Goal: Task Accomplishment & Management: Manage account settings

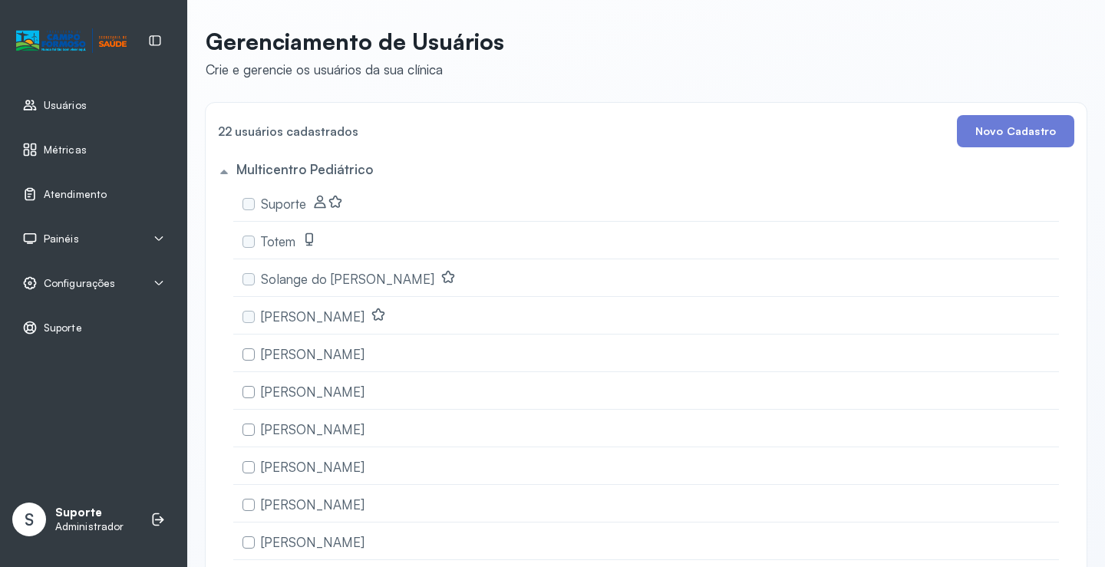
click at [80, 239] on div "Painéis" at bounding box center [93, 238] width 143 height 15
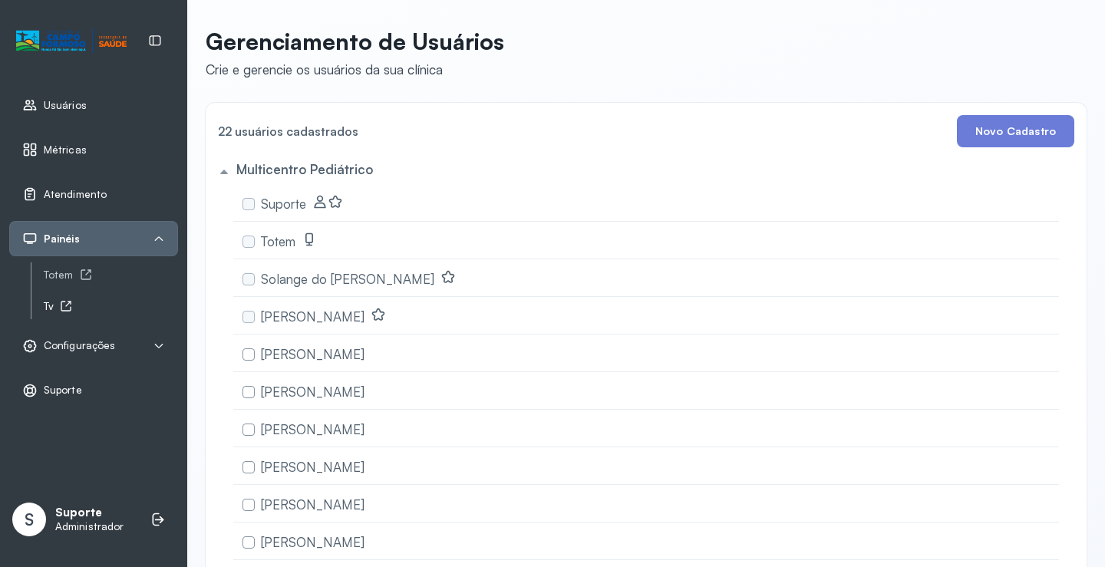
click at [59, 304] on div "Tv" at bounding box center [111, 306] width 134 height 13
click at [88, 189] on span "Atendimento" at bounding box center [75, 194] width 63 height 13
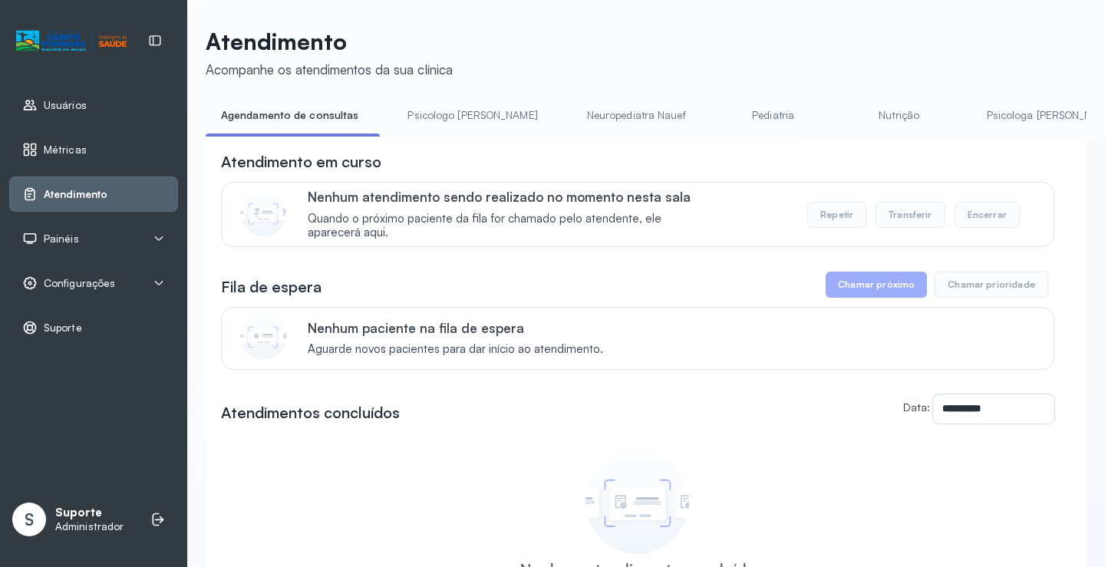
click at [93, 224] on div "Painéis" at bounding box center [93, 238] width 169 height 35
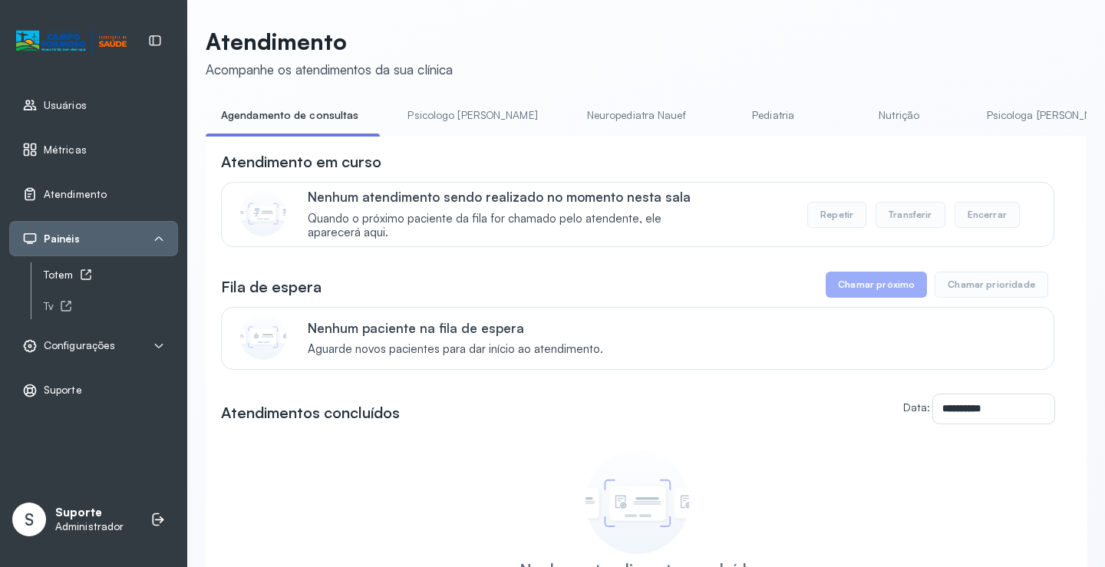
click at [69, 278] on div "Totem" at bounding box center [111, 274] width 134 height 13
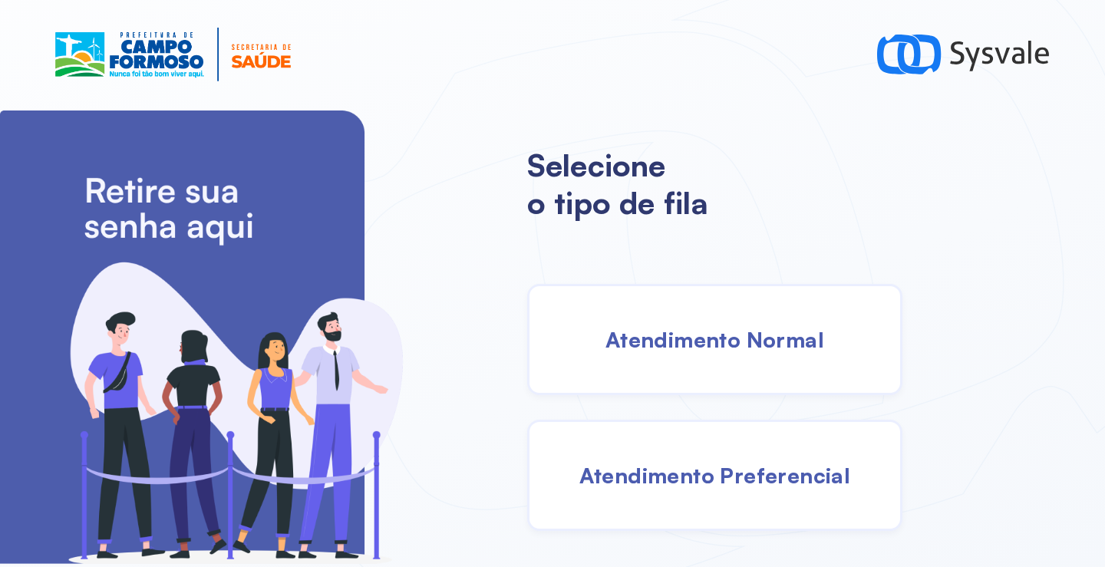
click at [683, 351] on span "Atendimento Normal" at bounding box center [714, 339] width 219 height 27
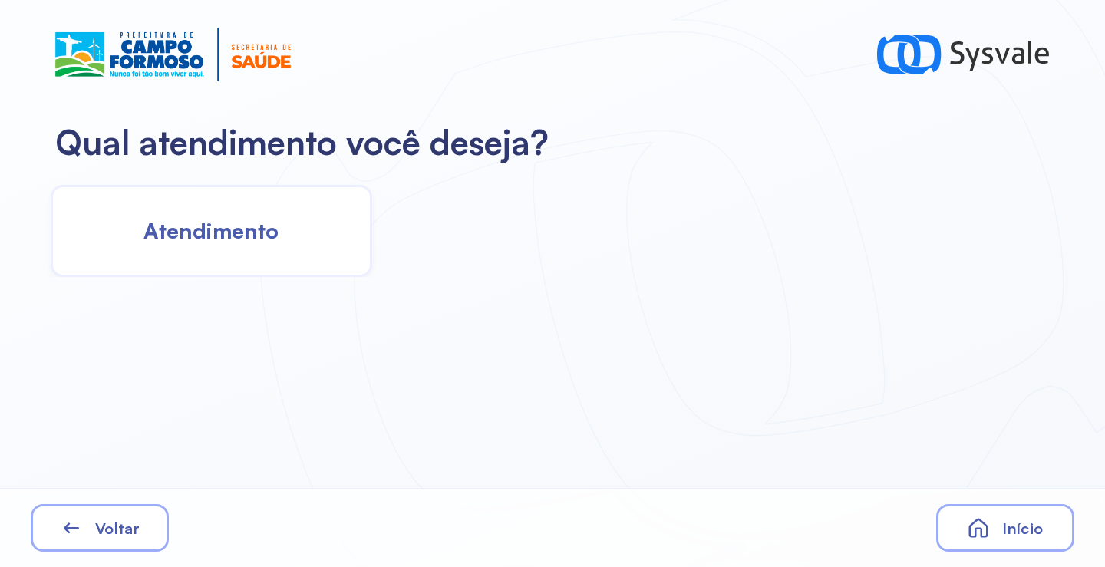
click at [273, 219] on span "Atendimento" at bounding box center [210, 230] width 135 height 27
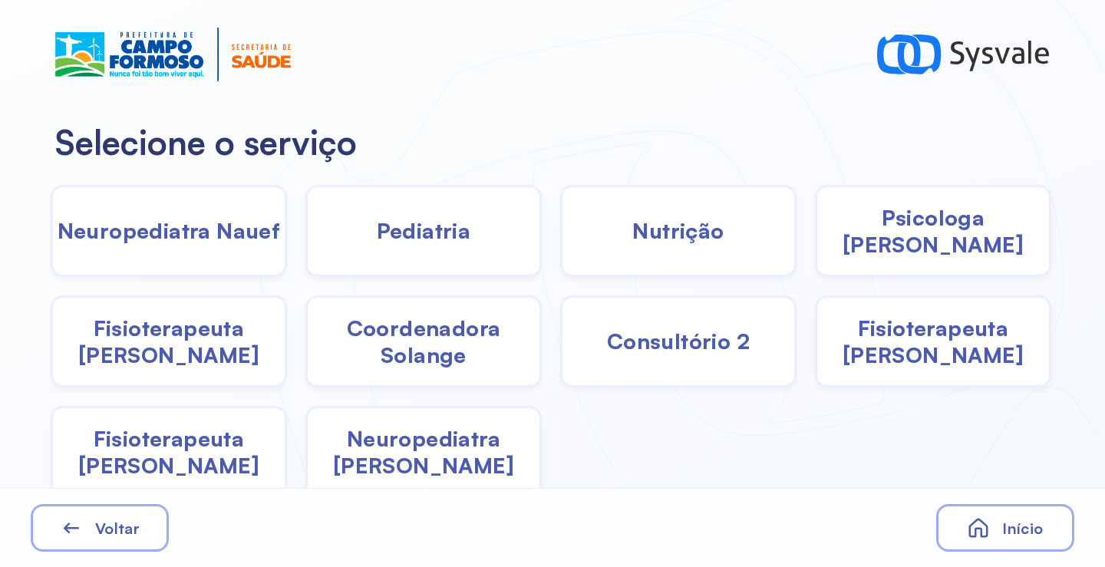
click at [423, 236] on span "Pediatria" at bounding box center [424, 230] width 94 height 27
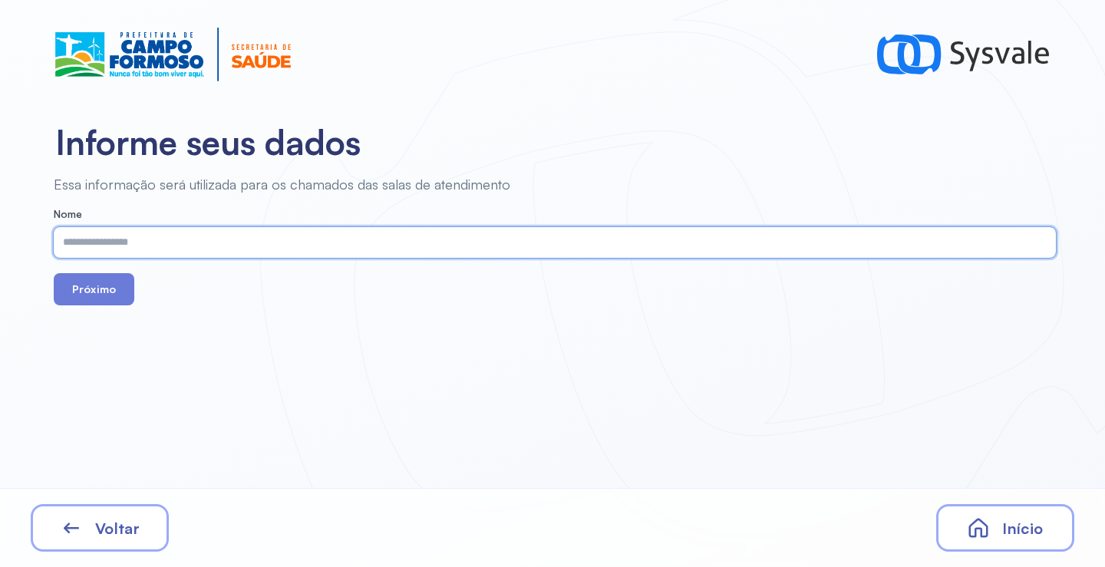
paste input "**********"
type input "**********"
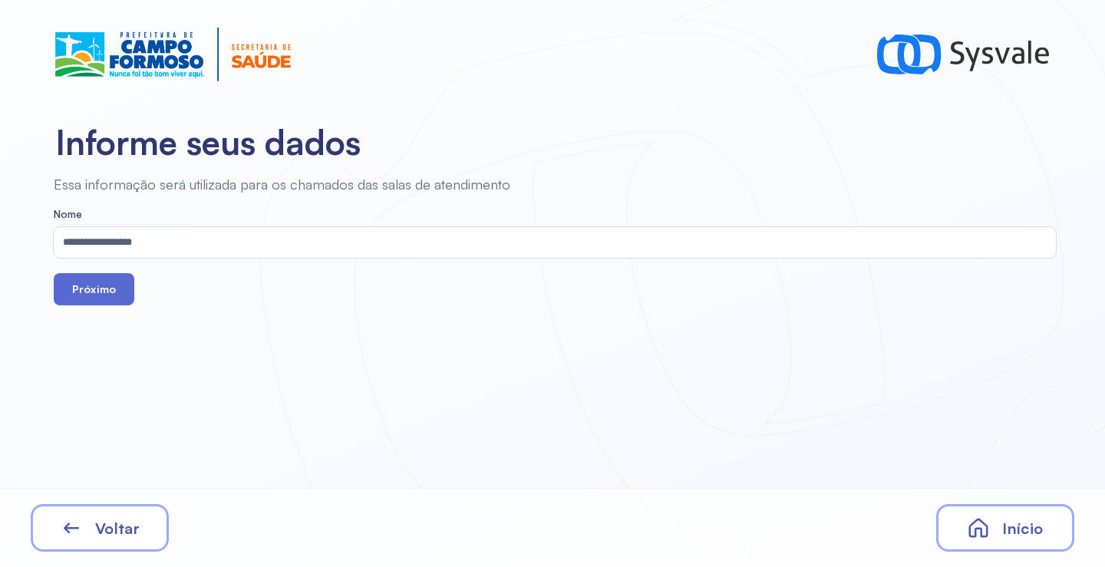
click at [94, 291] on button "Próximo" at bounding box center [94, 289] width 81 height 32
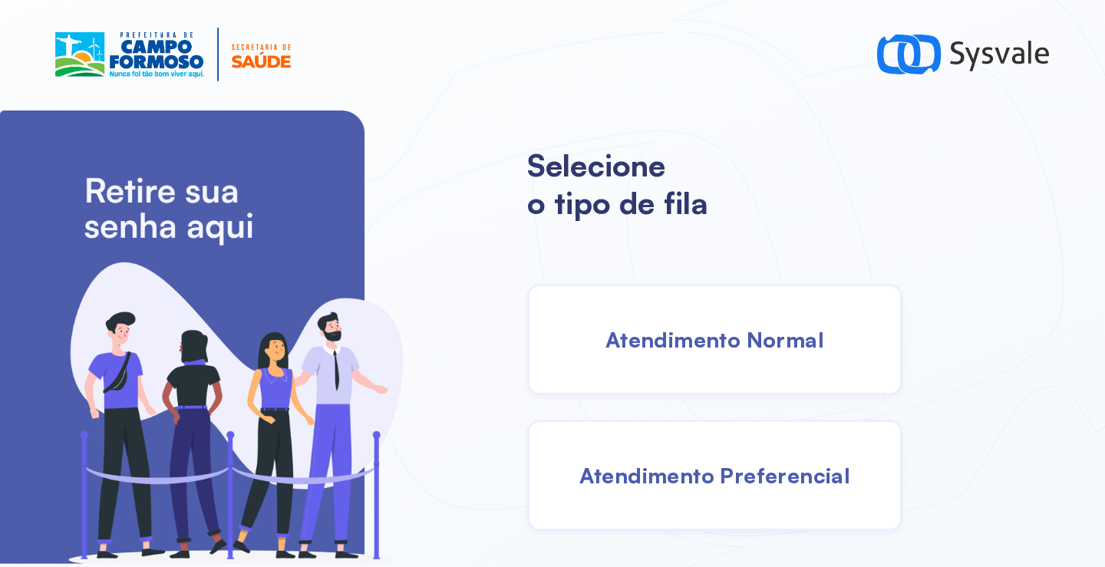
click at [697, 363] on div "Atendimento Normal" at bounding box center [714, 339] width 375 height 111
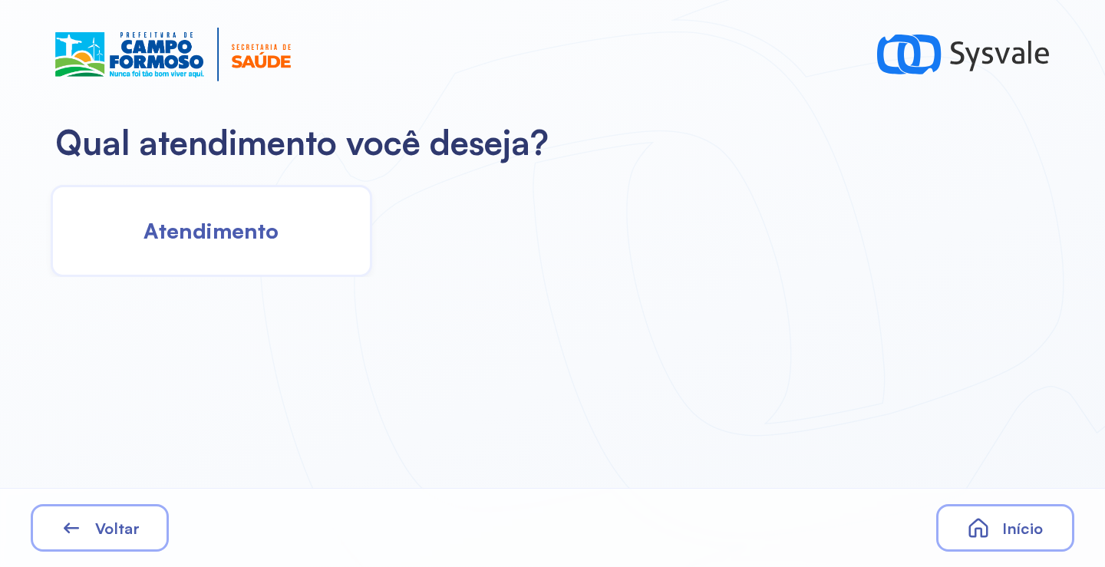
click at [237, 257] on div "Atendimento" at bounding box center [211, 231] width 321 height 92
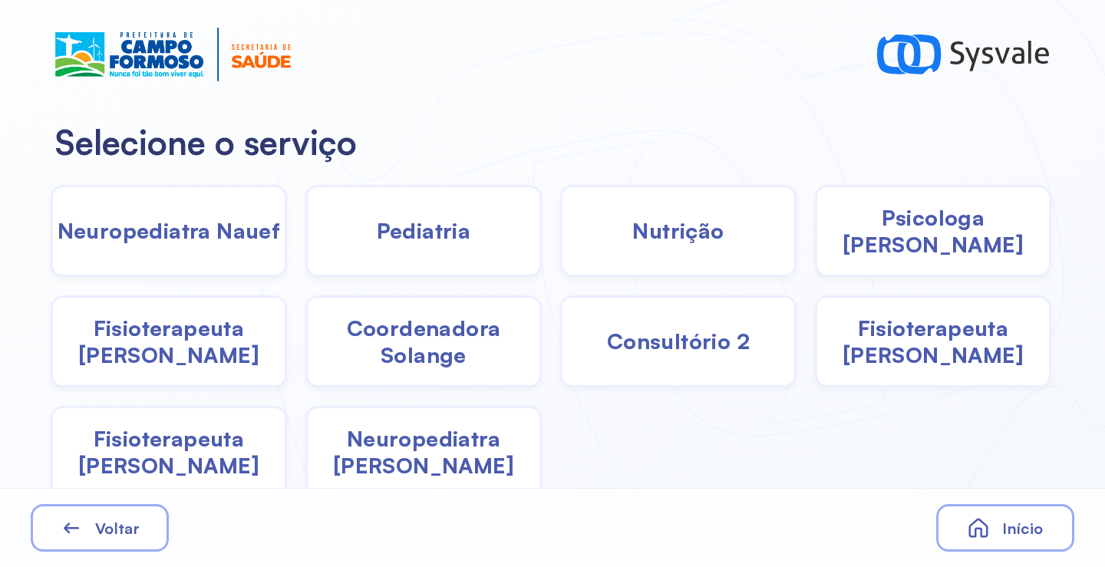
click at [423, 228] on span "Pediatria" at bounding box center [424, 230] width 94 height 27
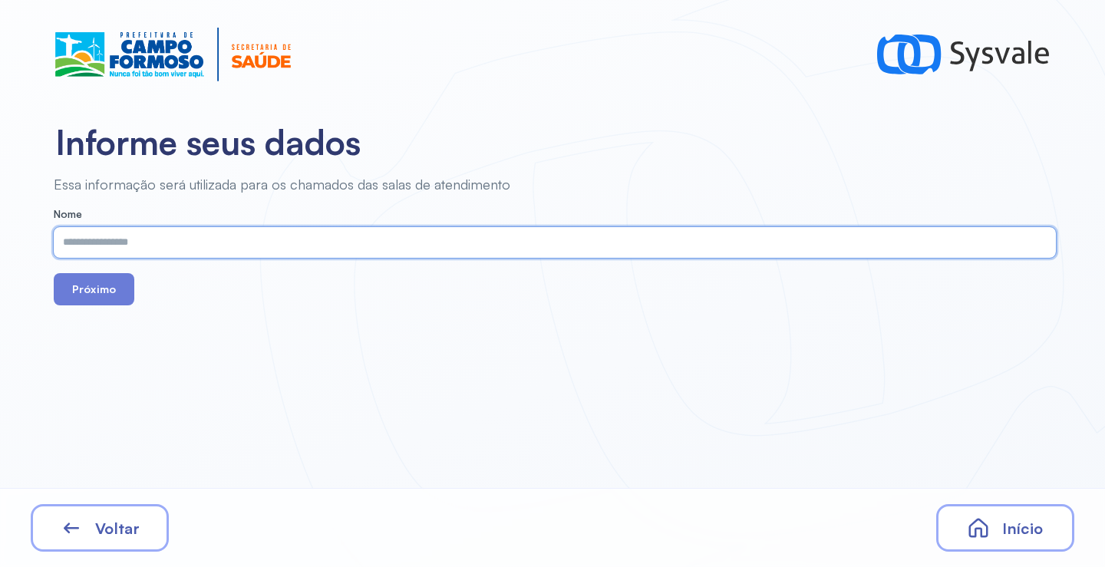
paste input "**********"
type input "**********"
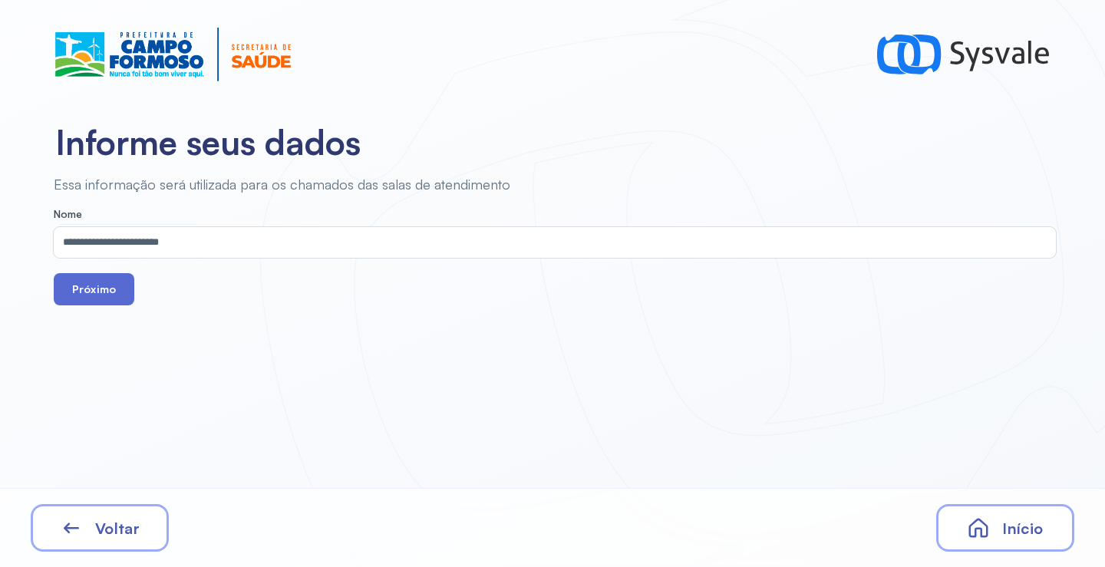
click at [117, 294] on button "Próximo" at bounding box center [94, 289] width 81 height 32
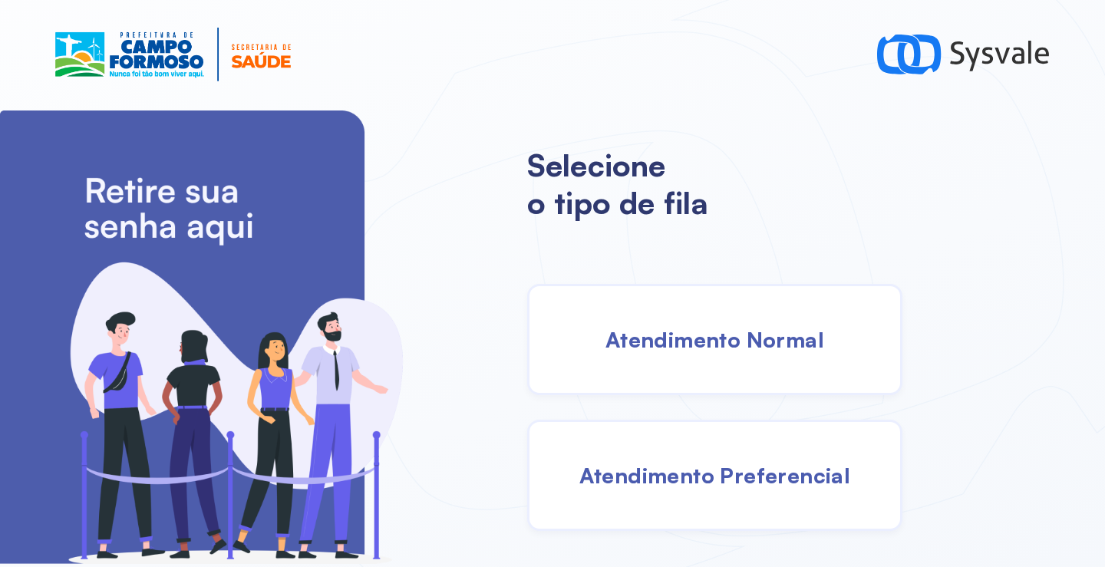
drag, startPoint x: 670, startPoint y: 338, endPoint x: 634, endPoint y: 333, distance: 37.2
click at [634, 333] on span "Atendimento Normal" at bounding box center [714, 339] width 219 height 27
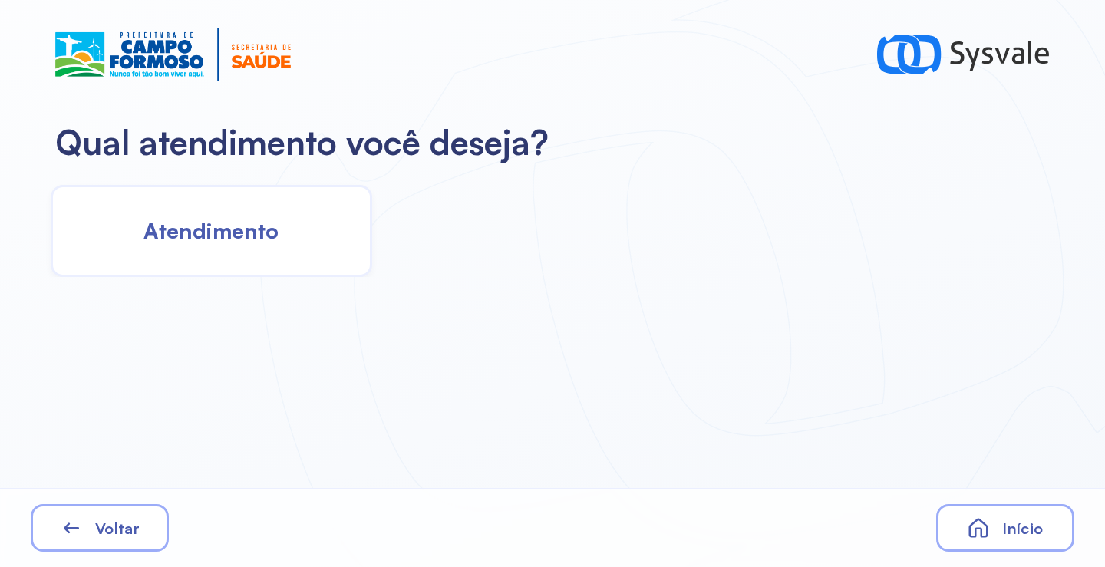
click at [235, 232] on span "Atendimento" at bounding box center [210, 230] width 135 height 27
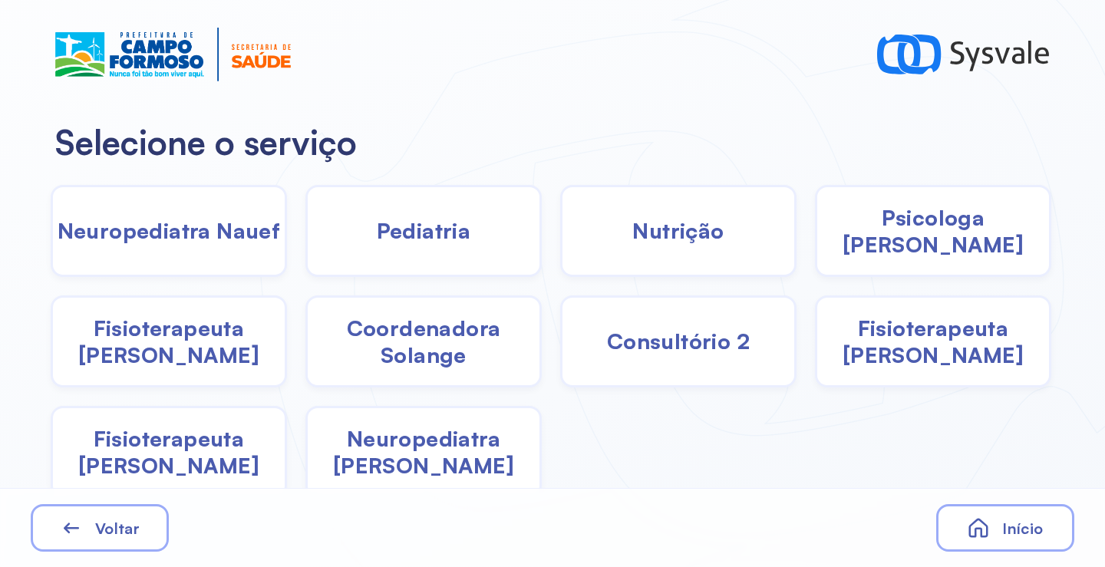
click at [398, 242] on span "Pediatria" at bounding box center [424, 230] width 94 height 27
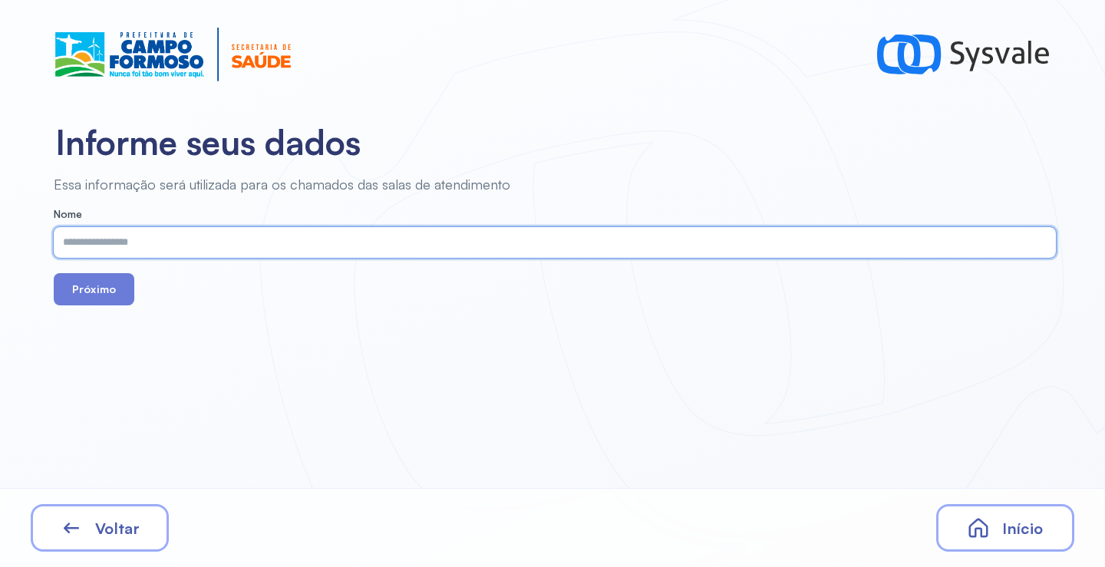
paste input "**********"
type input "**********"
click at [113, 285] on button "Próximo" at bounding box center [94, 289] width 81 height 32
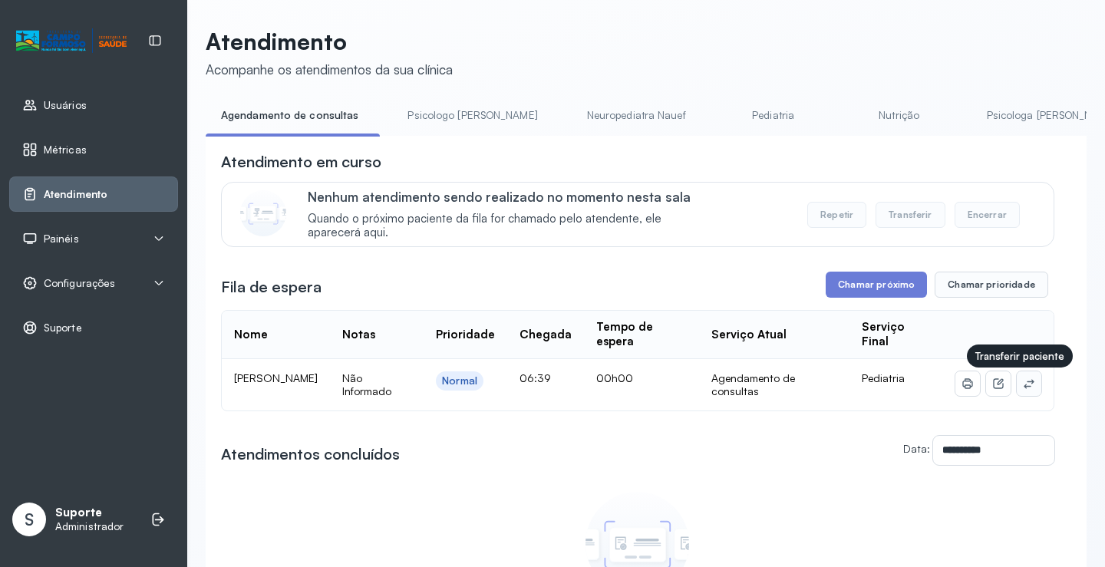
click at [1022, 383] on icon at bounding box center [1028, 383] width 12 height 12
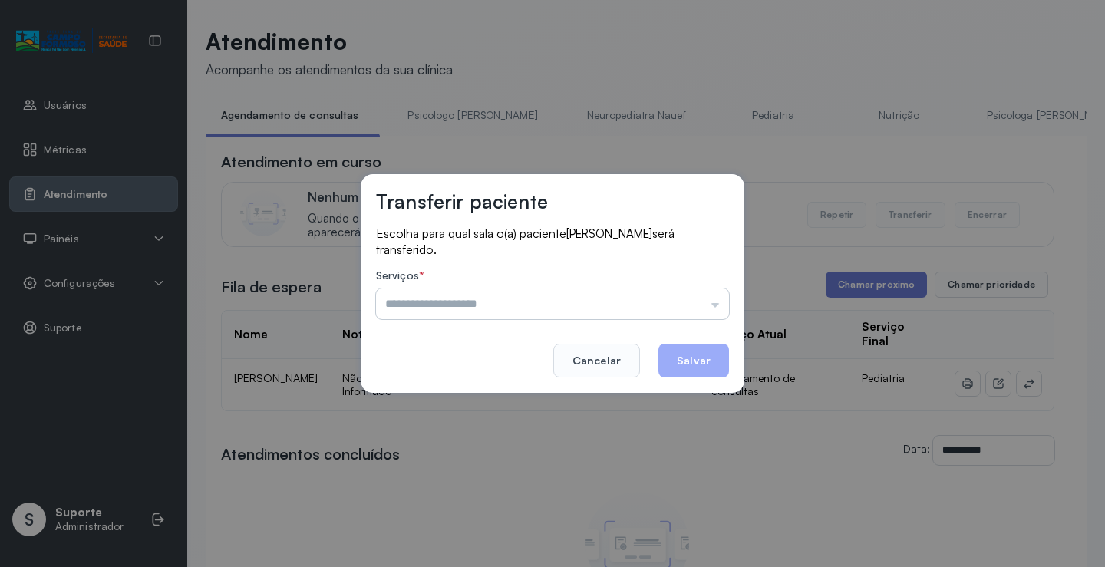
click at [666, 305] on input "text" at bounding box center [552, 303] width 353 height 31
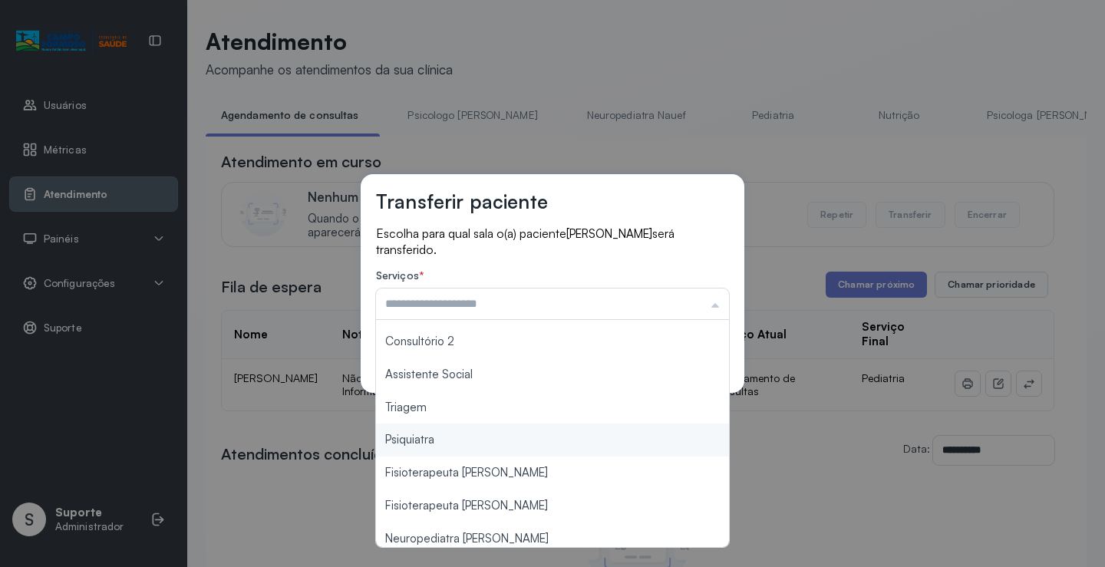
scroll to position [232, 0]
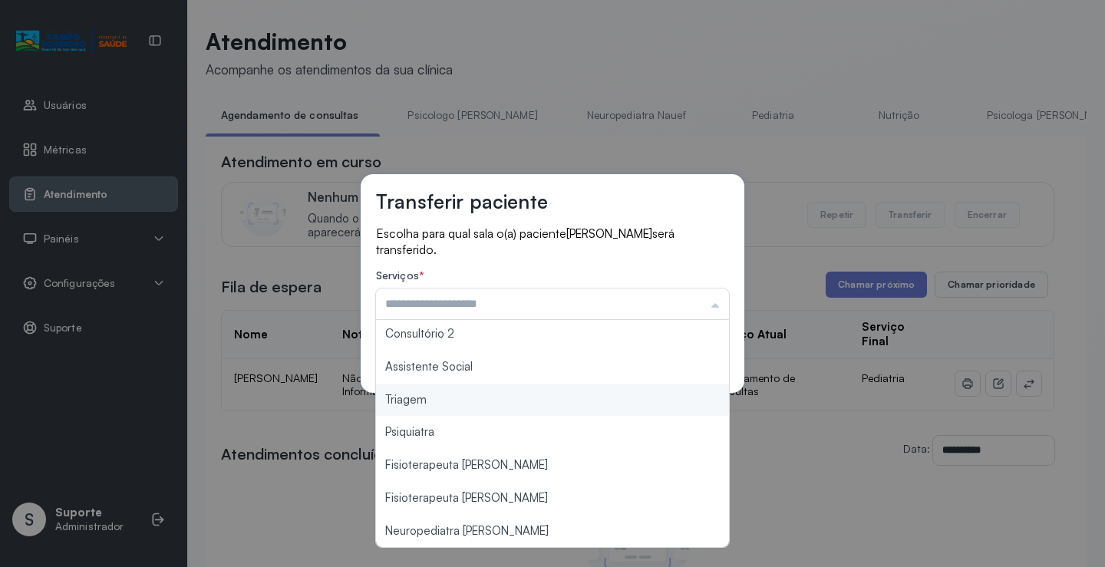
type input "*******"
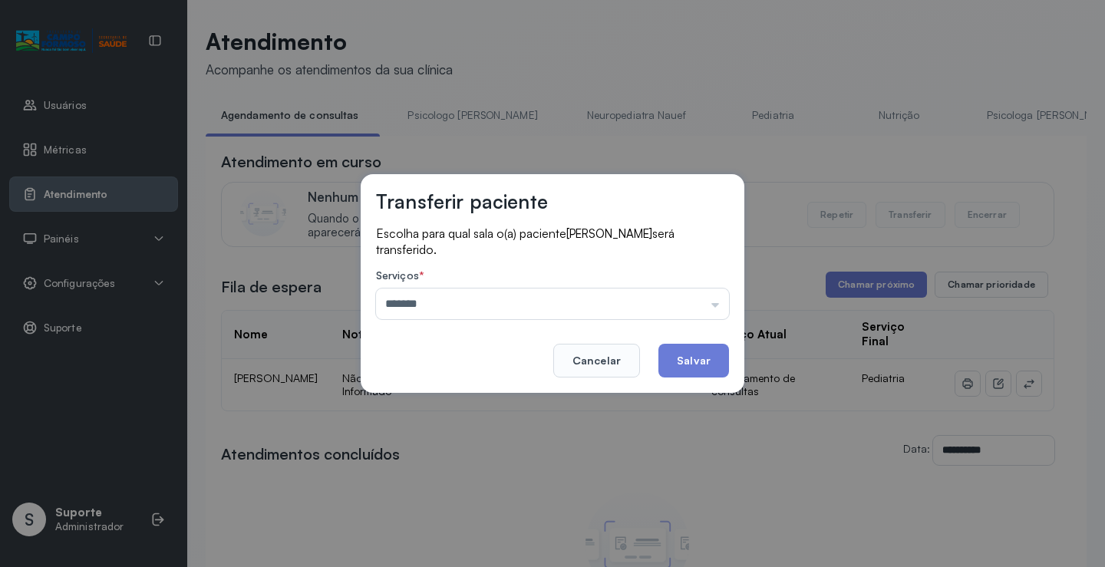
click at [490, 411] on div "Transferir paciente Escolha para qual sala o(a) paciente RAVI COUTINHO LIMA ser…" at bounding box center [552, 283] width 1105 height 567
click at [702, 361] on button "Salvar" at bounding box center [693, 361] width 71 height 34
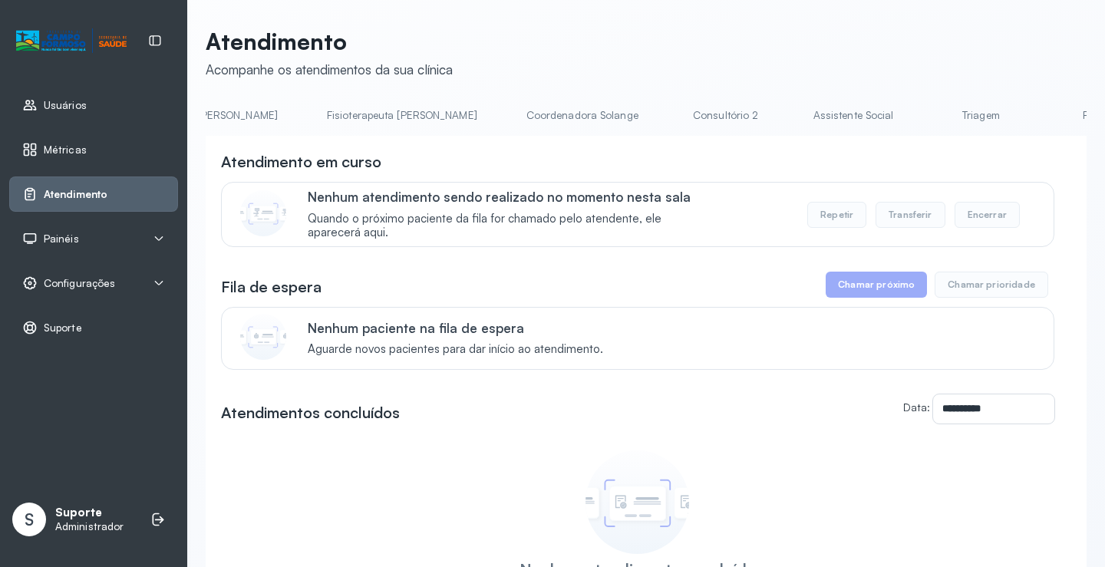
scroll to position [0, 1035]
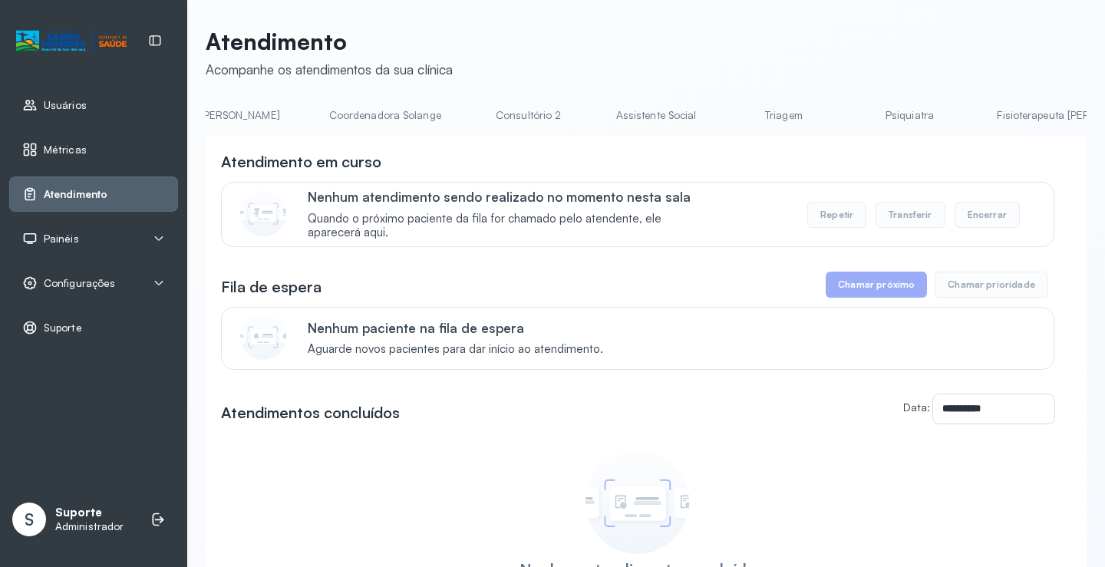
click at [729, 120] on link "Triagem" at bounding box center [782, 115] width 107 height 25
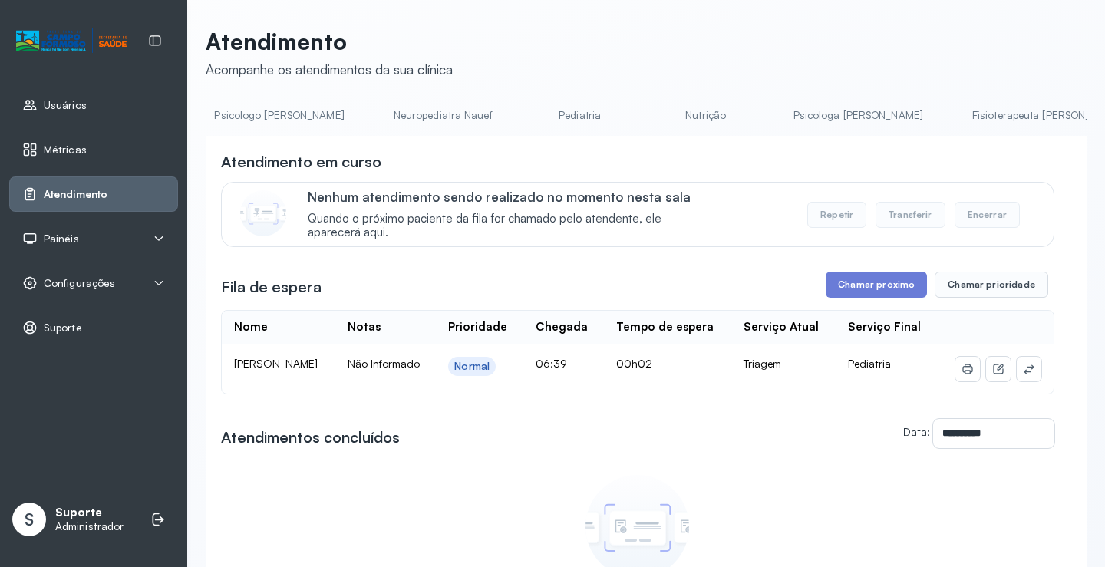
scroll to position [0, 0]
click at [313, 123] on link "Agendamento de consultas" at bounding box center [287, 115] width 162 height 25
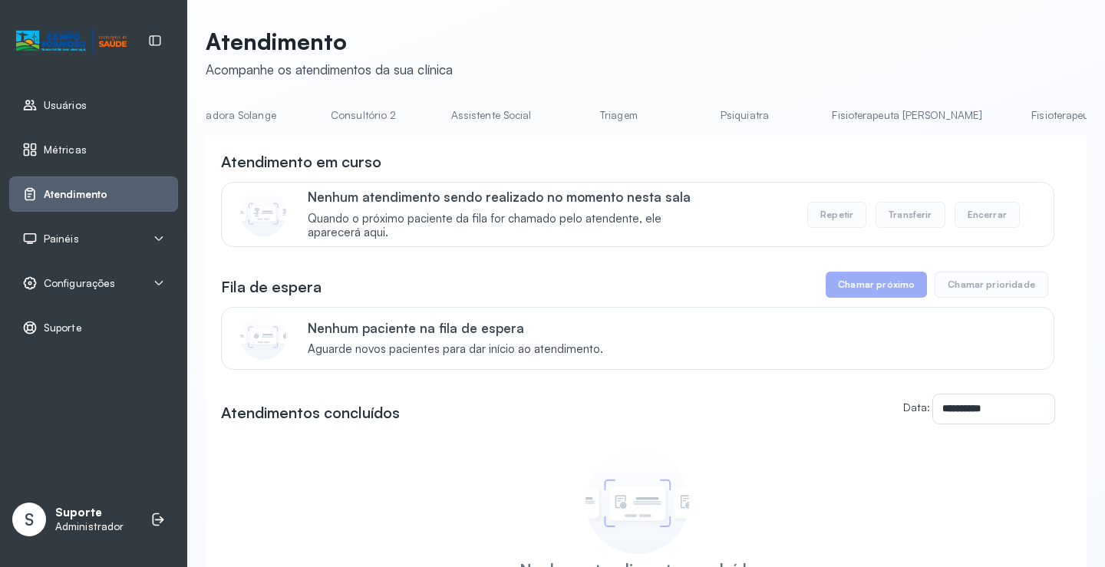
scroll to position [0, 1219]
click at [546, 114] on link "Triagem" at bounding box center [599, 115] width 107 height 25
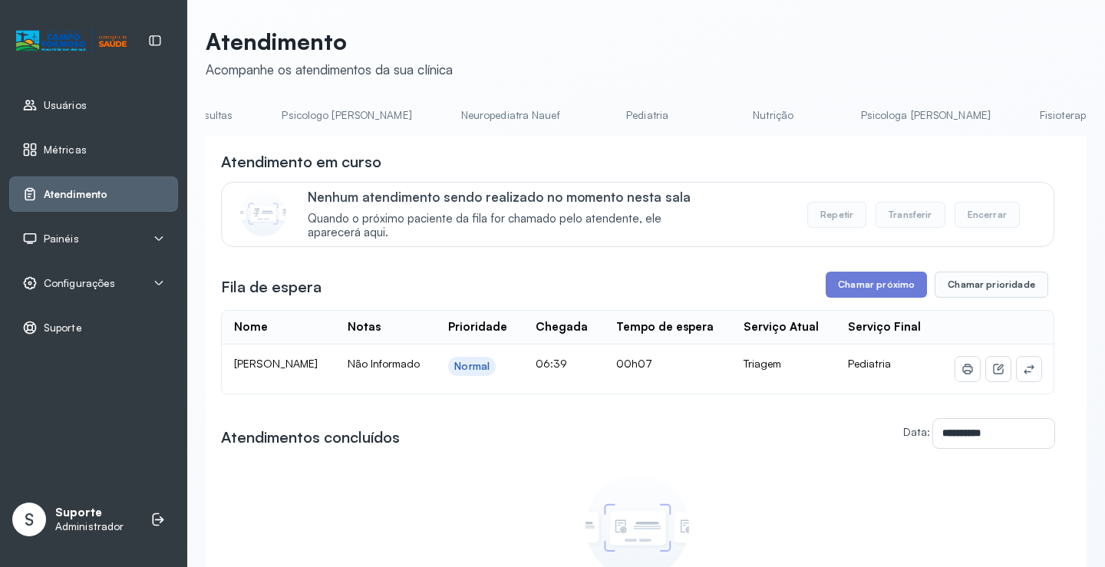
scroll to position [0, 0]
click at [275, 123] on link "Agendamento de consultas" at bounding box center [287, 115] width 162 height 25
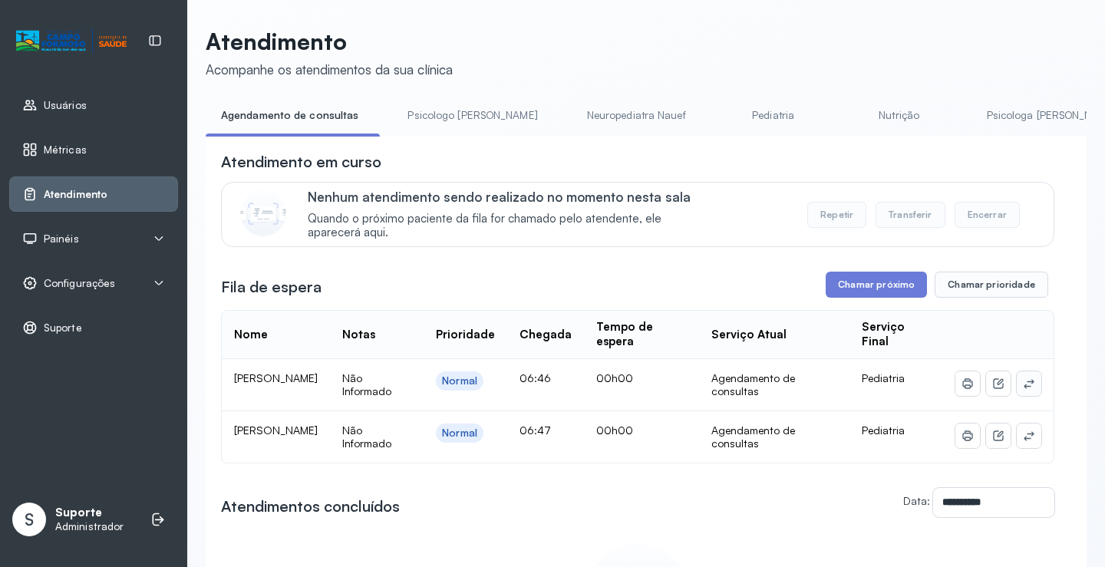
click at [1022, 385] on icon at bounding box center [1028, 383] width 12 height 12
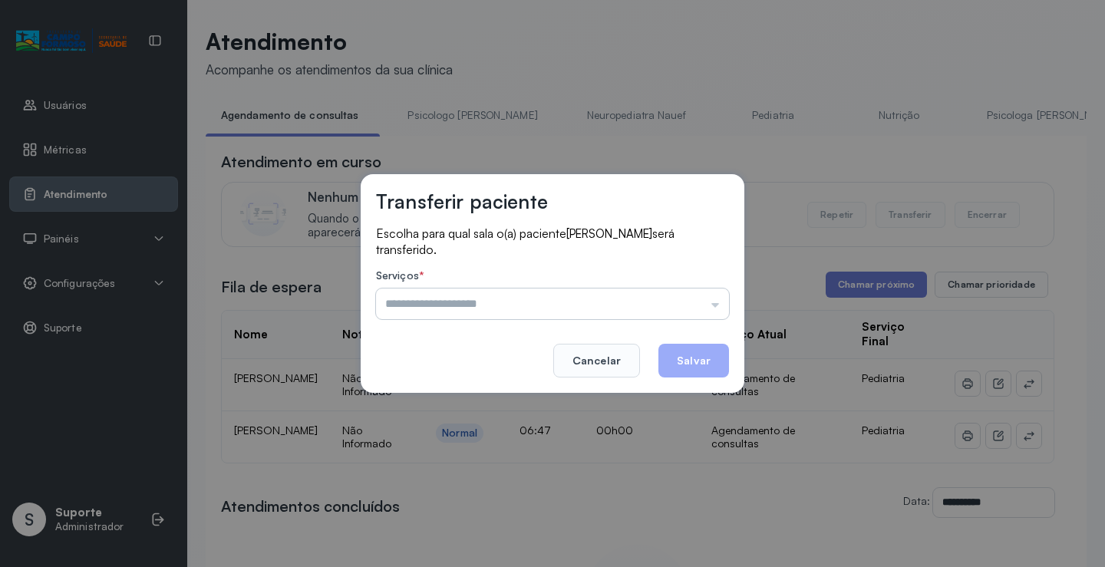
click at [673, 301] on input "text" at bounding box center [552, 303] width 353 height 31
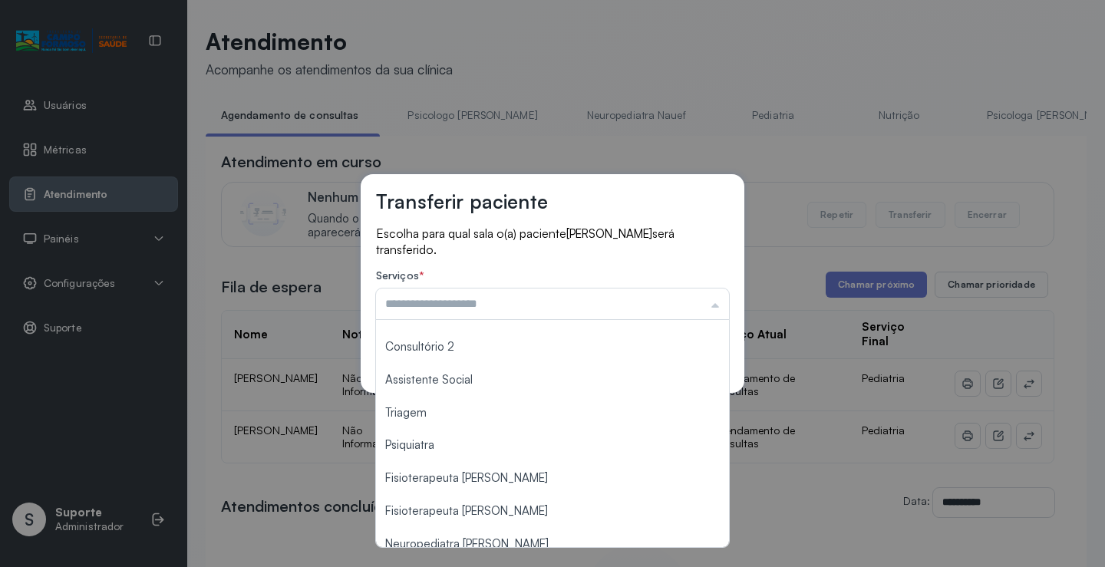
scroll to position [232, 0]
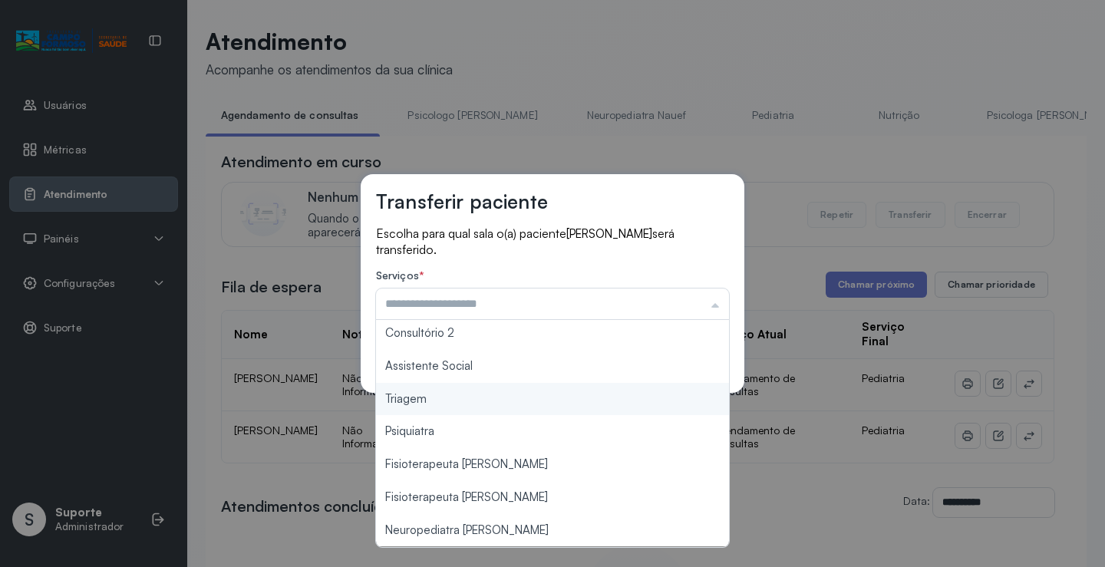
type input "*******"
drag, startPoint x: 478, startPoint y: 401, endPoint x: 604, endPoint y: 380, distance: 127.6
click at [484, 397] on div "Transferir paciente Escolha para qual sala o(a) paciente DAVI MIGUEL CARVALHO L…" at bounding box center [552, 283] width 1105 height 567
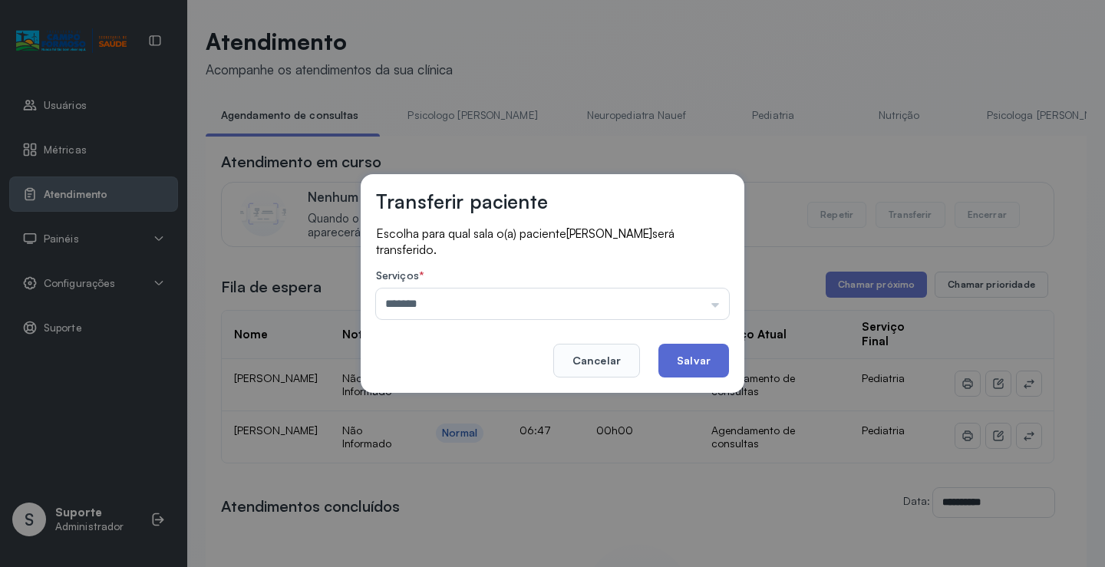
click at [694, 370] on button "Salvar" at bounding box center [693, 361] width 71 height 34
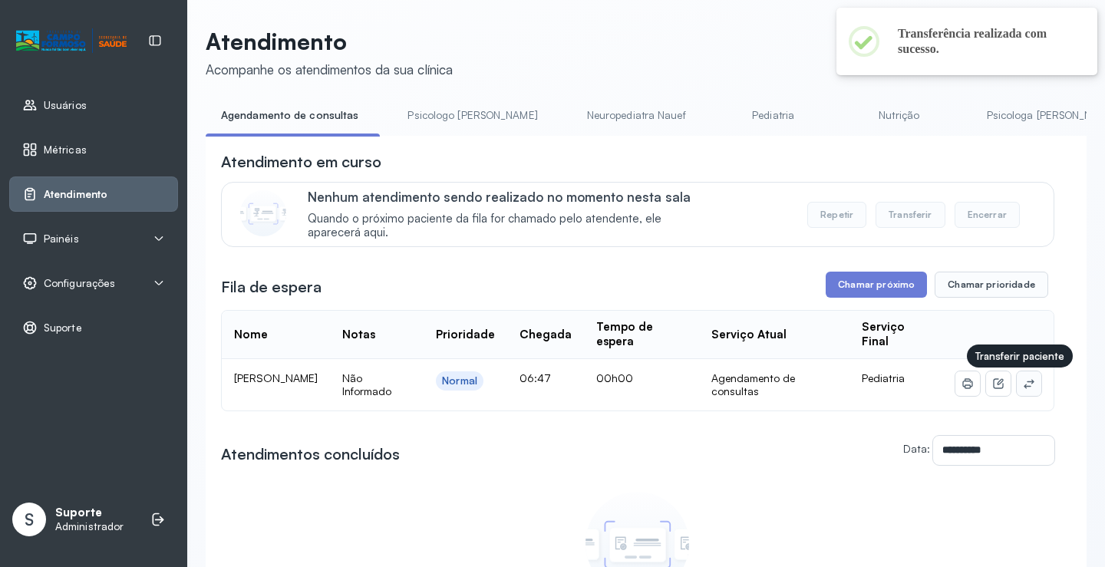
click at [1019, 394] on button at bounding box center [1028, 383] width 25 height 25
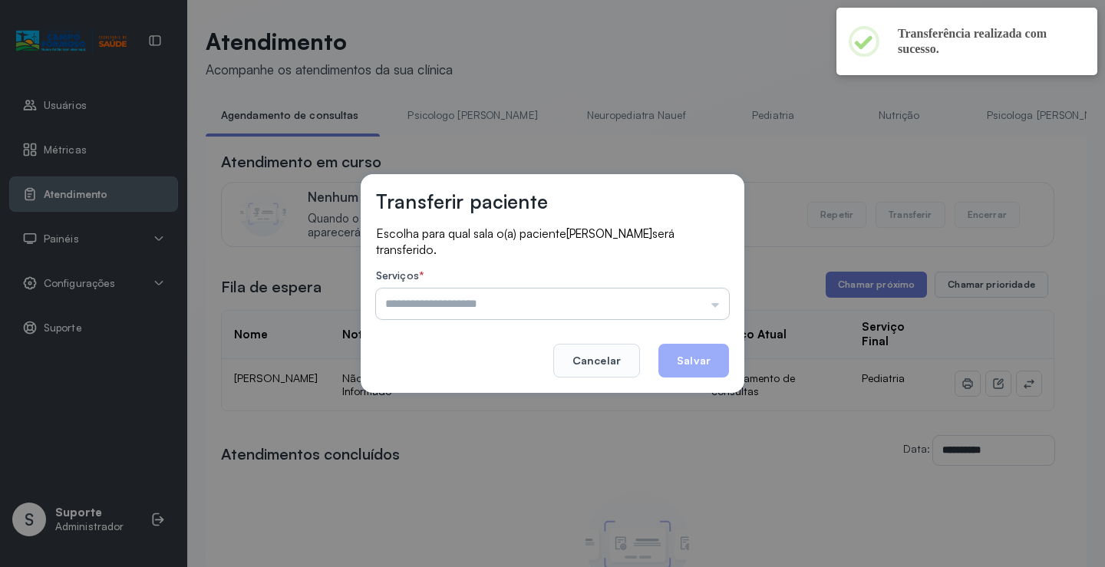
click at [698, 308] on input "text" at bounding box center [552, 303] width 353 height 31
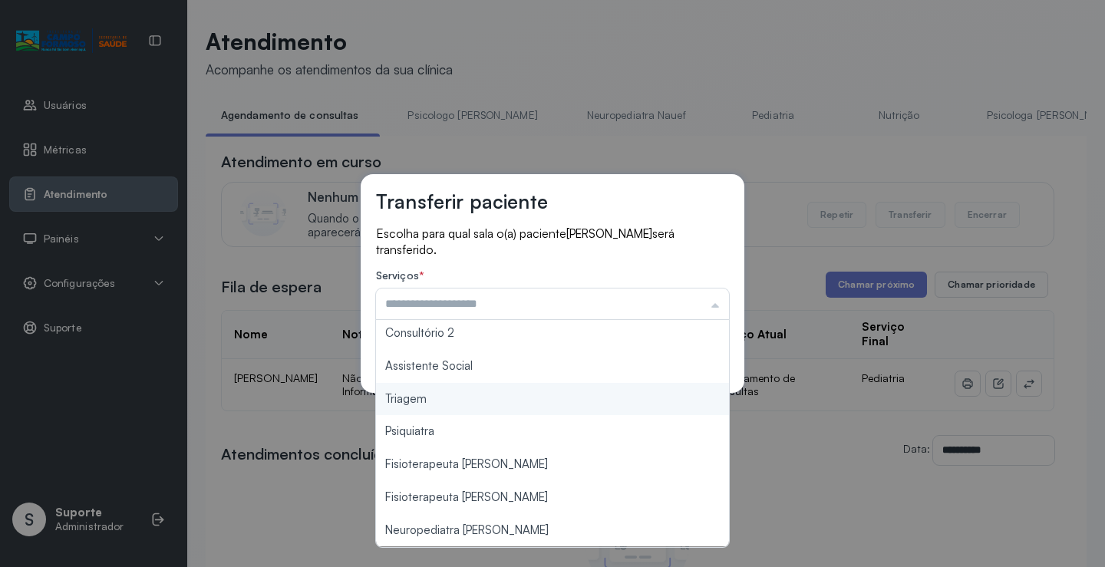
type input "*******"
click at [538, 397] on div "Transferir paciente Escolha para qual sala o(a) paciente ANA CLARA CARVALHO LAG…" at bounding box center [552, 283] width 1105 height 567
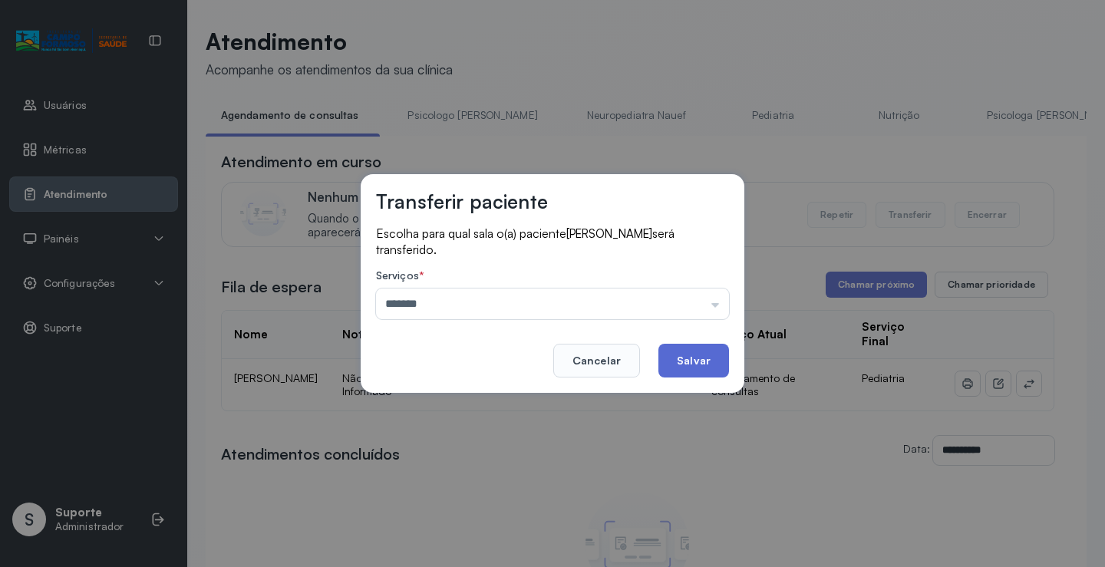
click at [721, 355] on button "Salvar" at bounding box center [693, 361] width 71 height 34
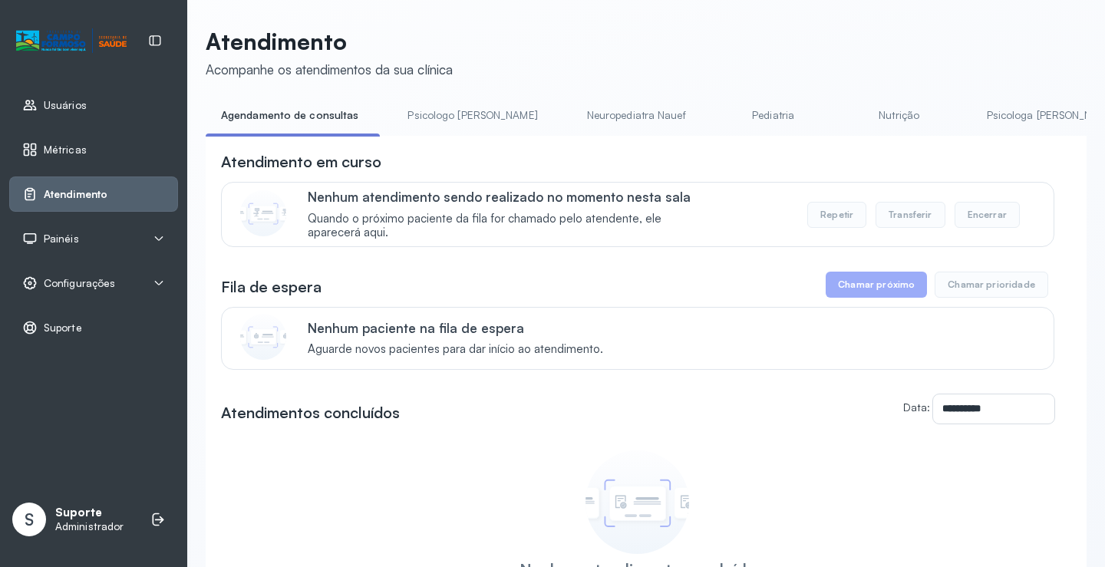
click at [91, 270] on div "Configurações" at bounding box center [93, 282] width 169 height 35
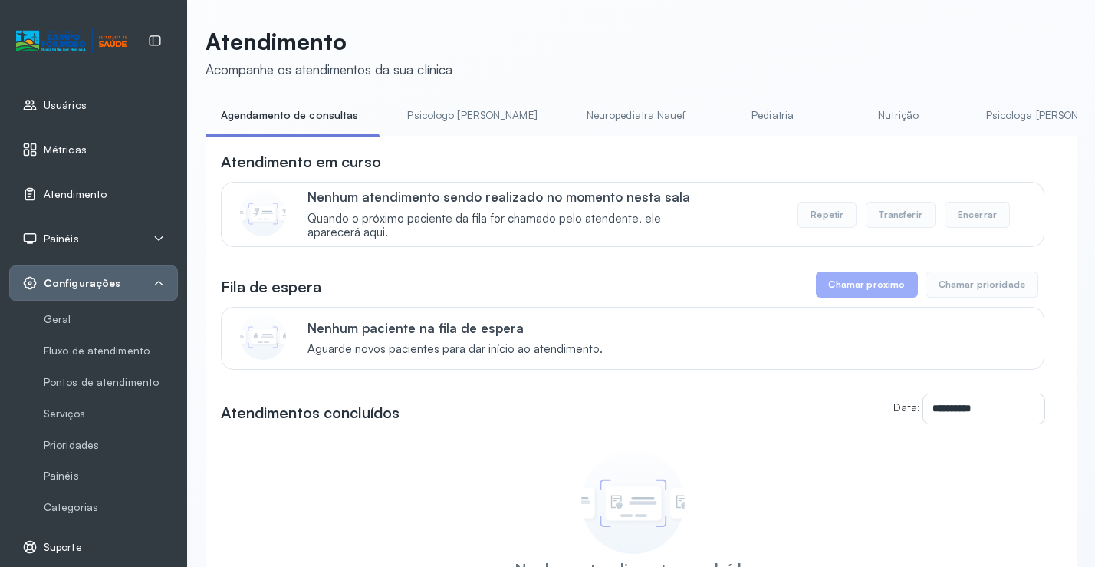
click at [97, 278] on span "Configurações" at bounding box center [82, 283] width 77 height 13
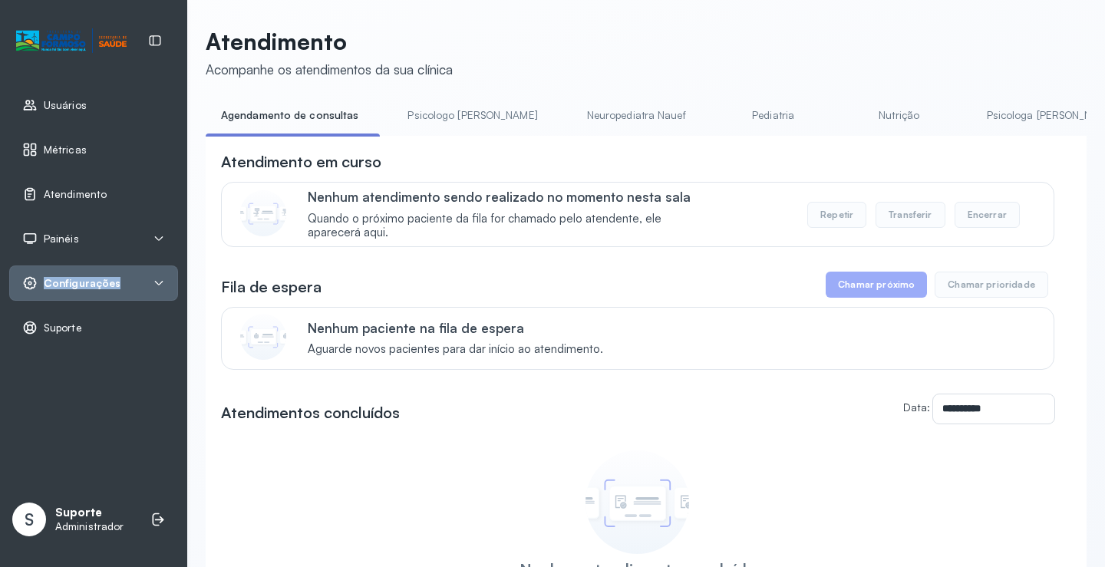
click at [97, 278] on span "Configurações" at bounding box center [82, 283] width 77 height 13
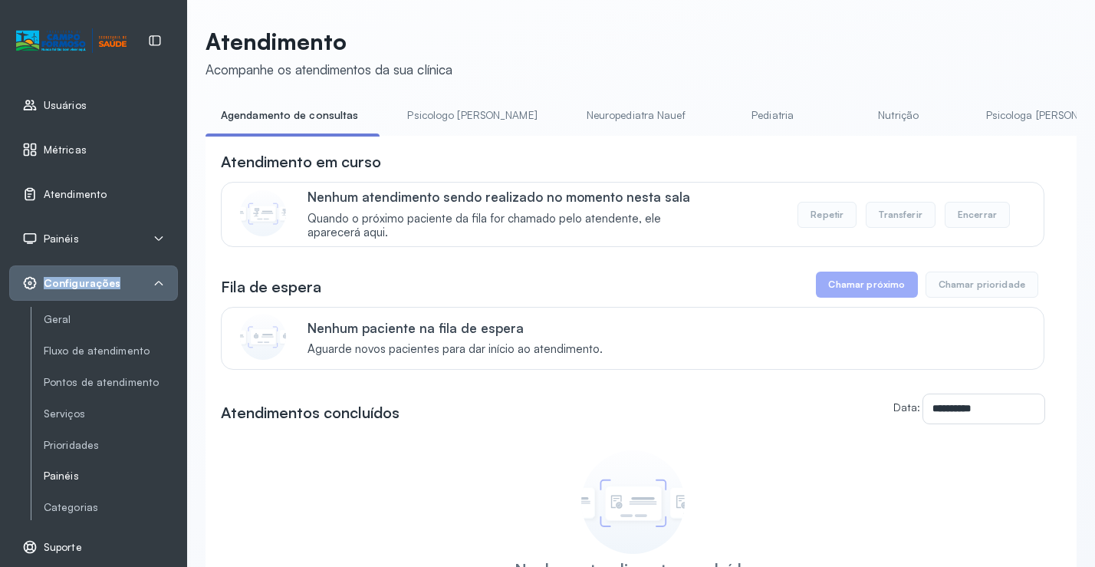
click at [75, 473] on link "Painéis" at bounding box center [111, 475] width 134 height 13
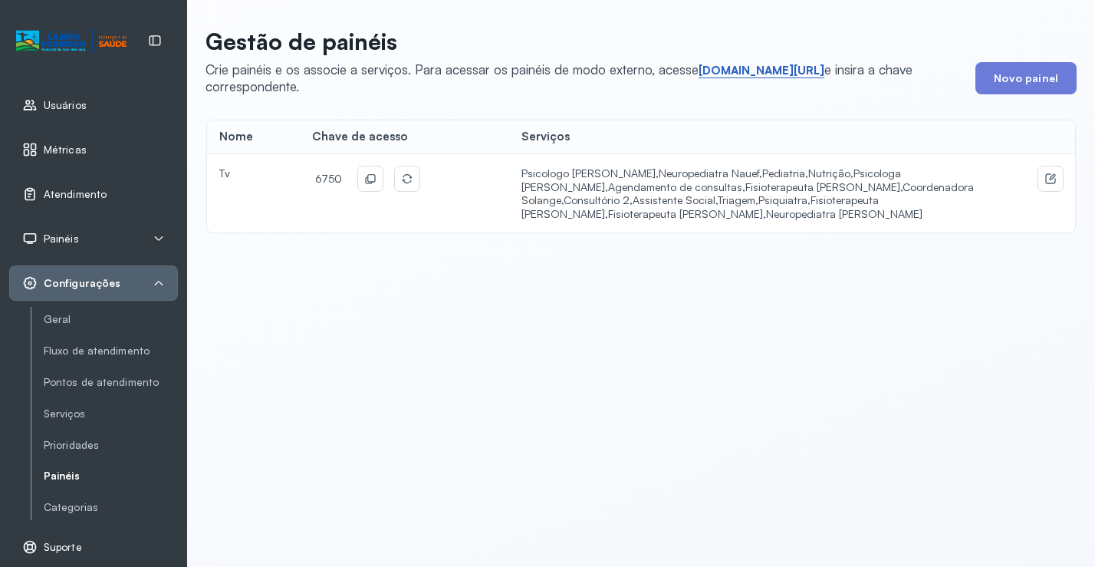
click at [772, 73] on link "short.sysvale.com/tv" at bounding box center [762, 70] width 126 height 15
click at [364, 179] on icon at bounding box center [370, 179] width 12 height 12
click at [562, 354] on div "Gestão de painéis Crie painéis e os associe a serviços. Para acessar os painéis…" at bounding box center [641, 283] width 908 height 567
click at [91, 193] on span "Atendimento" at bounding box center [75, 194] width 63 height 13
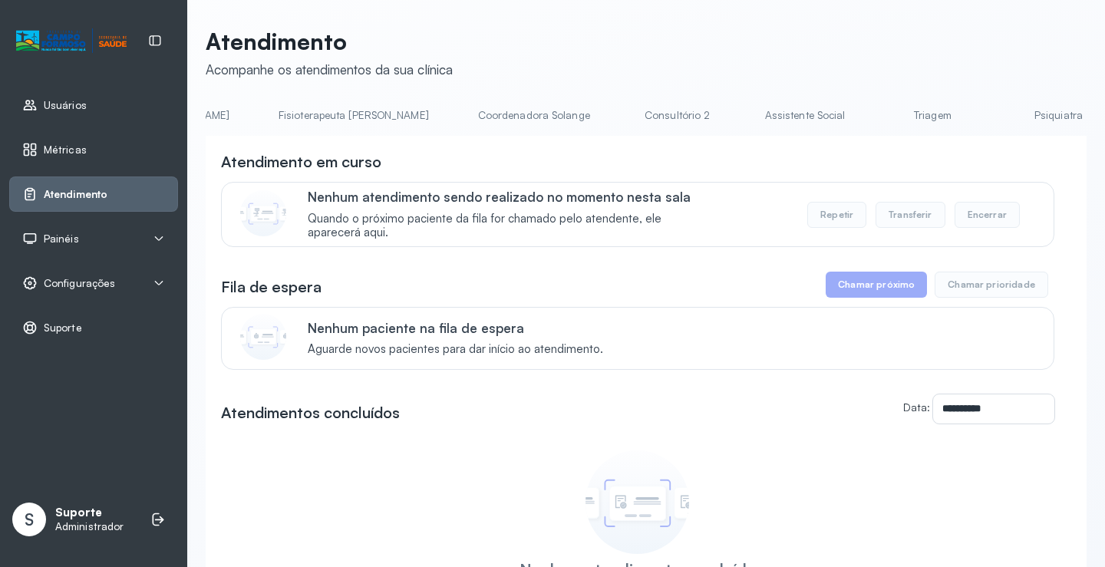
scroll to position [0, 1220]
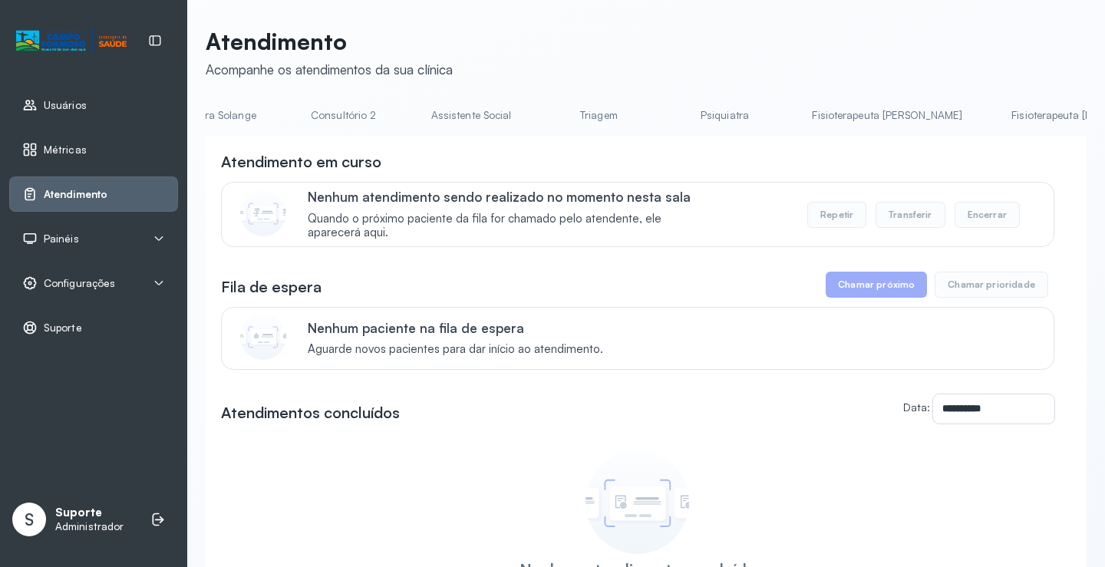
click at [545, 109] on link "Triagem" at bounding box center [598, 115] width 107 height 25
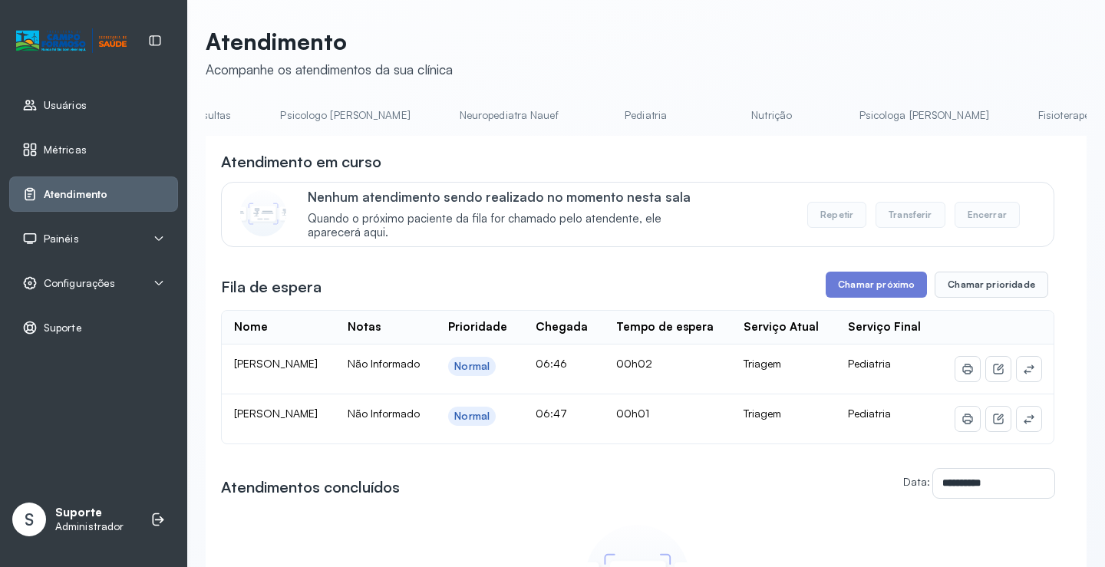
scroll to position [0, 0]
click at [271, 100] on div "**********" at bounding box center [646, 403] width 881 height 750
click at [294, 113] on link "Agendamento de consultas" at bounding box center [287, 115] width 162 height 25
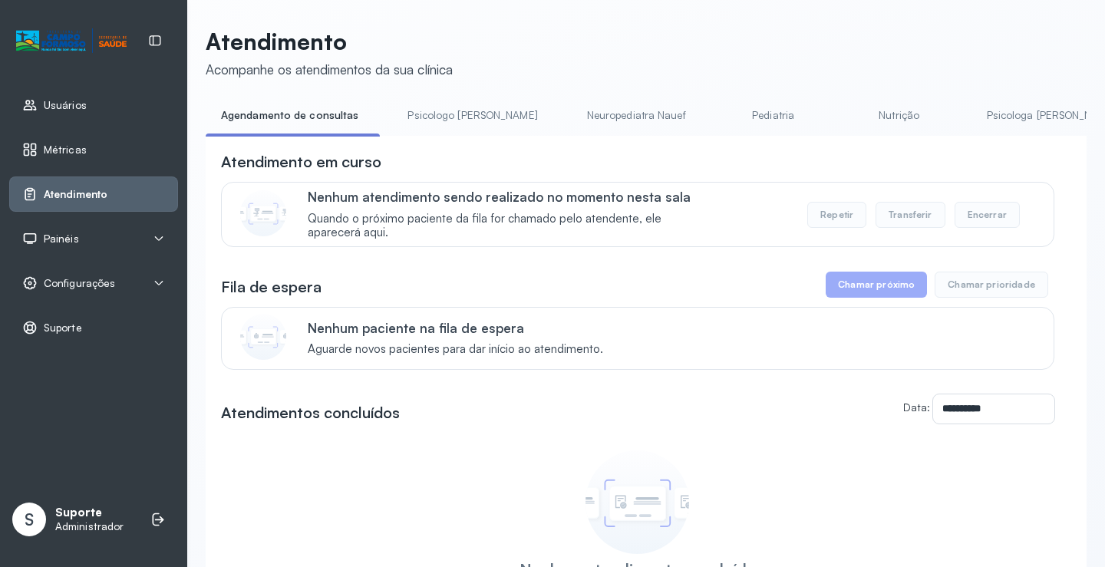
click at [109, 231] on div "Painéis" at bounding box center [93, 238] width 143 height 15
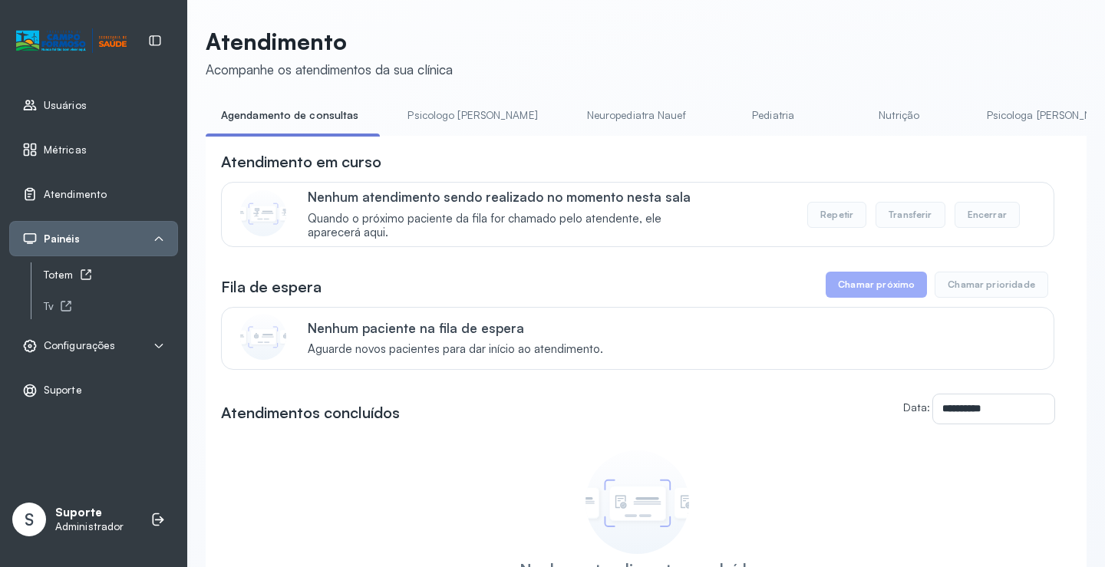
click at [71, 269] on div "Totem" at bounding box center [111, 274] width 134 height 13
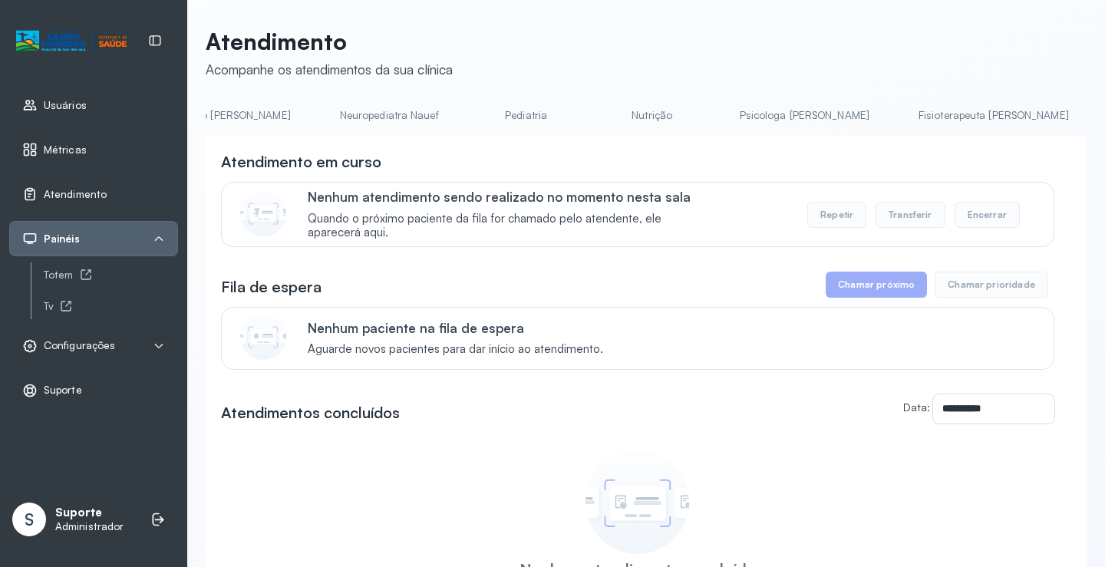
scroll to position [0, 251]
click at [475, 114] on link "Pediatria" at bounding box center [522, 115] width 107 height 25
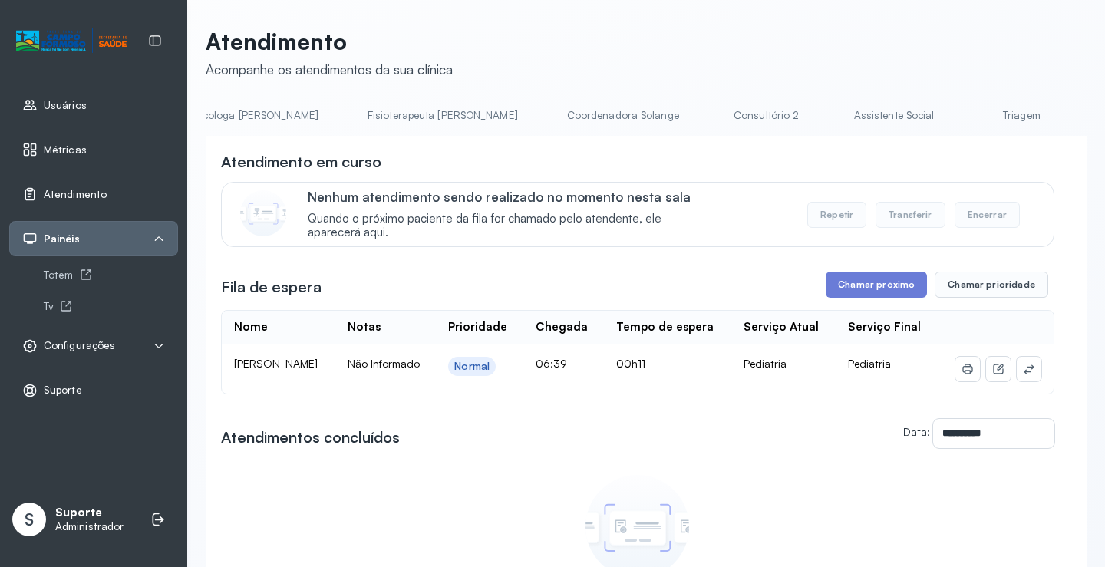
scroll to position [0, 795]
click at [964, 117] on link "Triagem" at bounding box center [1017, 115] width 107 height 25
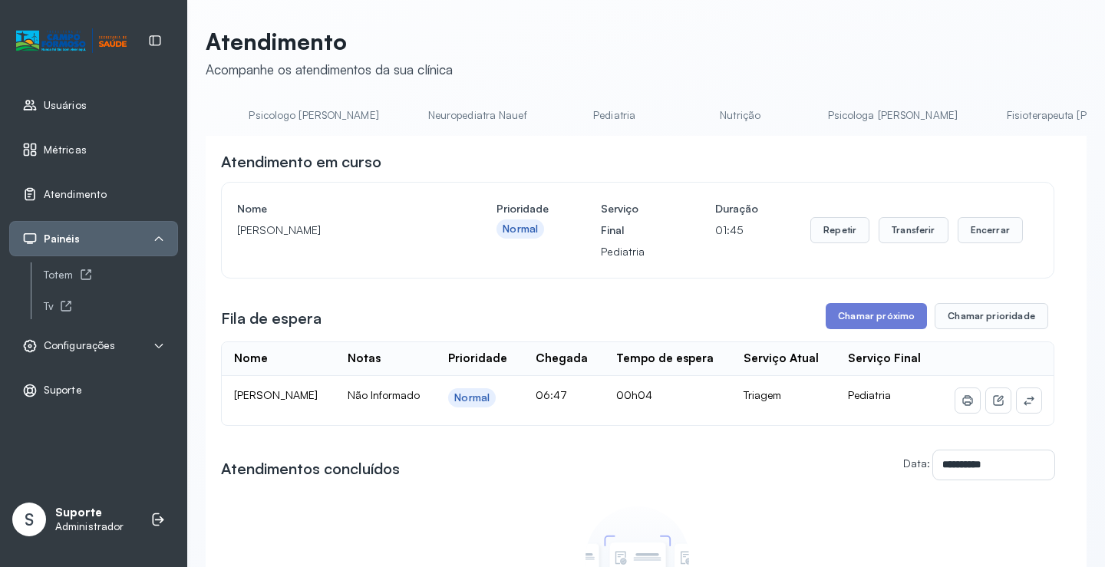
scroll to position [0, 0]
click at [261, 118] on link "Agendamento de consultas" at bounding box center [287, 115] width 162 height 25
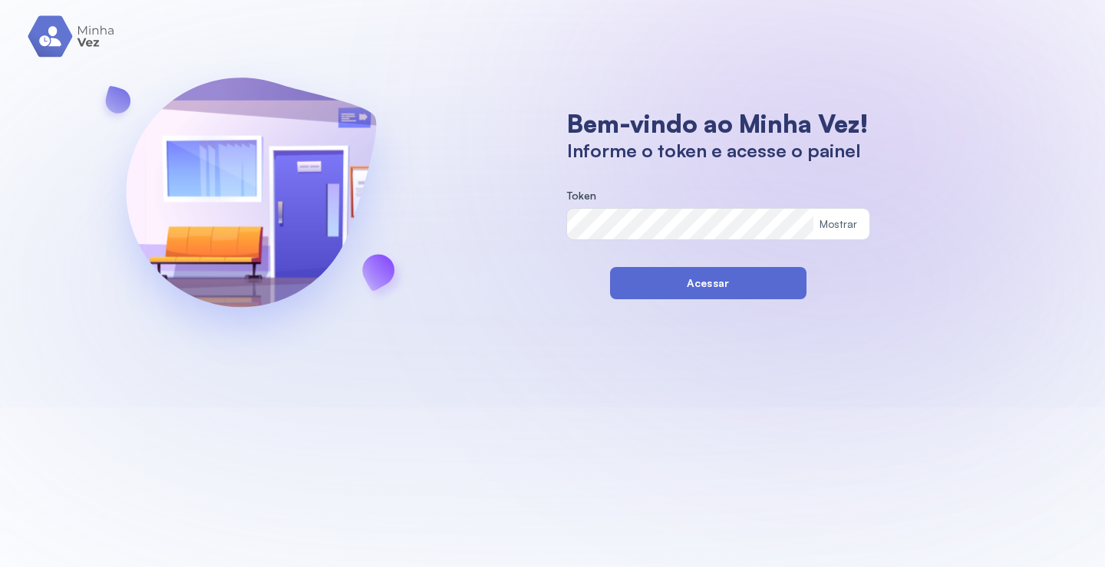
click at [619, 283] on button "Acessar" at bounding box center [708, 283] width 196 height 32
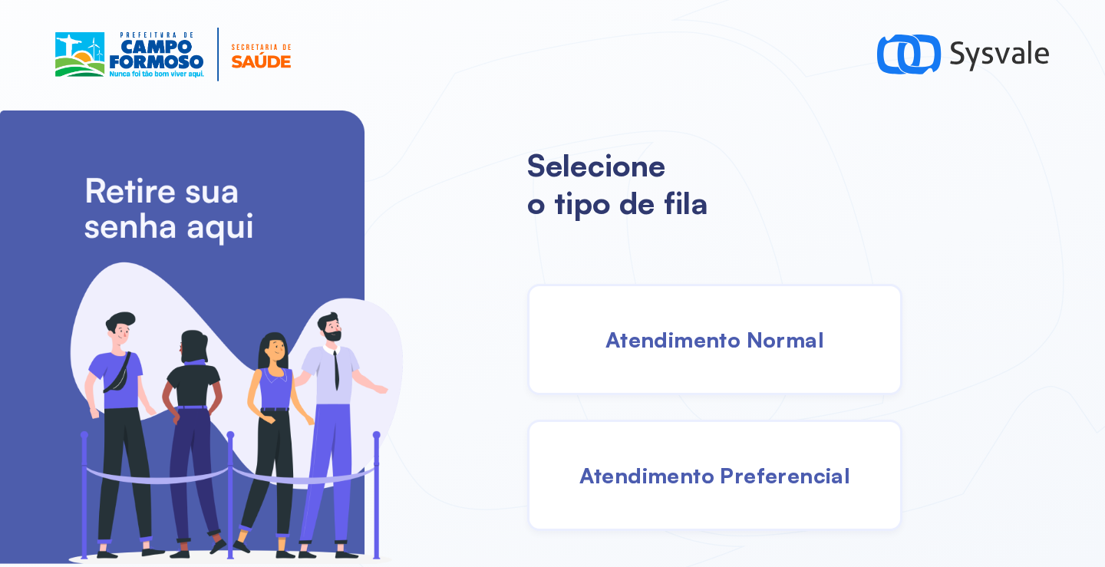
click at [699, 356] on div "Atendimento Normal" at bounding box center [714, 339] width 375 height 111
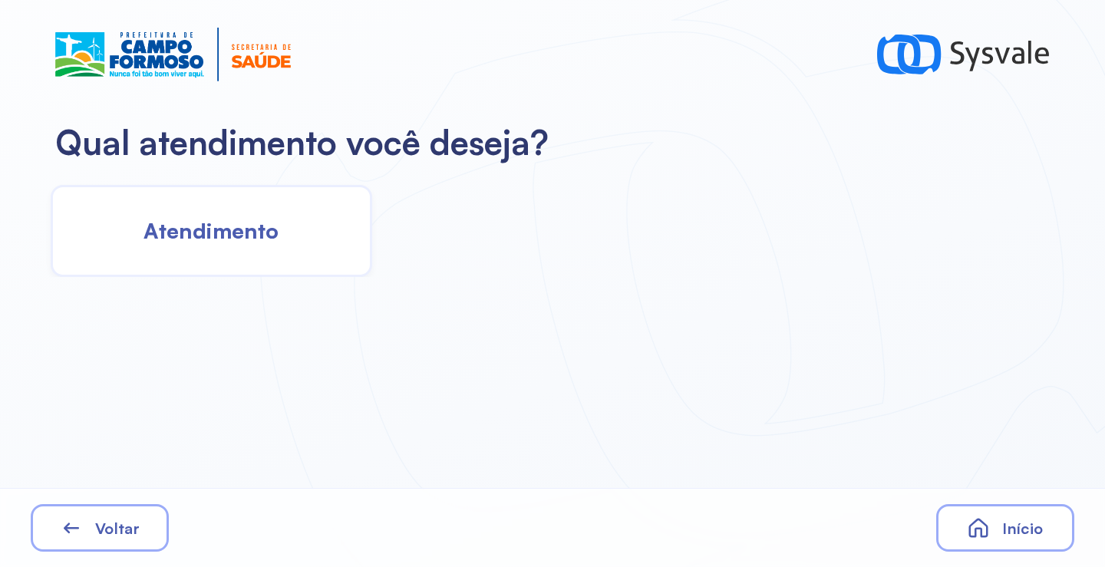
click at [316, 258] on div "Atendimento" at bounding box center [211, 231] width 321 height 92
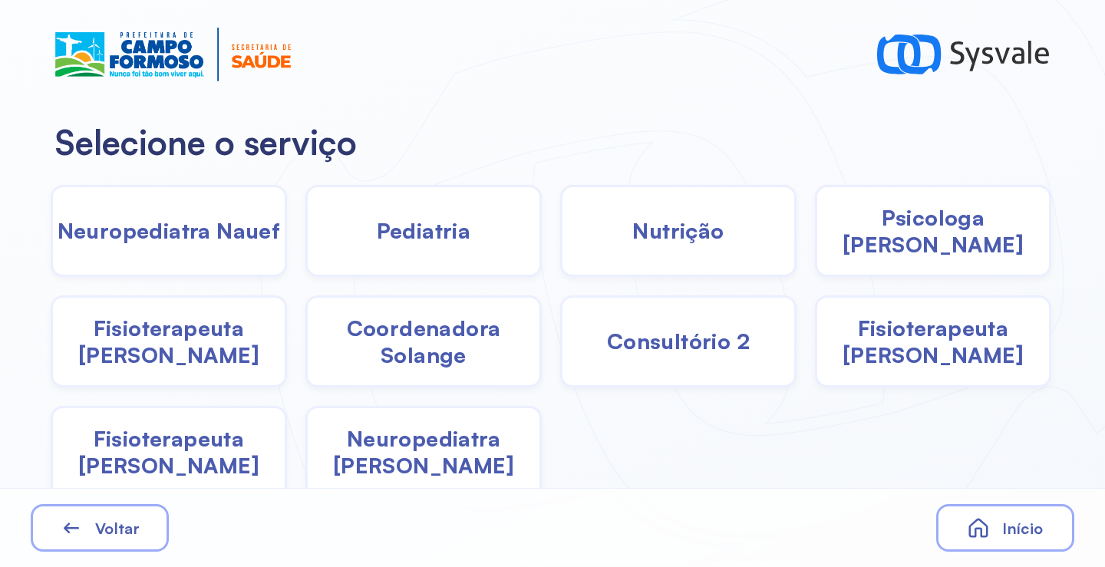
click at [560, 247] on div "Pediatria" at bounding box center [678, 231] width 236 height 92
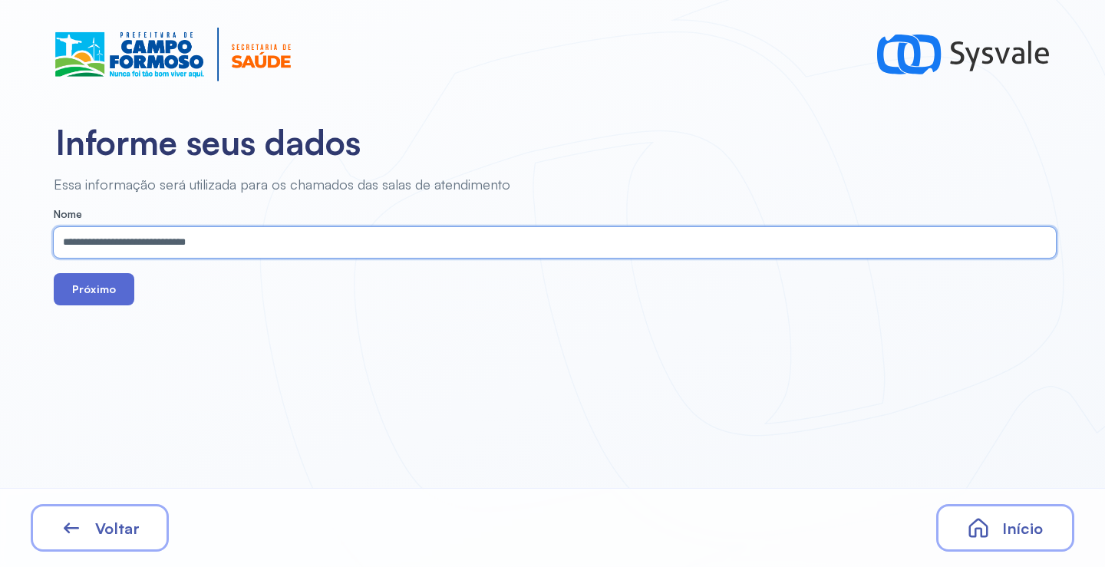
type input "**********"
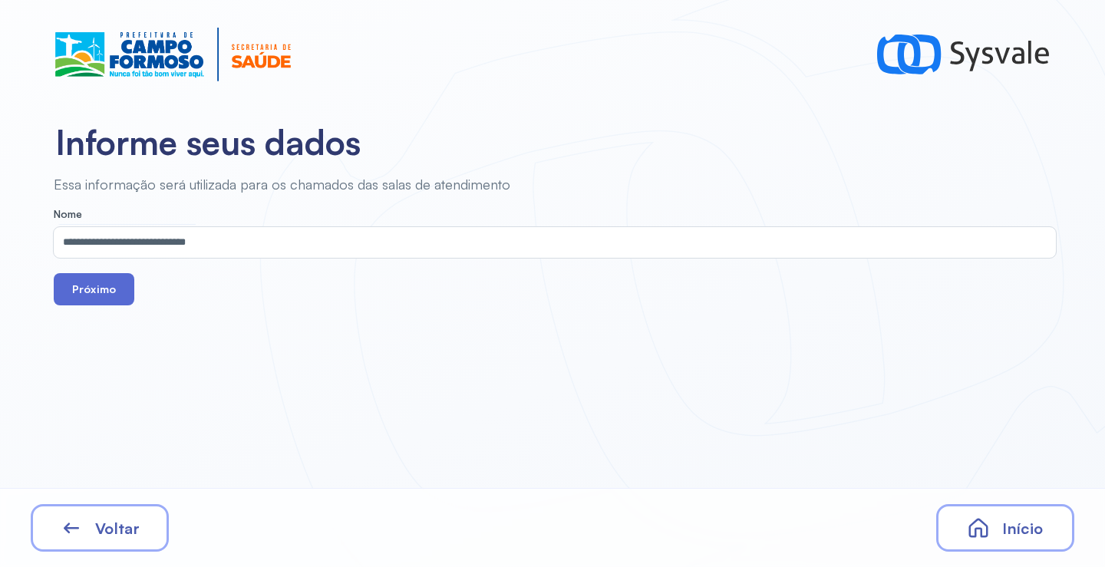
click at [104, 287] on button "Próximo" at bounding box center [94, 289] width 81 height 32
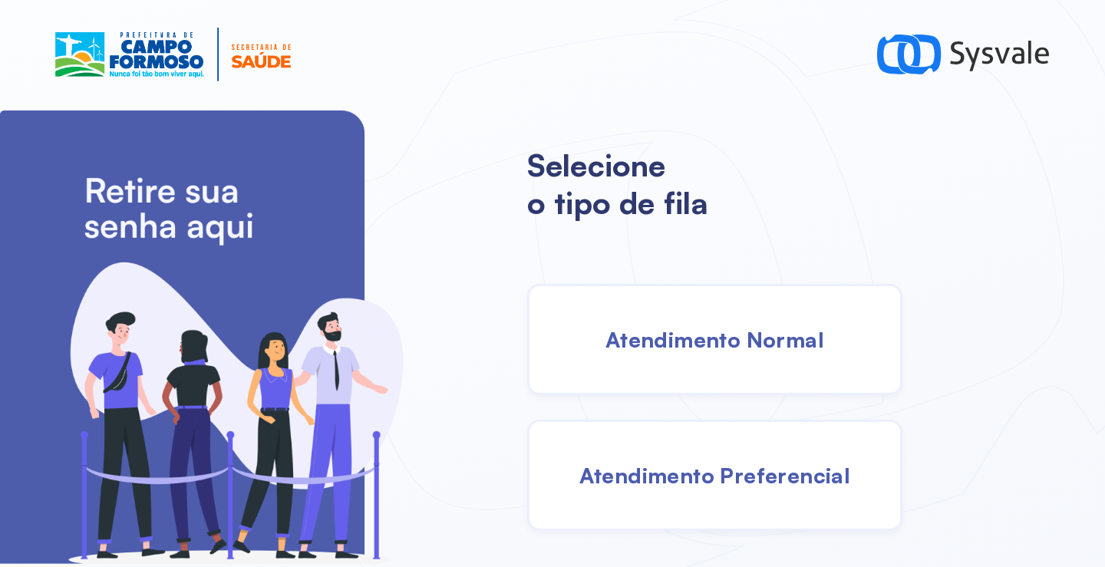
click at [690, 337] on span "Atendimento Normal" at bounding box center [714, 339] width 219 height 27
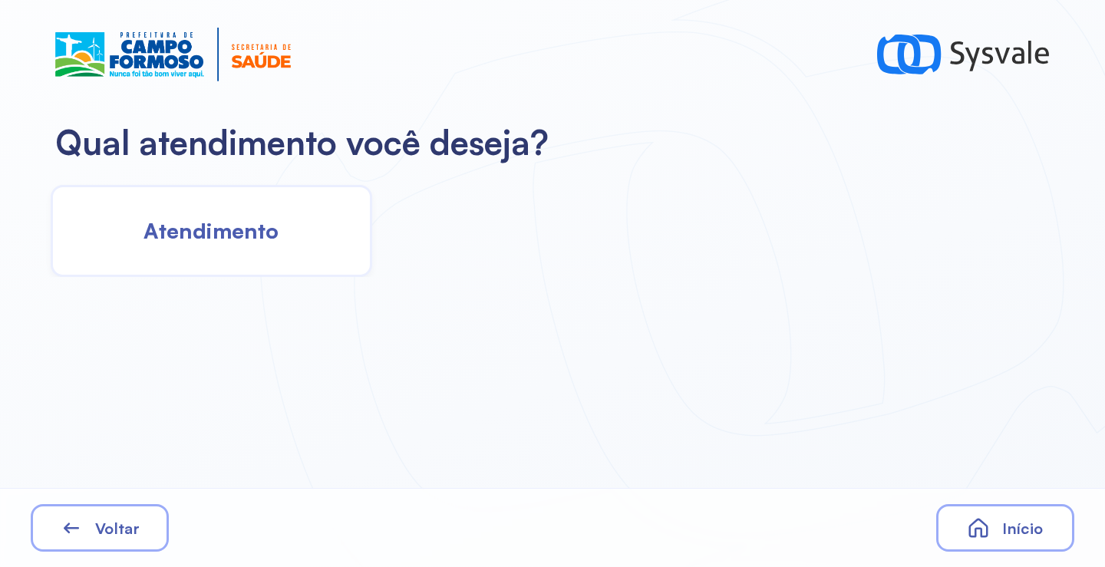
click at [274, 256] on div "Atendimento" at bounding box center [211, 231] width 321 height 92
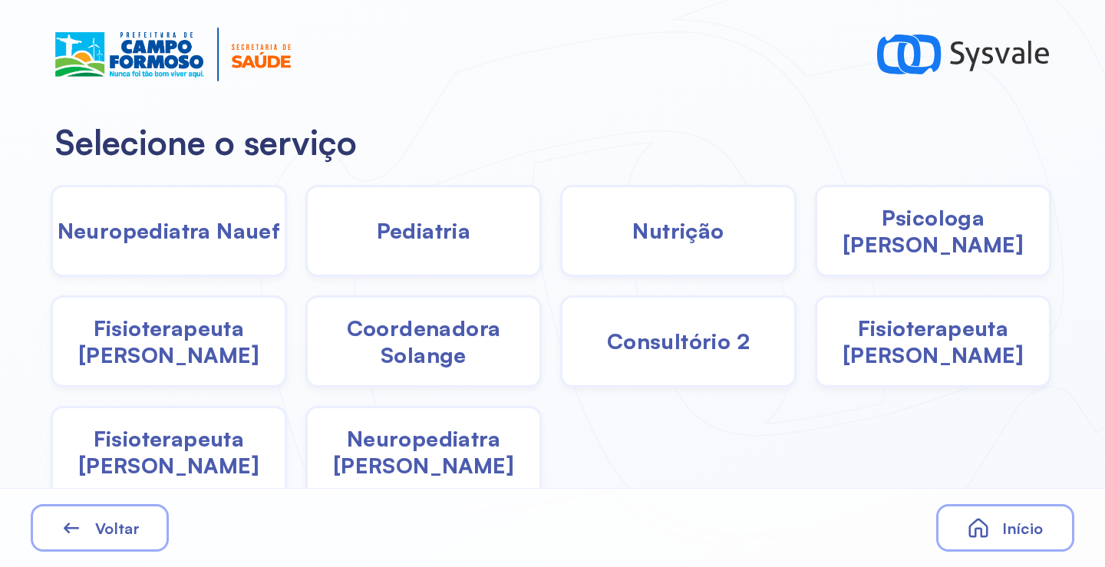
click at [560, 235] on div "Pediatria" at bounding box center [678, 231] width 236 height 92
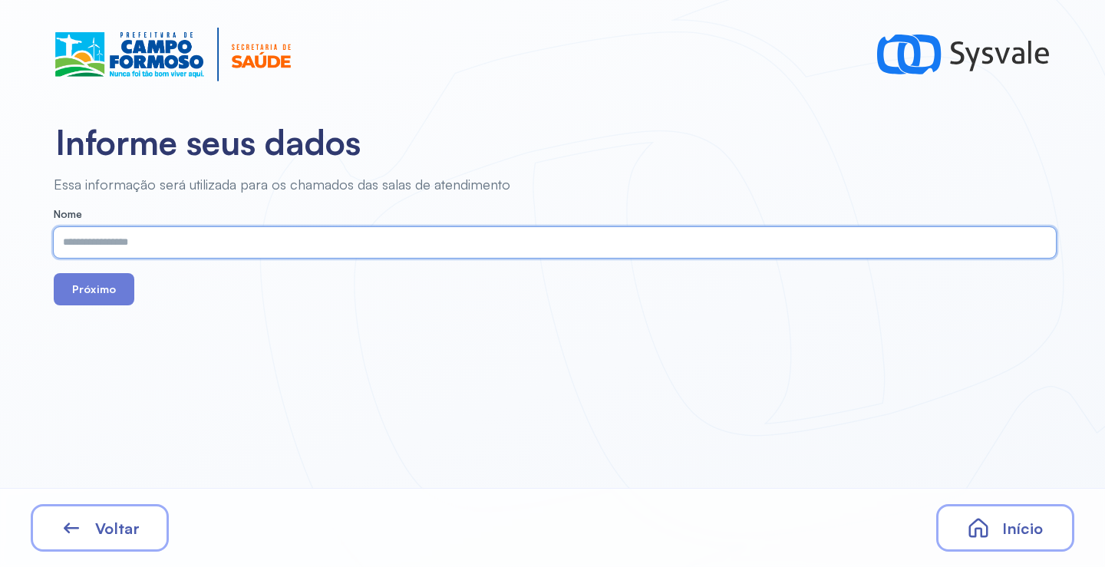
paste input "**********"
type input "**********"
click at [94, 287] on button "Próximo" at bounding box center [94, 289] width 81 height 32
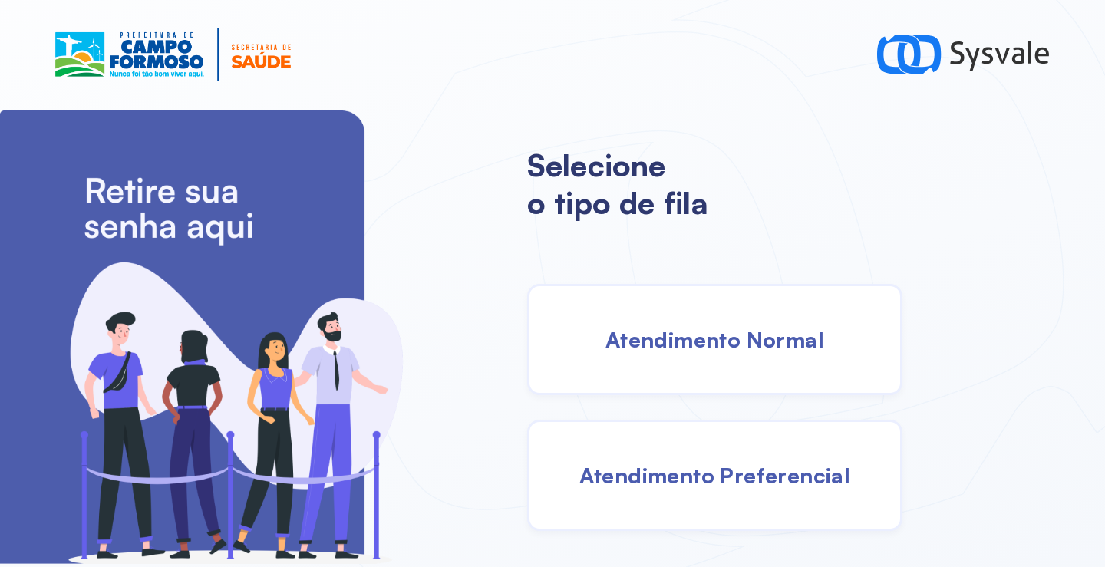
click at [746, 330] on span "Atendimento Normal" at bounding box center [714, 339] width 219 height 27
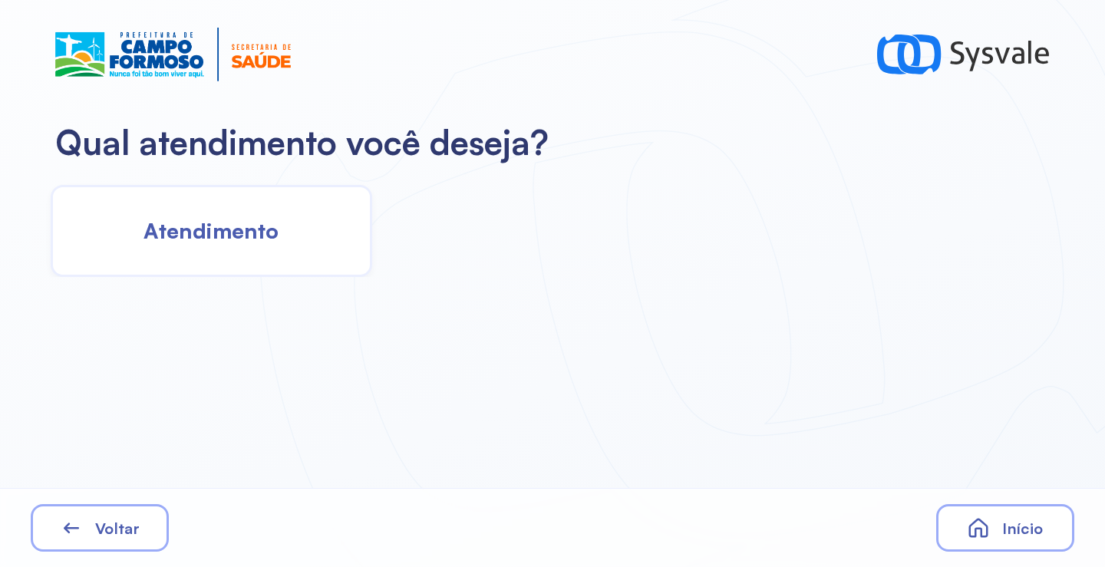
drag, startPoint x: 222, startPoint y: 172, endPoint x: 229, endPoint y: 199, distance: 27.7
click at [225, 182] on div "Qual atendimento você deseja? Atendimento" at bounding box center [552, 138] width 1105 height 277
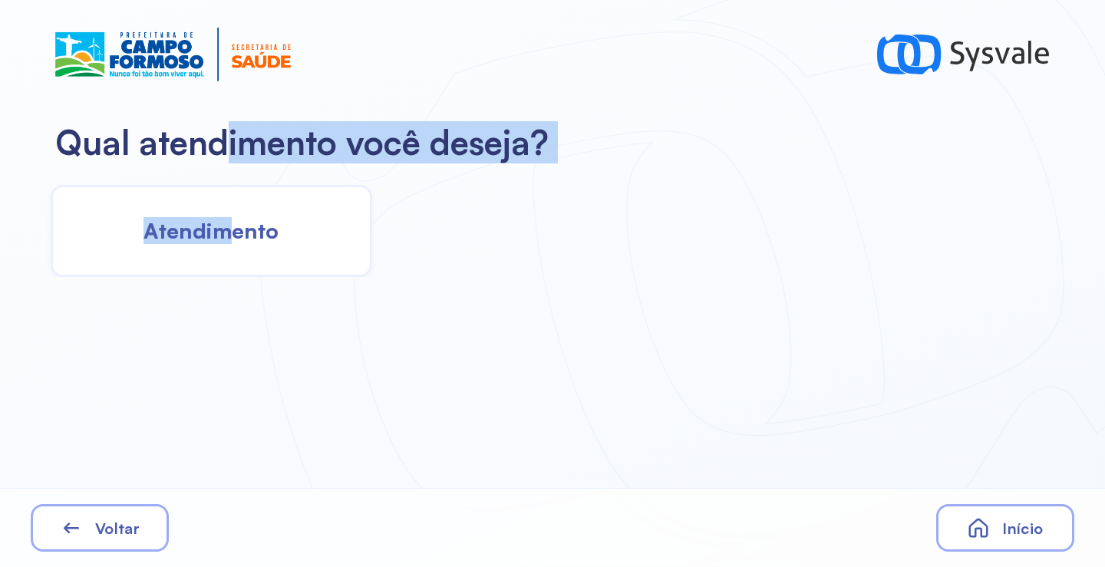
click at [229, 199] on div "Atendimento" at bounding box center [211, 231] width 321 height 92
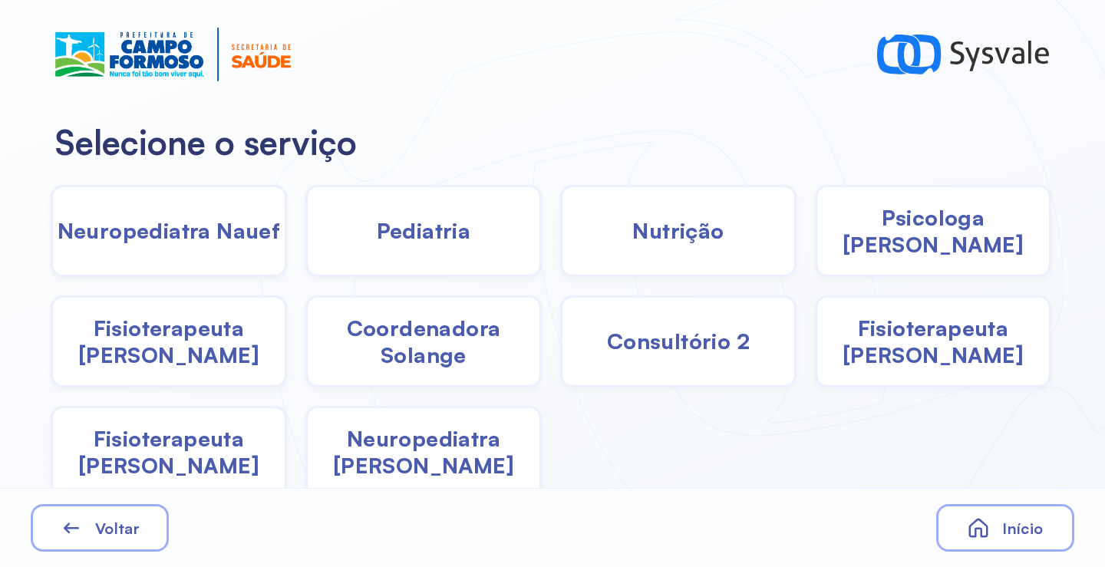
click at [439, 229] on span "Pediatria" at bounding box center [424, 230] width 94 height 27
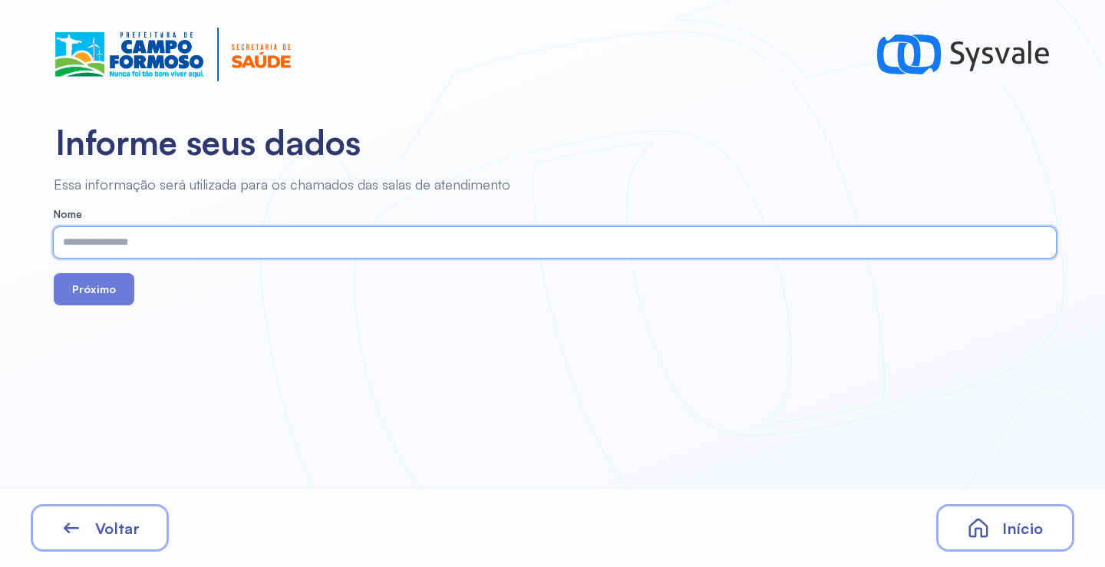
paste input "**********"
type input "**********"
click at [121, 290] on button "Próximo" at bounding box center [94, 289] width 81 height 32
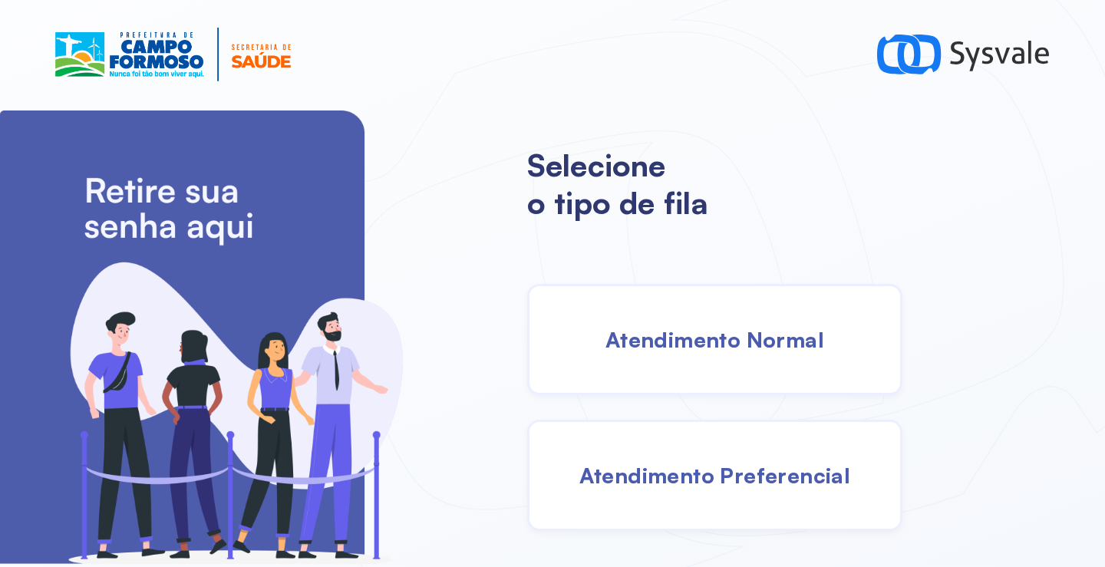
click at [689, 364] on div "Atendimento Normal" at bounding box center [714, 339] width 375 height 111
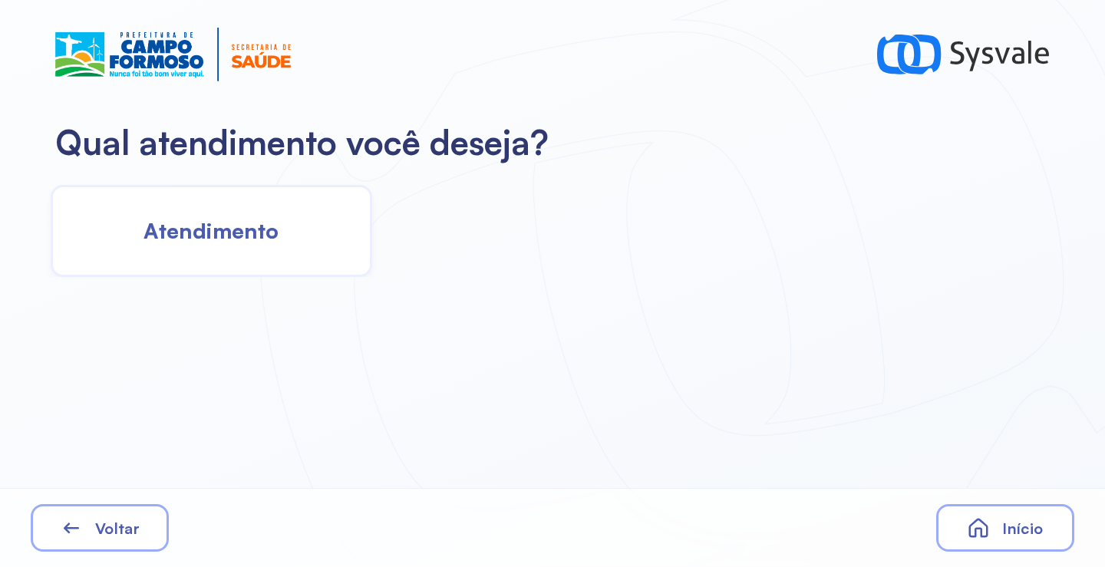
click at [301, 239] on div "Atendimento" at bounding box center [211, 231] width 321 height 92
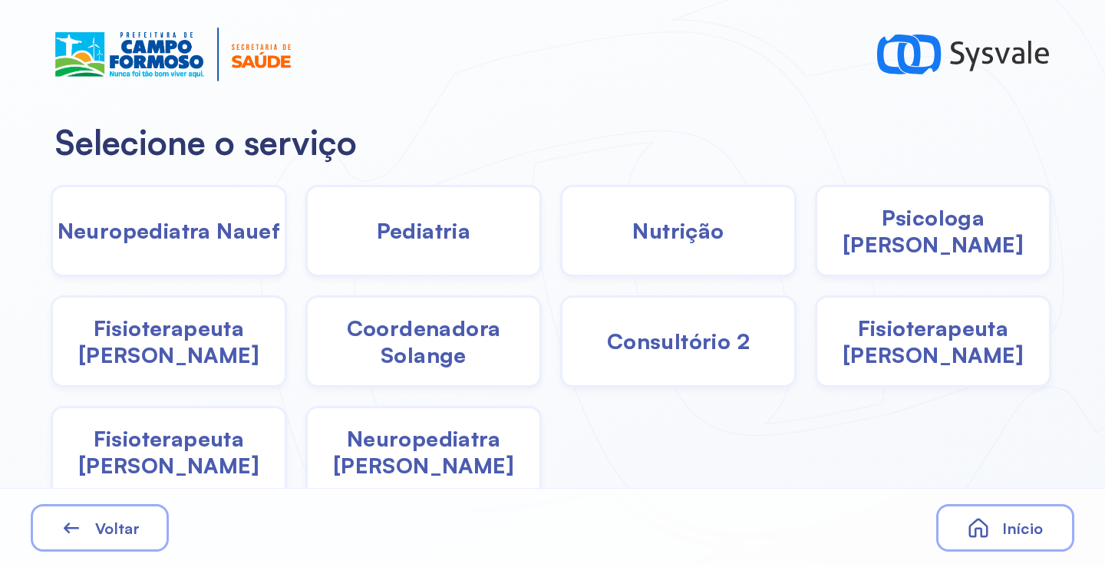
click at [456, 232] on span "Pediatria" at bounding box center [424, 230] width 94 height 27
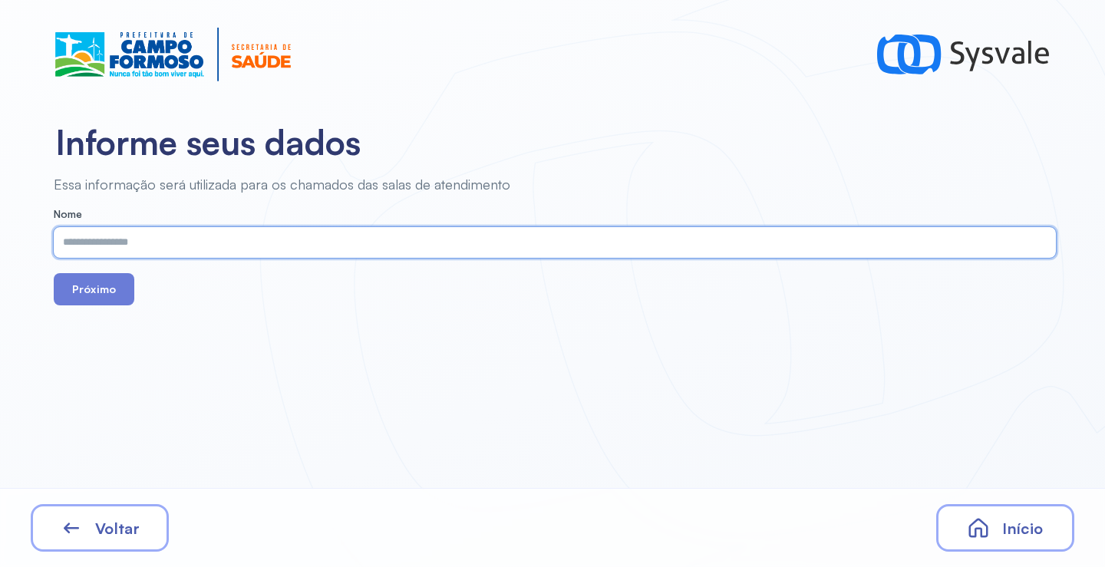
paste input "**********"
type input "**********"
click at [101, 291] on button "Próximo" at bounding box center [94, 289] width 81 height 32
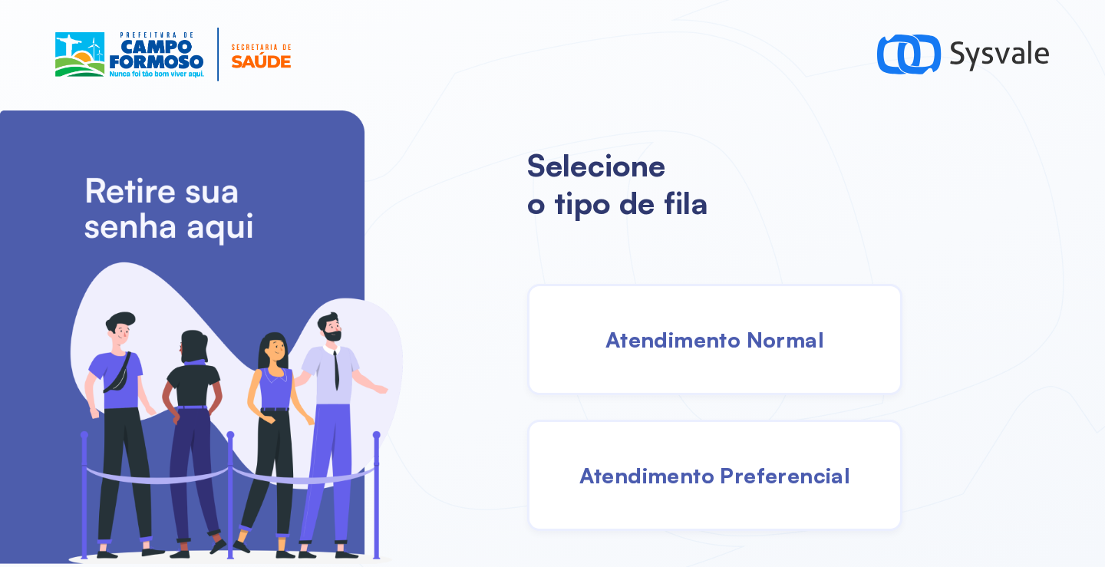
click at [686, 344] on span "Atendimento Normal" at bounding box center [714, 339] width 219 height 27
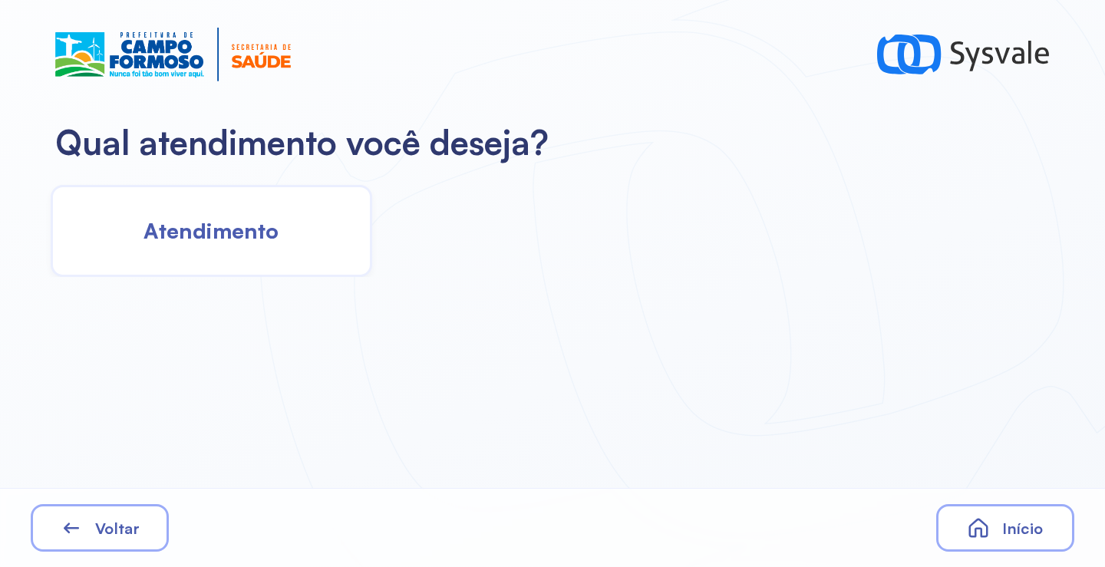
click at [232, 214] on div "Atendimento" at bounding box center [211, 231] width 321 height 92
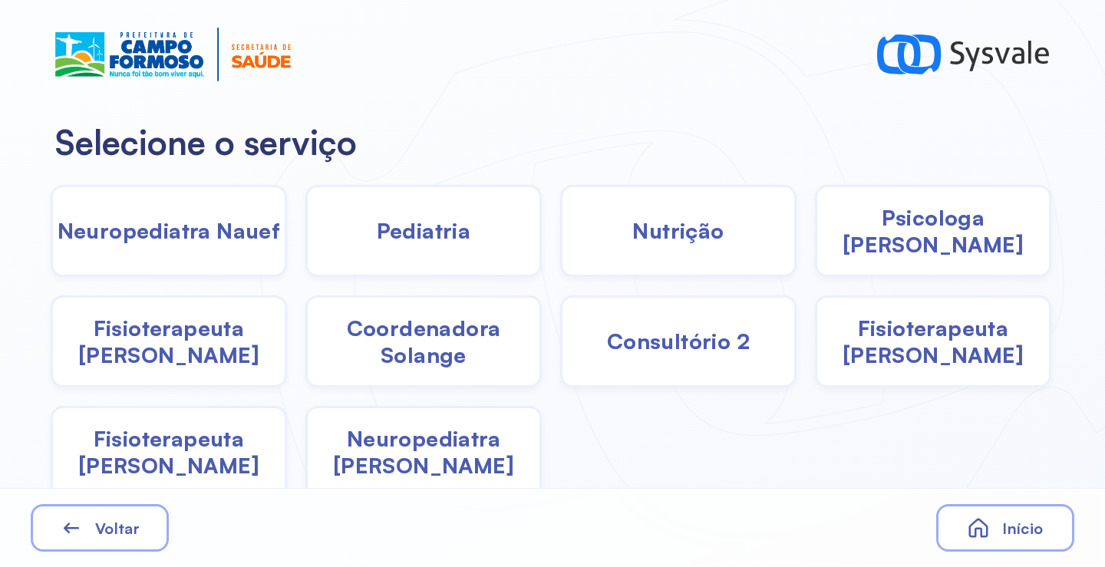
click at [560, 247] on div "Pediatria" at bounding box center [678, 231] width 236 height 92
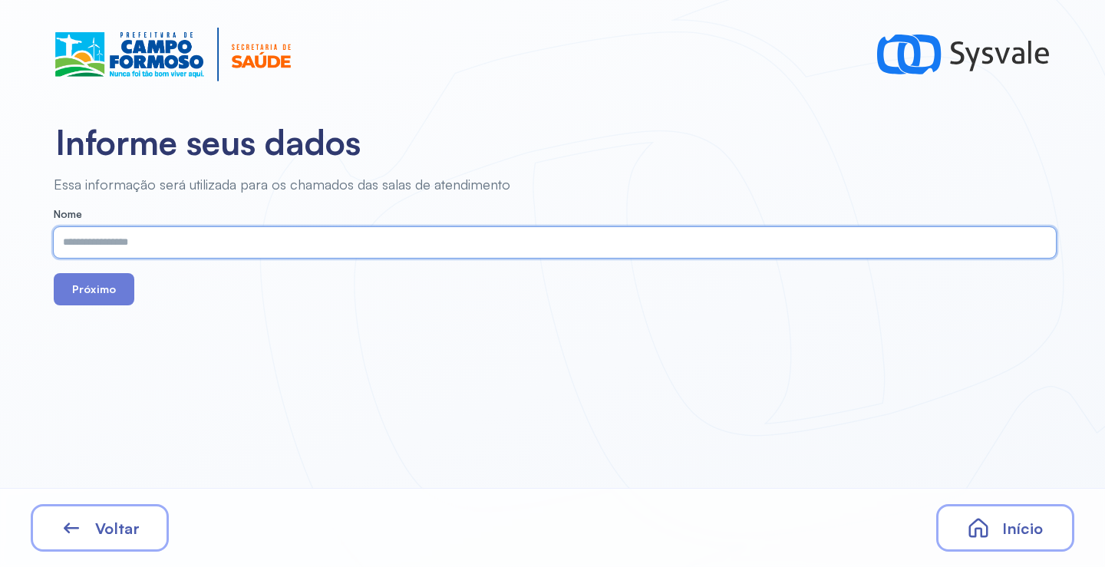
paste input "**********"
type input "**********"
click at [101, 289] on button "Próximo" at bounding box center [94, 289] width 81 height 32
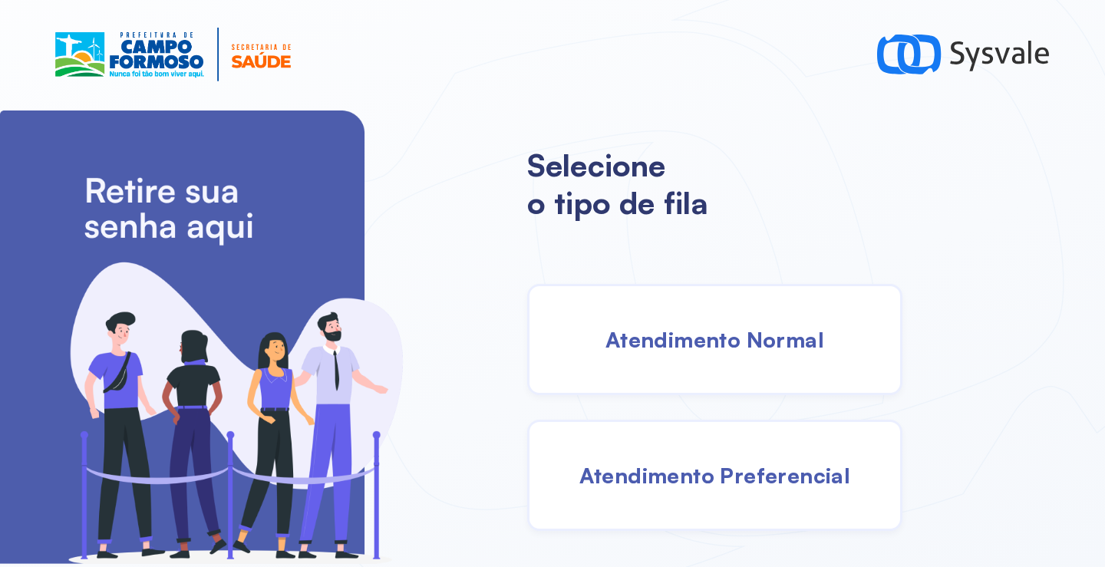
click at [719, 337] on span "Atendimento Normal" at bounding box center [714, 339] width 219 height 27
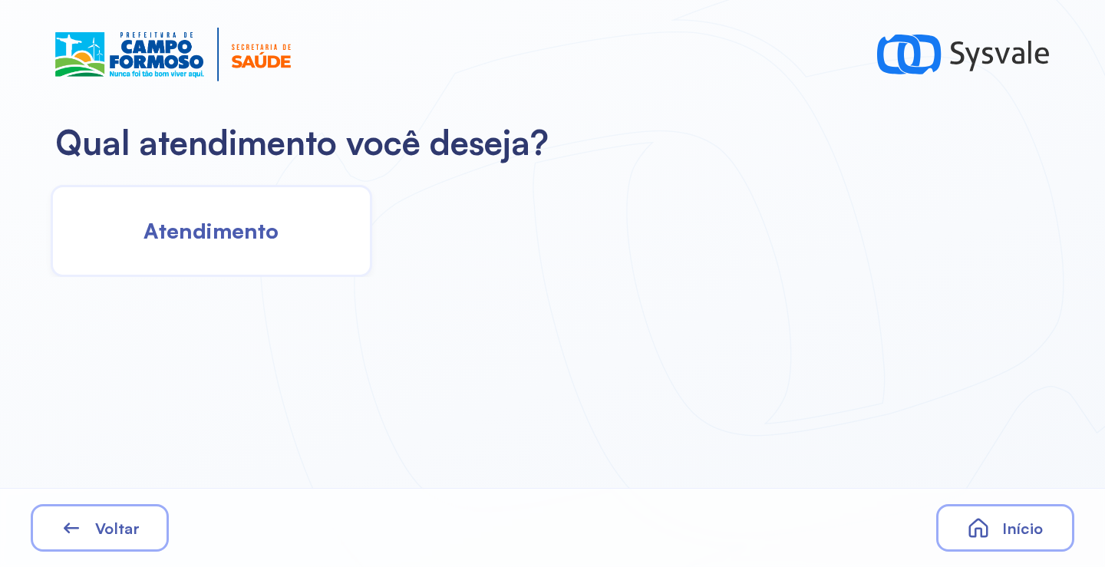
click at [269, 247] on div "Atendimento" at bounding box center [211, 231] width 321 height 92
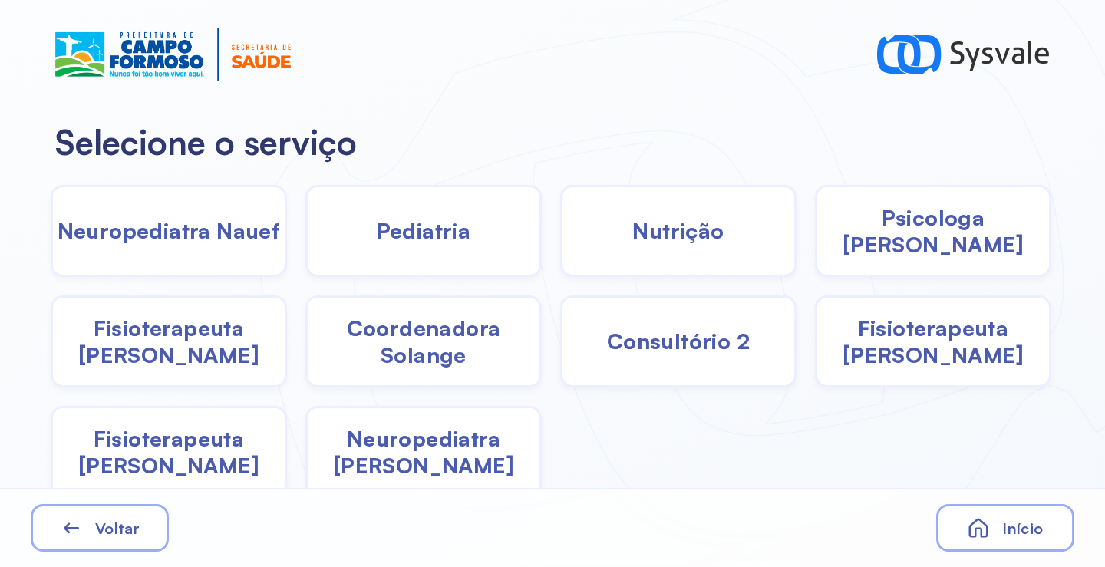
click at [420, 235] on span "Pediatria" at bounding box center [424, 230] width 94 height 27
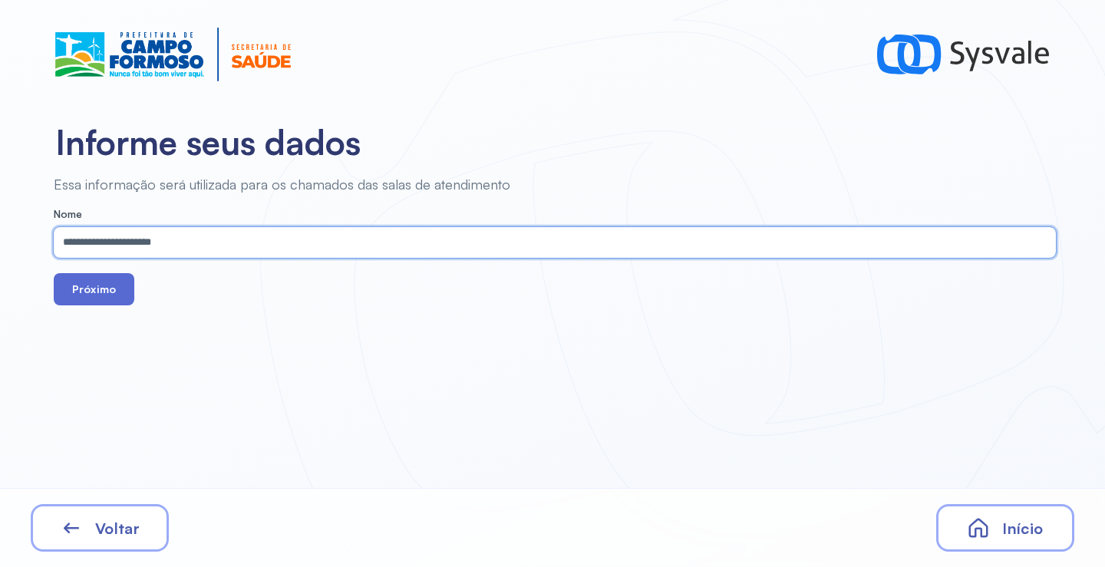
type input "**********"
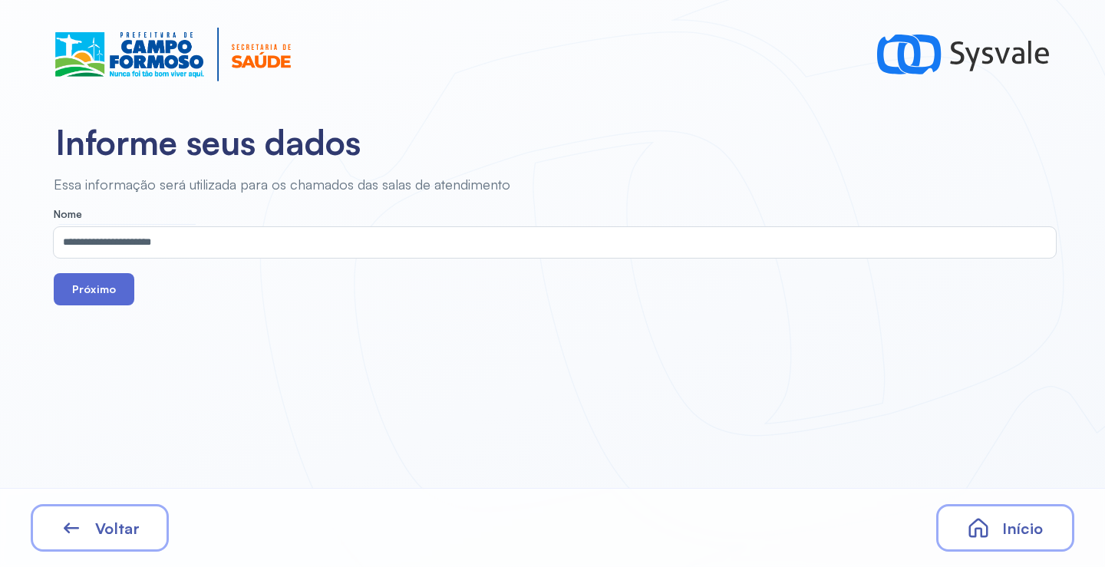
click at [111, 301] on button "Próximo" at bounding box center [94, 289] width 81 height 32
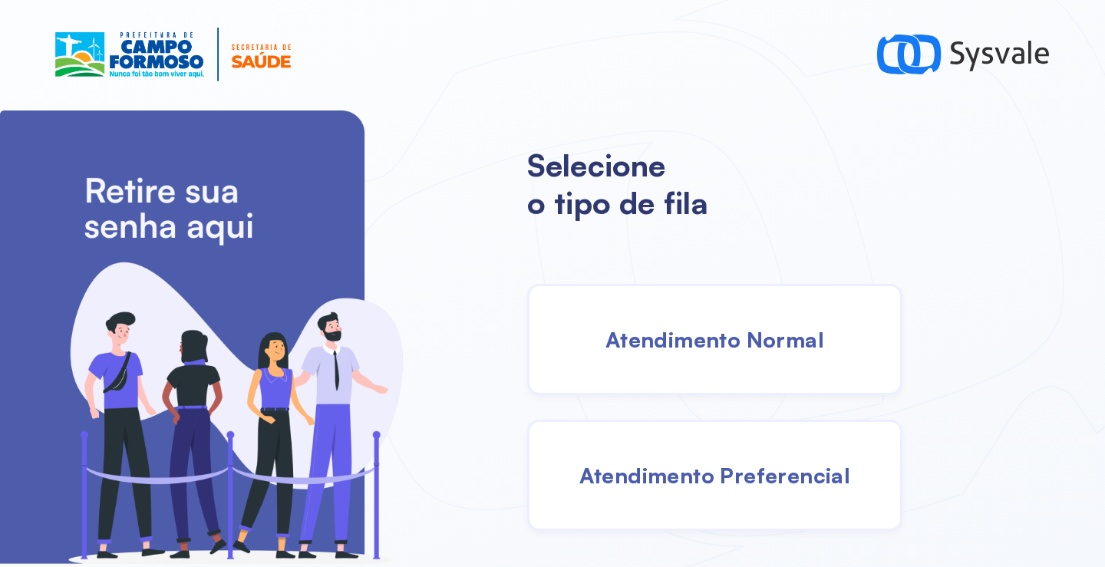
click at [769, 314] on div "Atendimento Normal" at bounding box center [714, 339] width 375 height 111
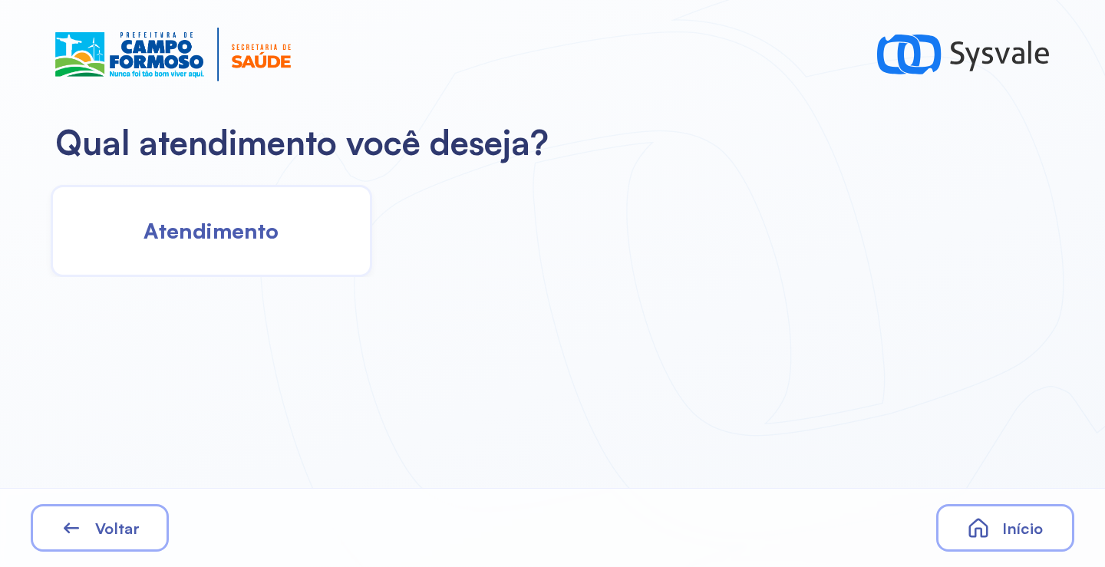
click at [272, 258] on div "Atendimento" at bounding box center [211, 231] width 321 height 92
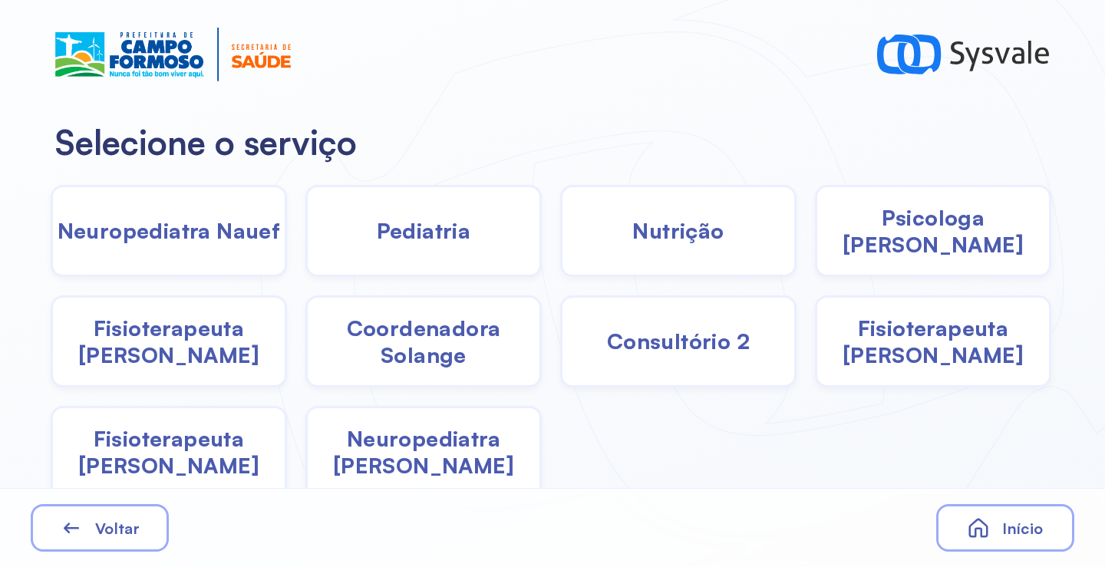
click at [432, 243] on span "Pediatria" at bounding box center [424, 230] width 94 height 27
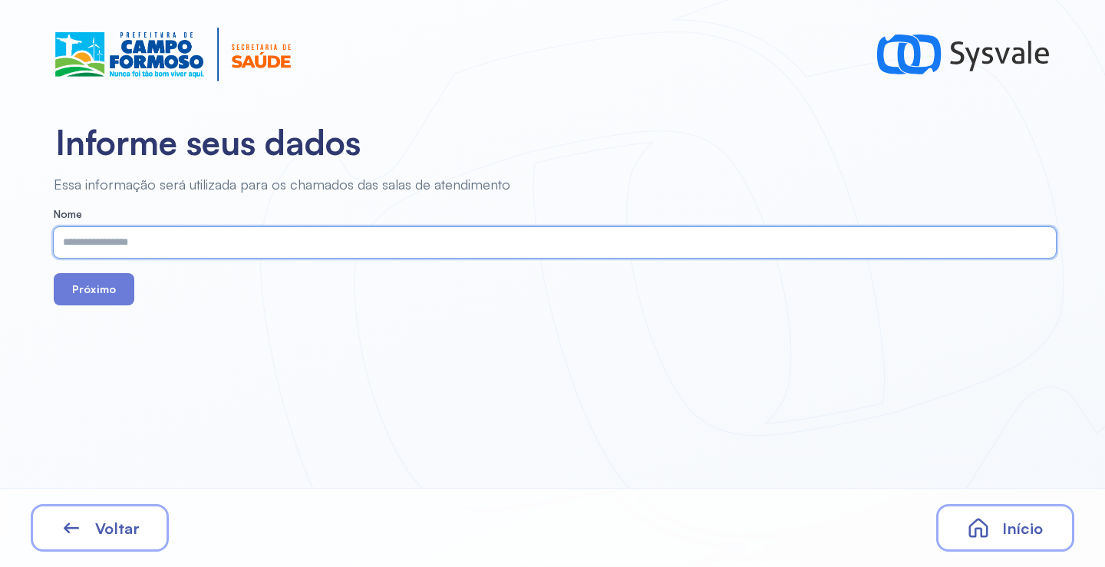
paste input "**********"
type input "**********"
click at [104, 285] on button "Próximo" at bounding box center [94, 289] width 81 height 32
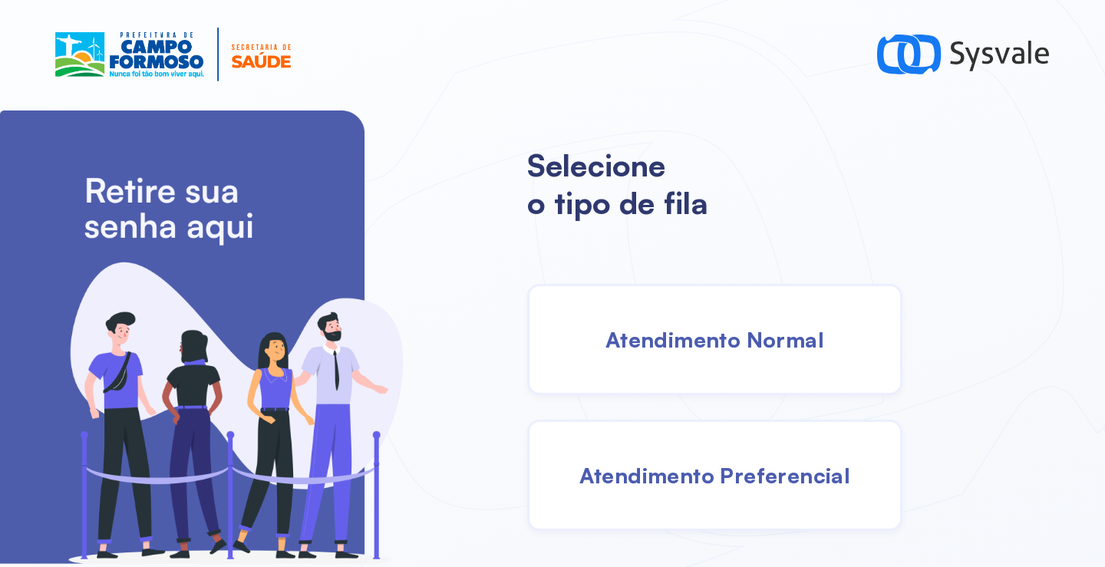
click at [736, 365] on div "Atendimento Normal" at bounding box center [714, 339] width 375 height 111
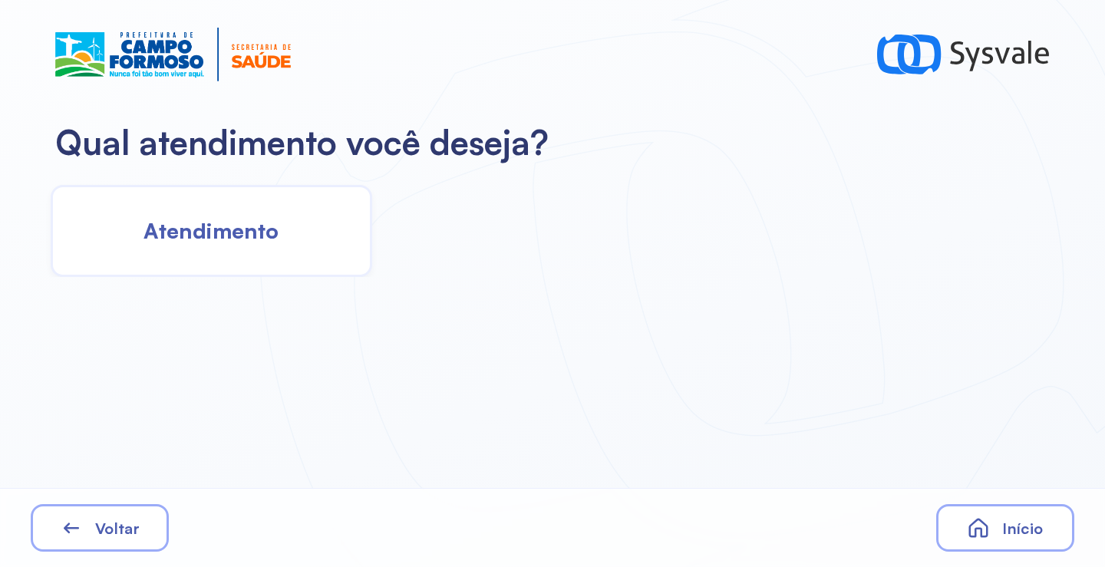
click at [288, 223] on div "Atendimento" at bounding box center [211, 231] width 321 height 92
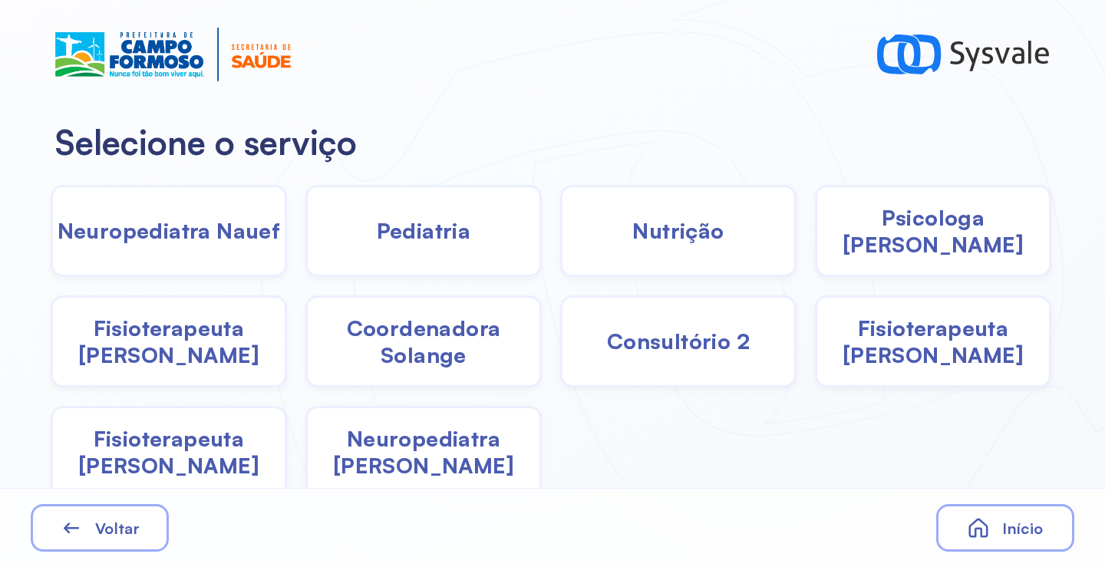
click at [287, 295] on div "Psicologa [PERSON_NAME]" at bounding box center [169, 341] width 236 height 92
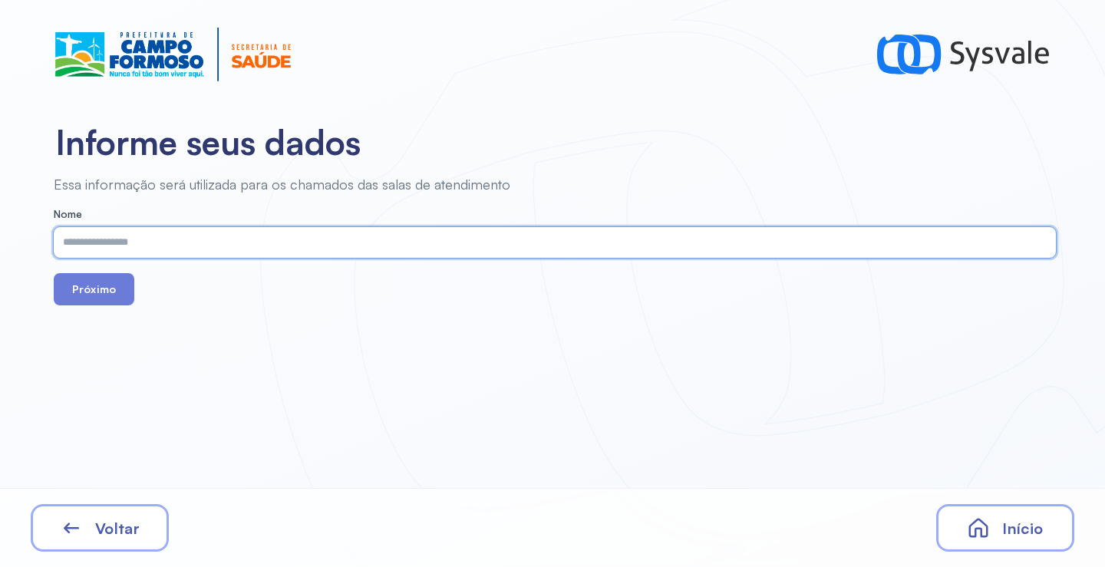
paste input "**********"
type input "**********"
click at [97, 288] on button "Próximo" at bounding box center [94, 289] width 81 height 32
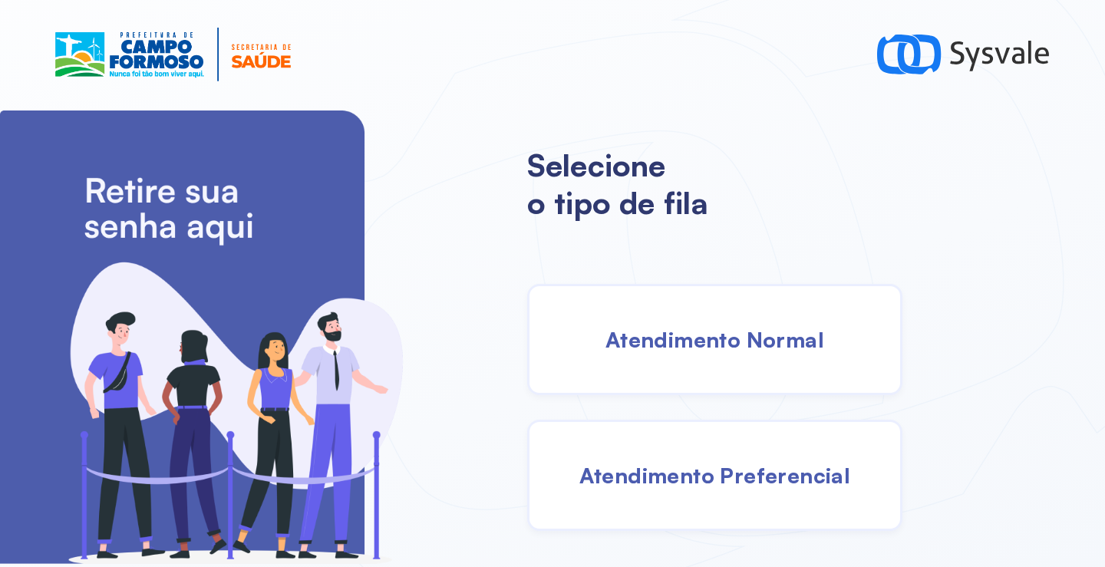
drag, startPoint x: 756, startPoint y: 348, endPoint x: 742, endPoint y: 346, distance: 13.2
click at [742, 346] on span "Atendimento Normal" at bounding box center [714, 339] width 219 height 27
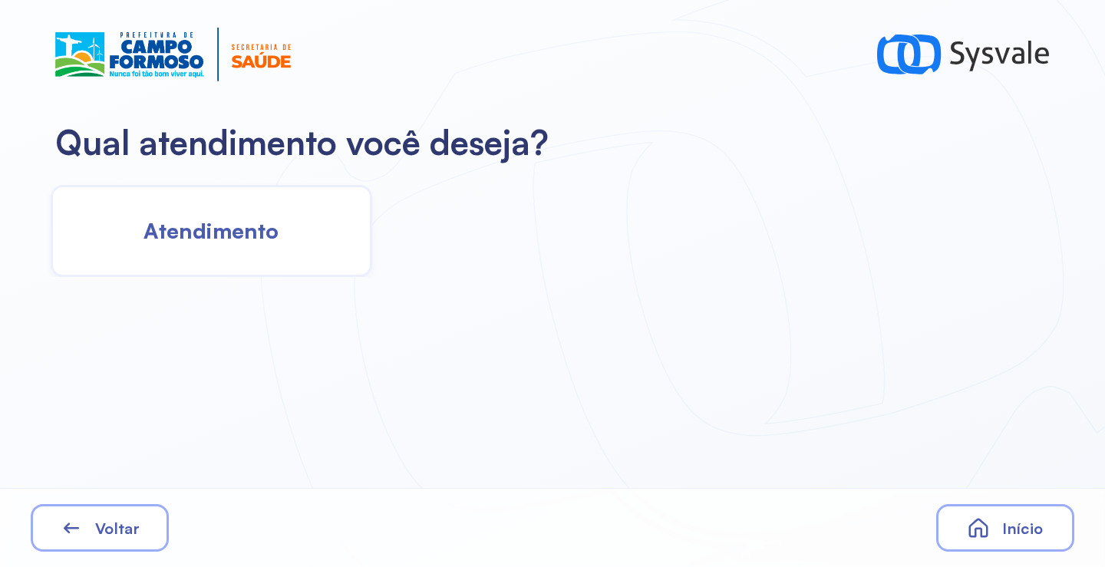
click at [231, 215] on div "Atendimento" at bounding box center [211, 231] width 321 height 92
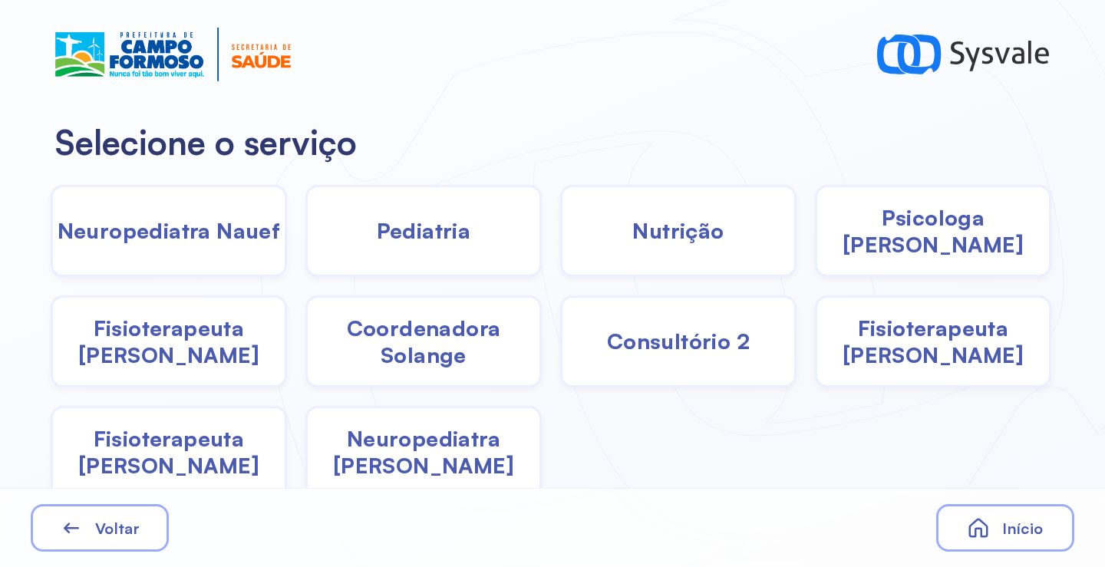
click at [459, 244] on span "Pediatria" at bounding box center [424, 230] width 94 height 27
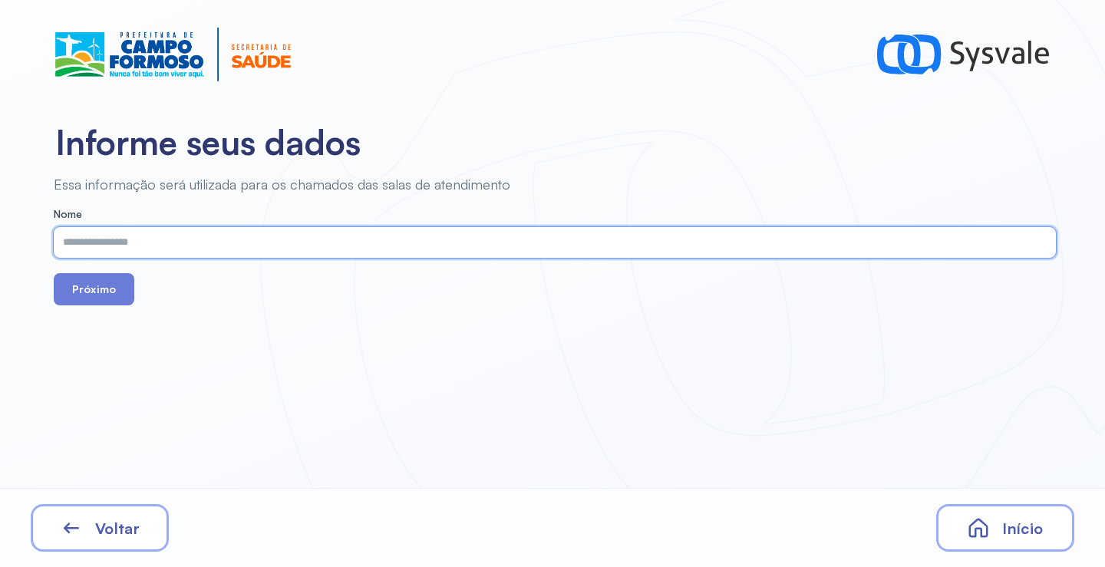
paste input "**********"
type input "**********"
click at [92, 285] on button "Próximo" at bounding box center [94, 289] width 81 height 32
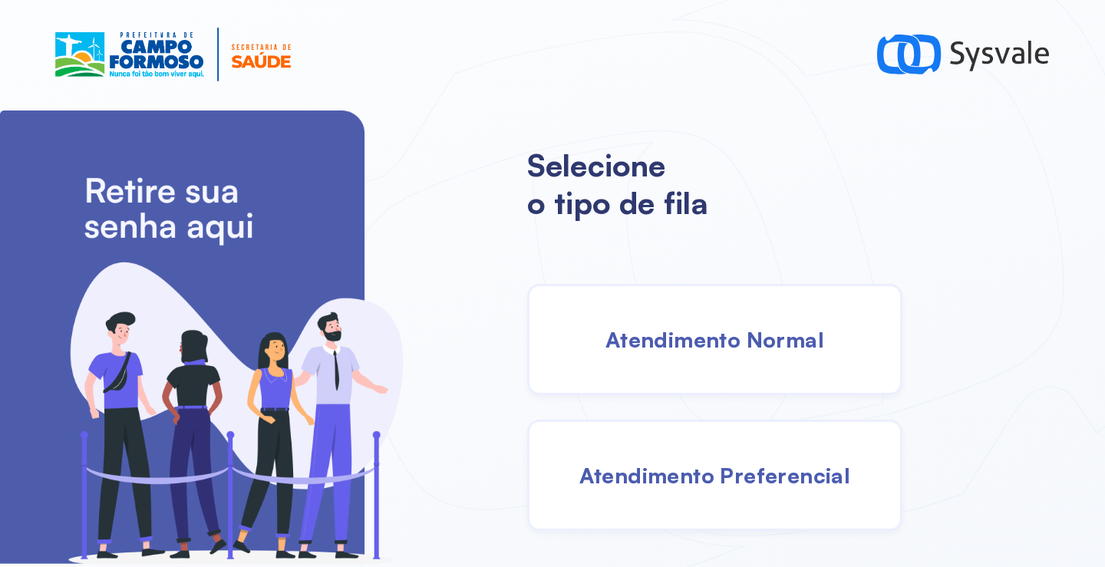
click at [734, 357] on div "Atendimento Normal" at bounding box center [714, 339] width 375 height 111
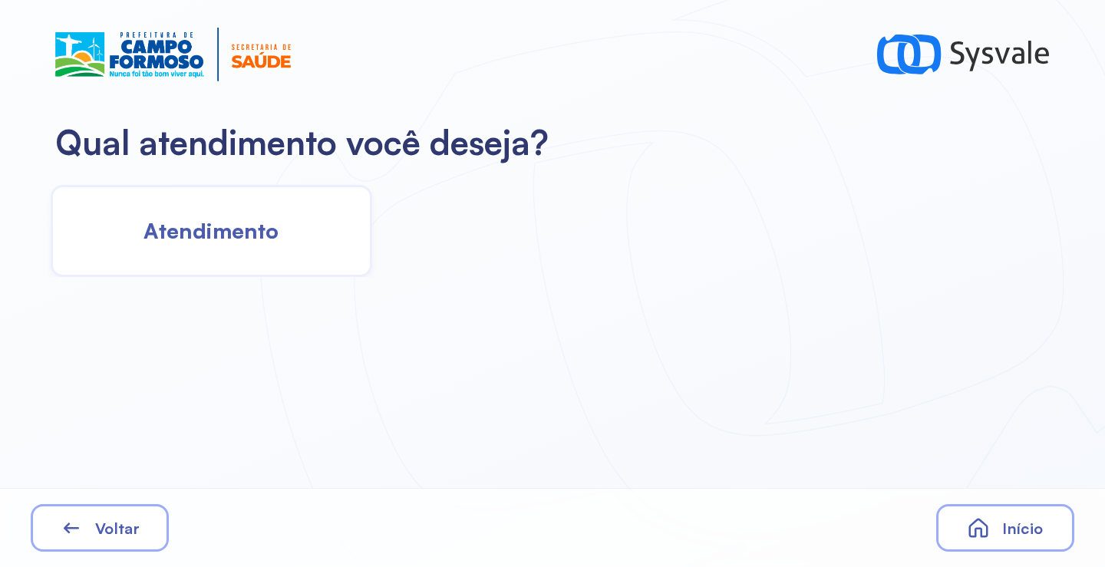
click at [295, 255] on div "Atendimento" at bounding box center [211, 231] width 321 height 92
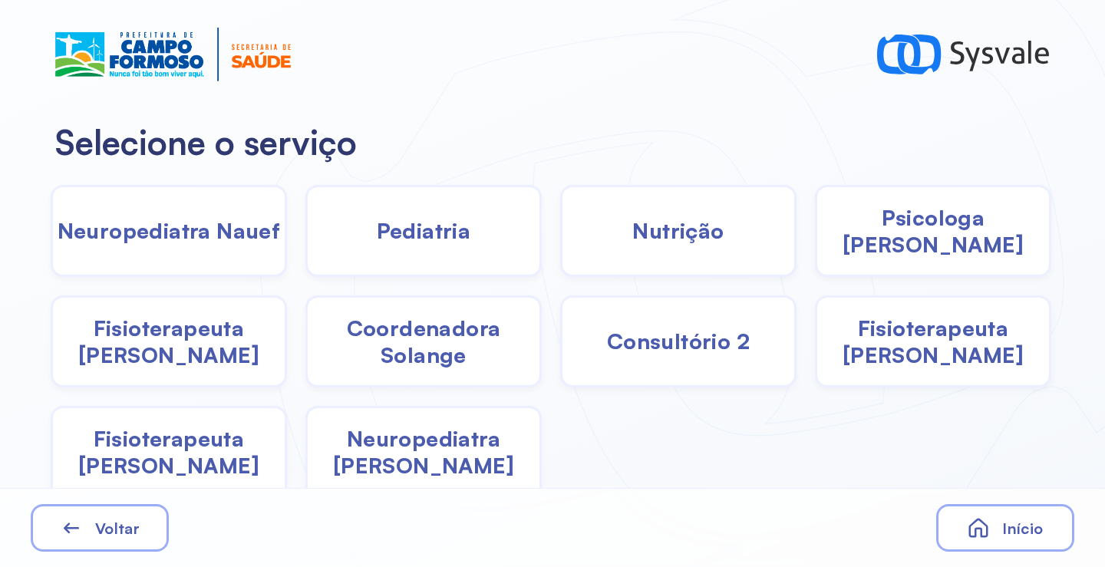
click at [933, 332] on span "Fisioterapeuta [PERSON_NAME]" at bounding box center [933, 341] width 232 height 54
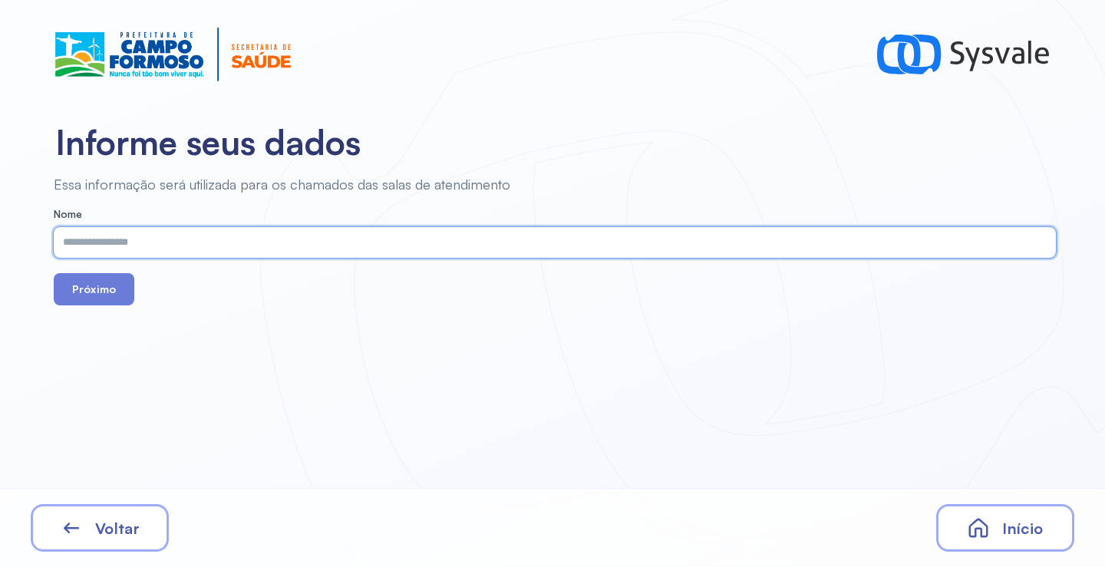
paste input "**********"
type input "**********"
click at [105, 296] on button "Próximo" at bounding box center [94, 289] width 81 height 32
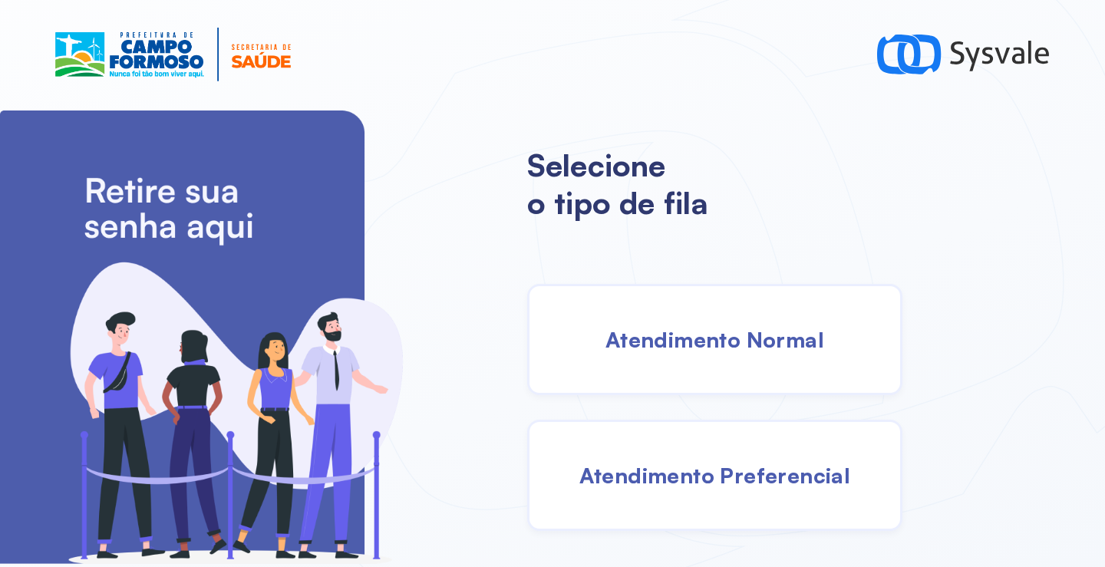
click at [686, 353] on div "Atendimento Normal" at bounding box center [714, 339] width 375 height 111
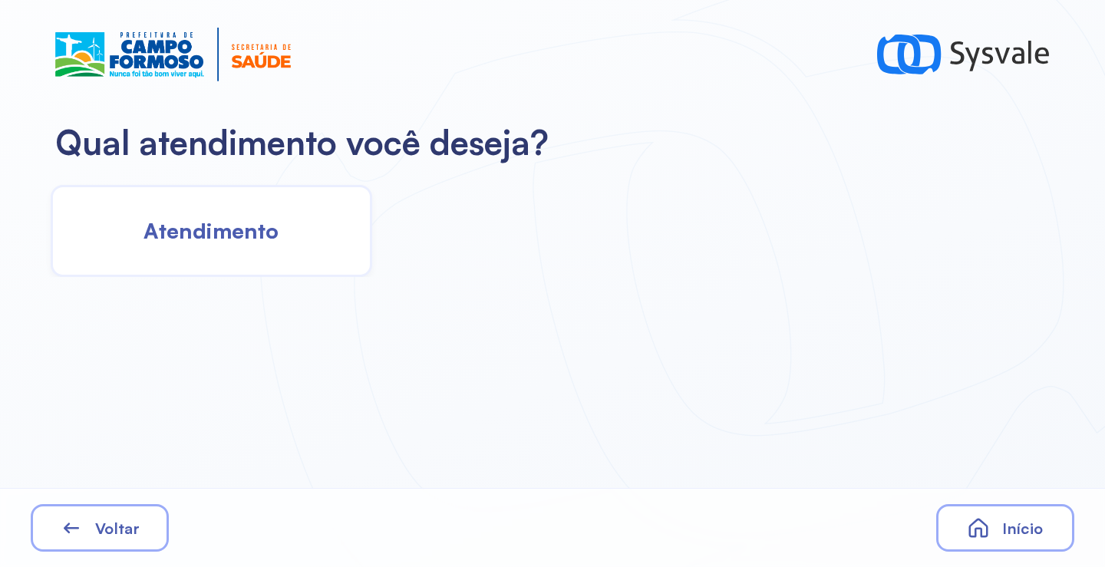
click at [224, 220] on span "Atendimento" at bounding box center [210, 230] width 135 height 27
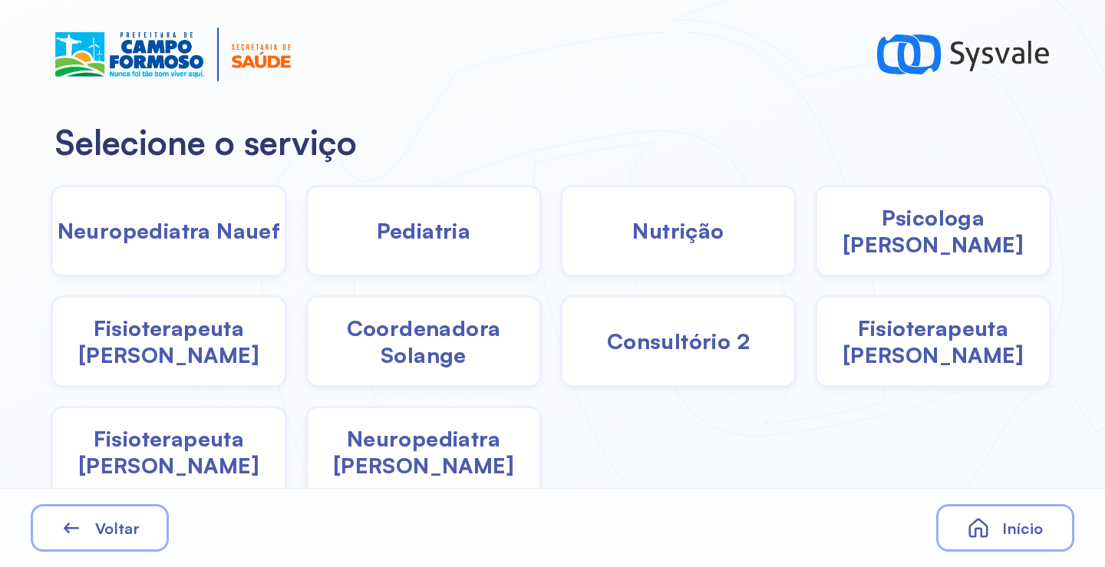
click at [153, 341] on span "Fisioterapeuta [PERSON_NAME]" at bounding box center [169, 341] width 232 height 54
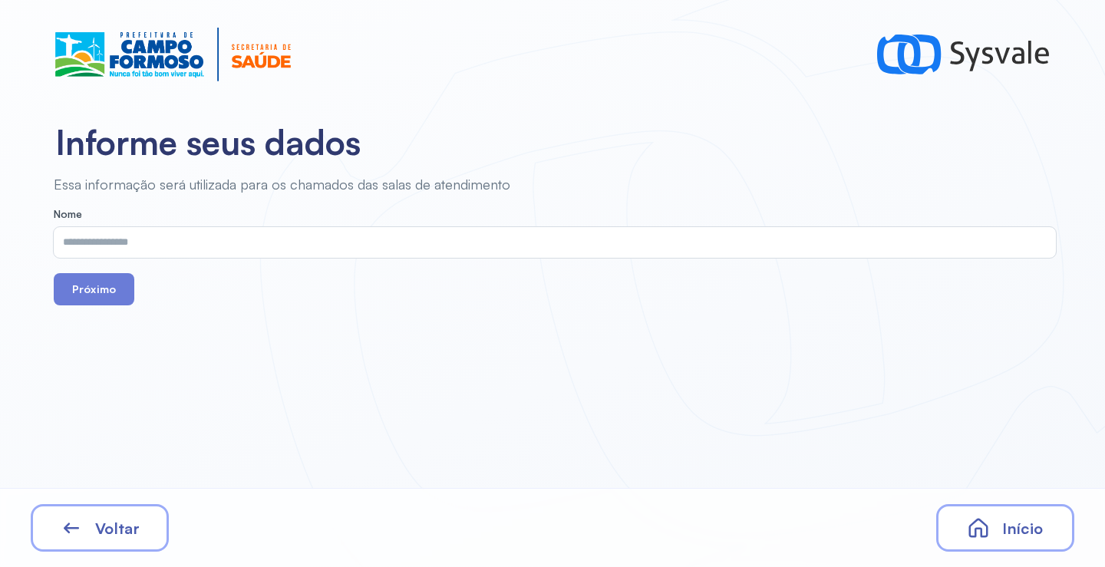
drag, startPoint x: 176, startPoint y: 219, endPoint x: 144, endPoint y: 236, distance: 35.7
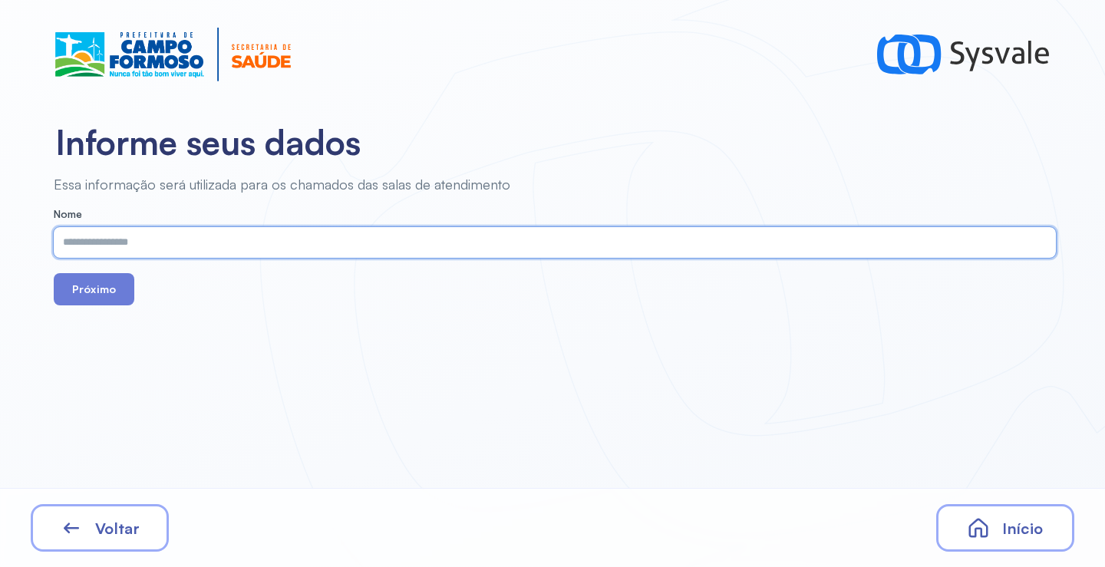
paste input "**********"
type input "**********"
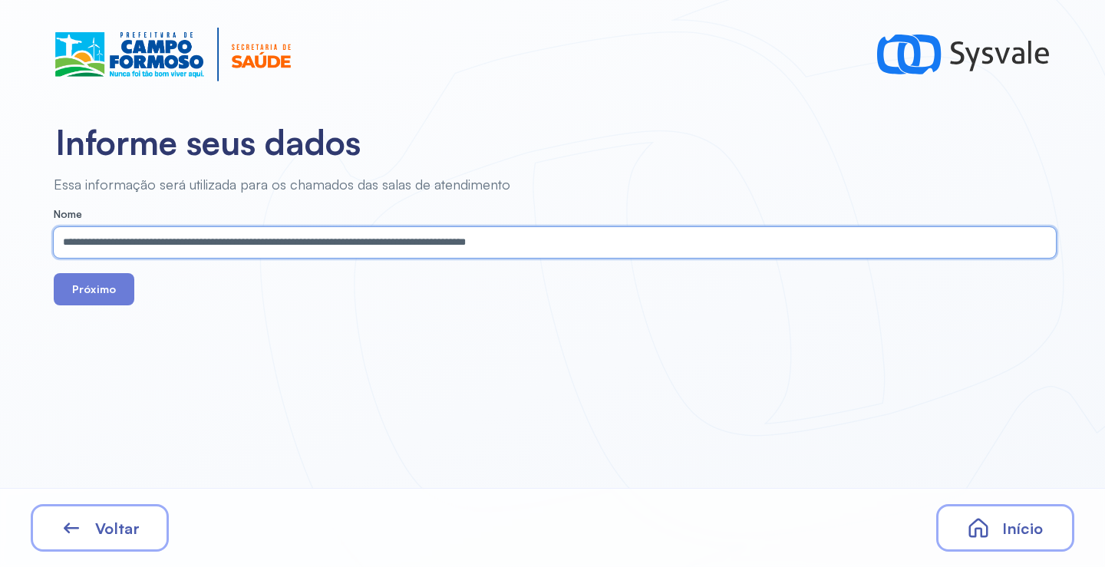
drag, startPoint x: 597, startPoint y: 245, endPoint x: 0, endPoint y: 245, distance: 596.7
click at [0, 245] on div "**********" at bounding box center [550, 241] width 1101 height 130
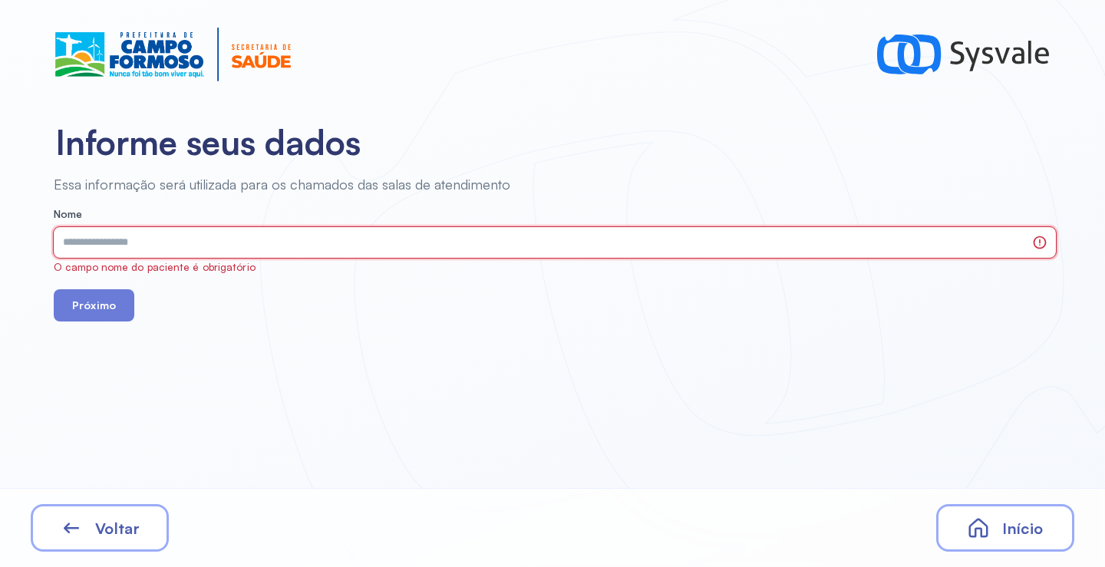
paste input "**********"
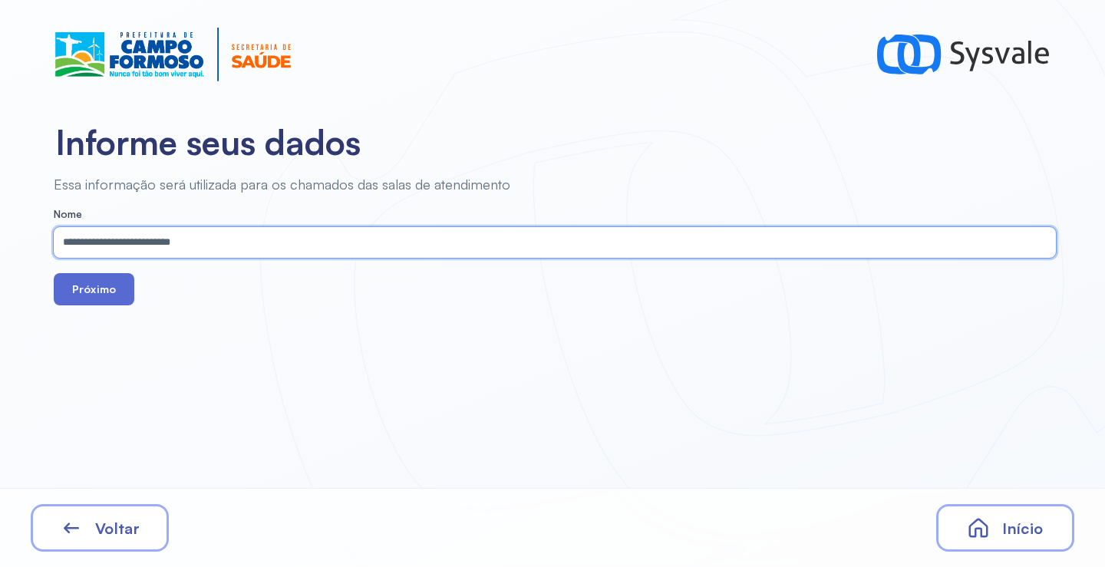
type input "**********"
click at [91, 291] on button "Próximo" at bounding box center [94, 289] width 81 height 32
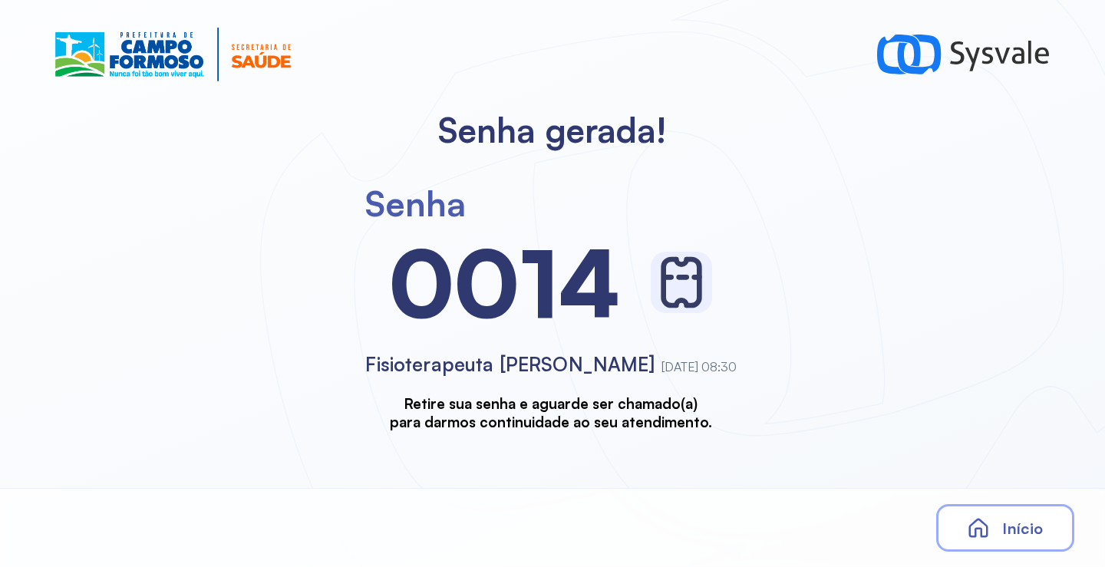
click at [1034, 534] on span "Início" at bounding box center [1022, 528] width 41 height 19
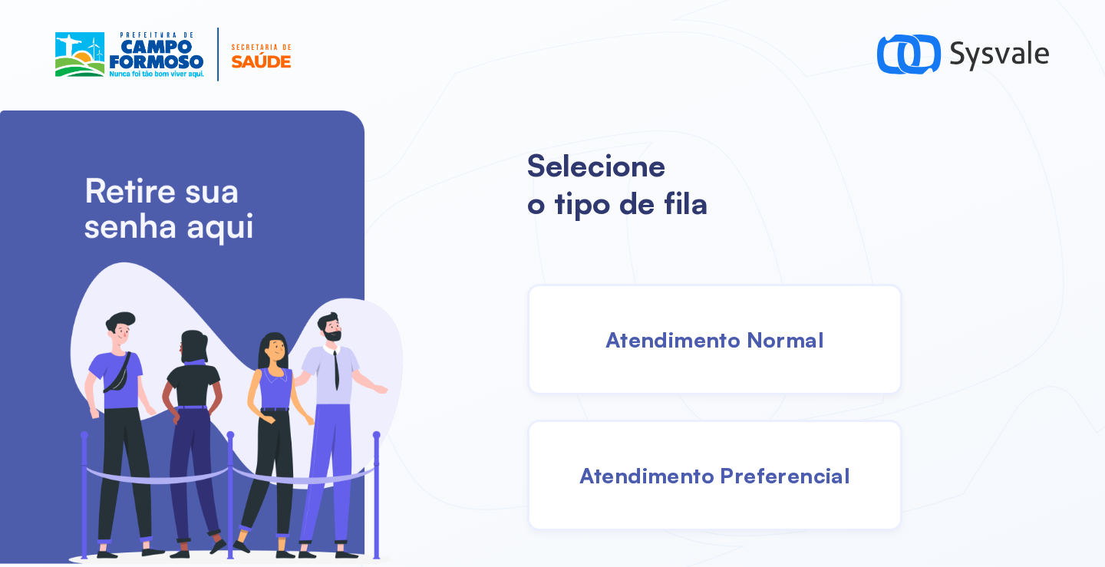
click at [725, 373] on div "Atendimento Normal" at bounding box center [714, 339] width 375 height 111
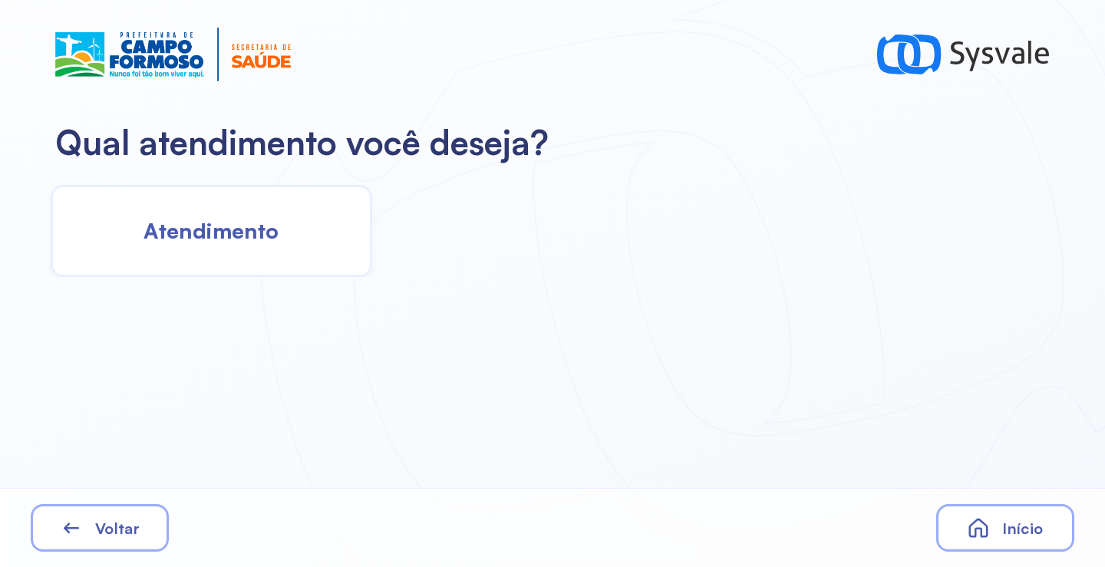
click at [304, 258] on div "Atendimento" at bounding box center [211, 231] width 321 height 92
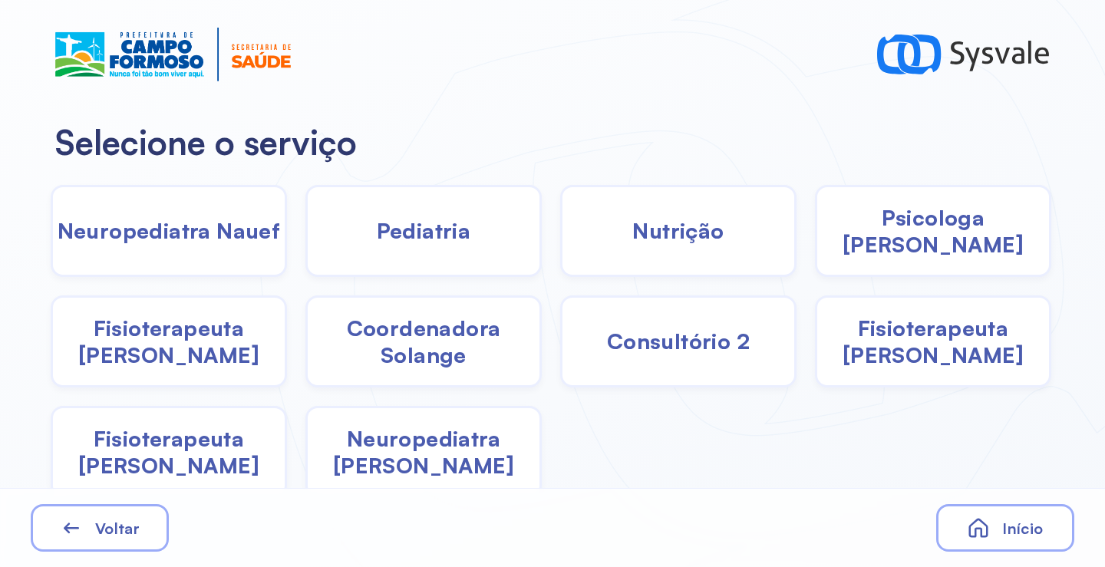
click at [173, 342] on span "Fisioterapeuta [PERSON_NAME]" at bounding box center [169, 341] width 232 height 54
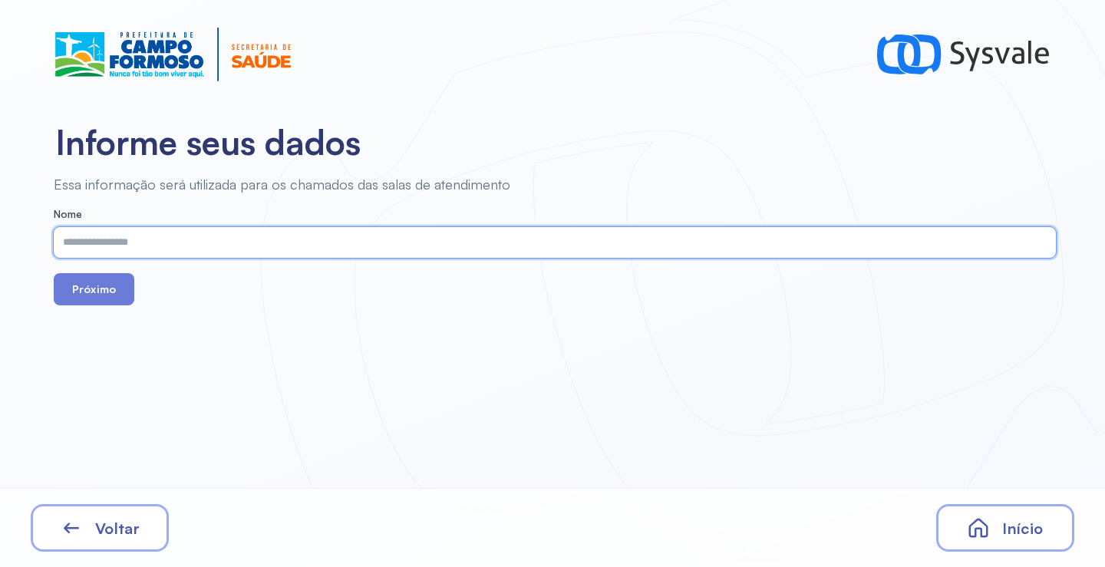
paste input "**********"
type input "**********"
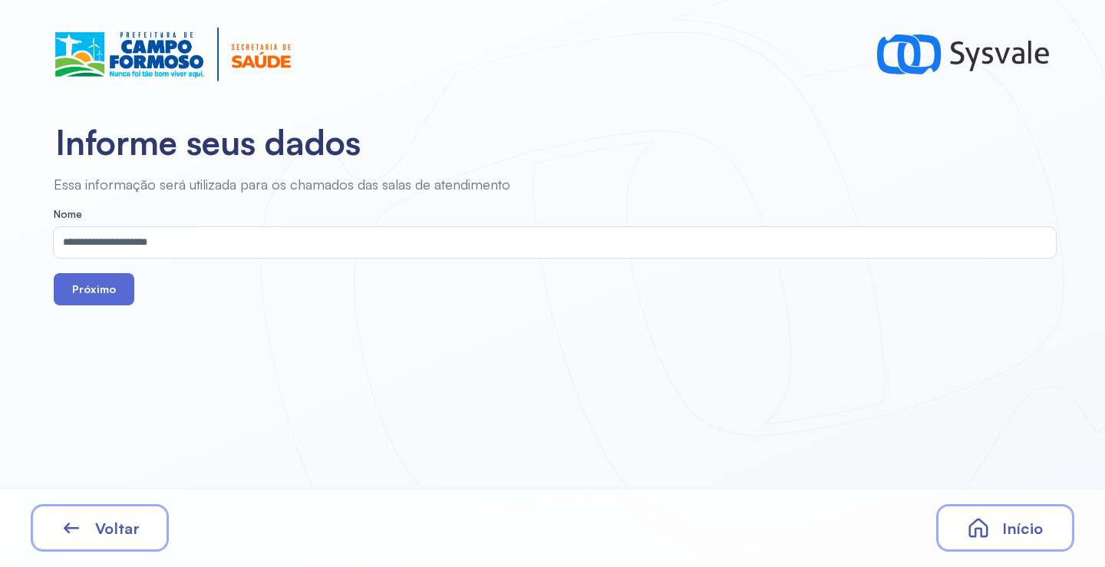
click at [114, 291] on button "Próximo" at bounding box center [94, 289] width 81 height 32
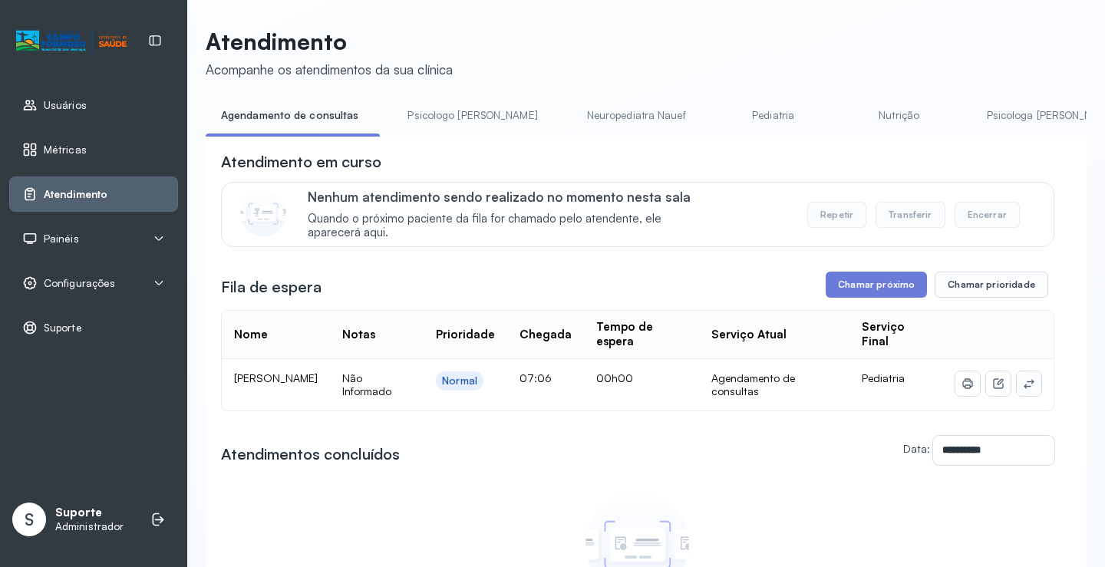
click at [1022, 387] on icon at bounding box center [1028, 383] width 12 height 12
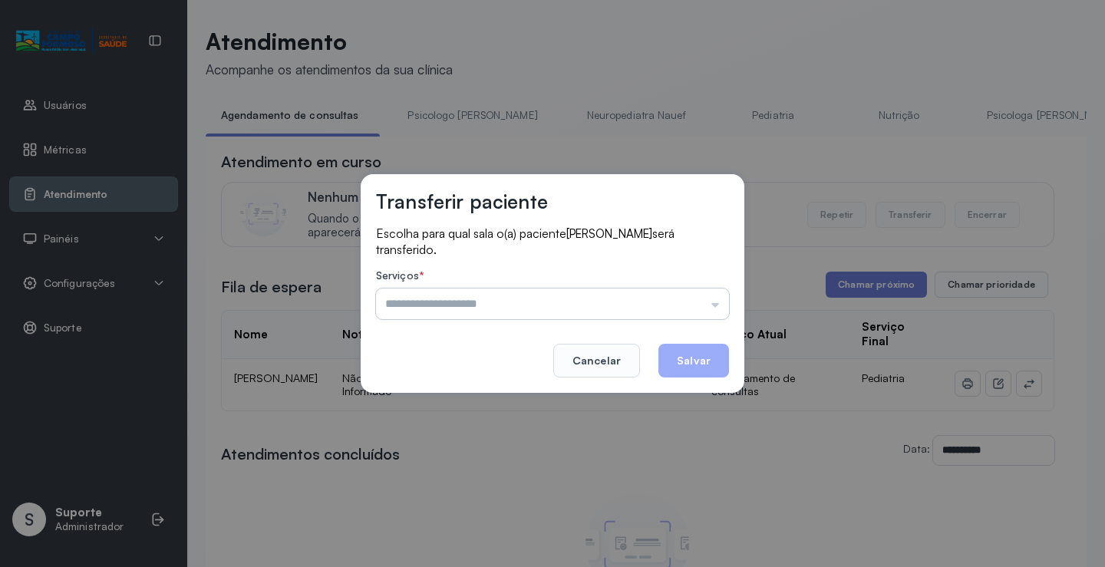
click at [706, 305] on input "text" at bounding box center [552, 303] width 353 height 31
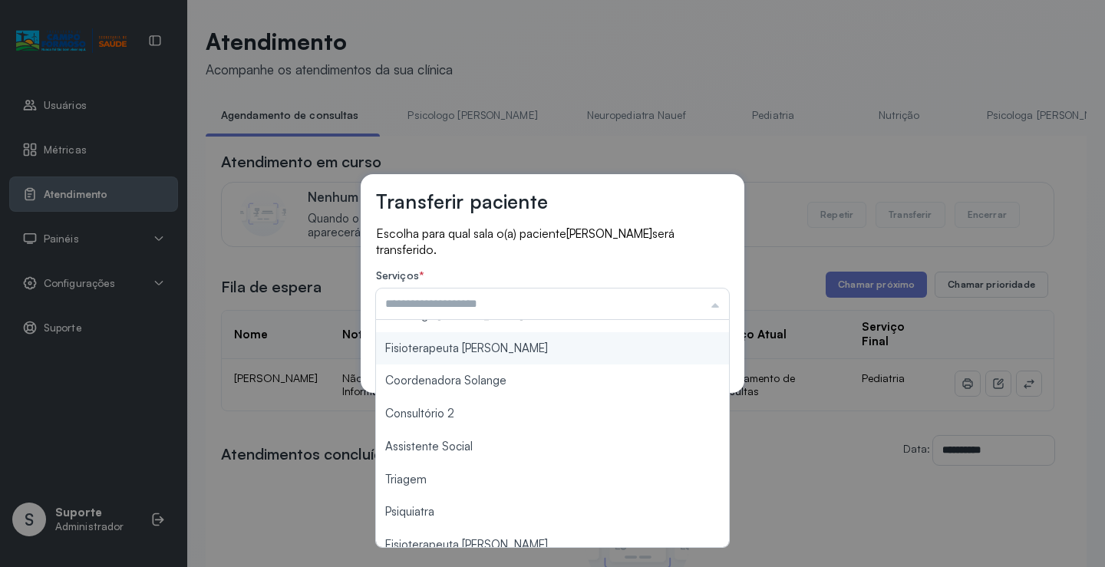
scroll to position [153, 0]
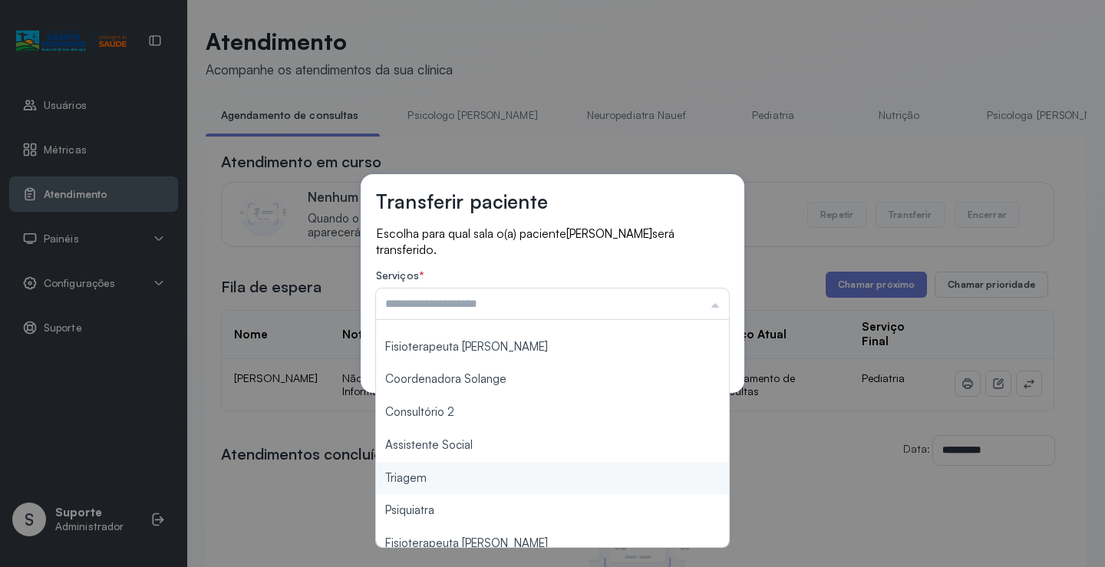
type input "*******"
click at [452, 488] on div "Transferir paciente Escolha para qual sala o(a) paciente RAVI RANGEL ALMEIDA SA…" at bounding box center [552, 283] width 1105 height 567
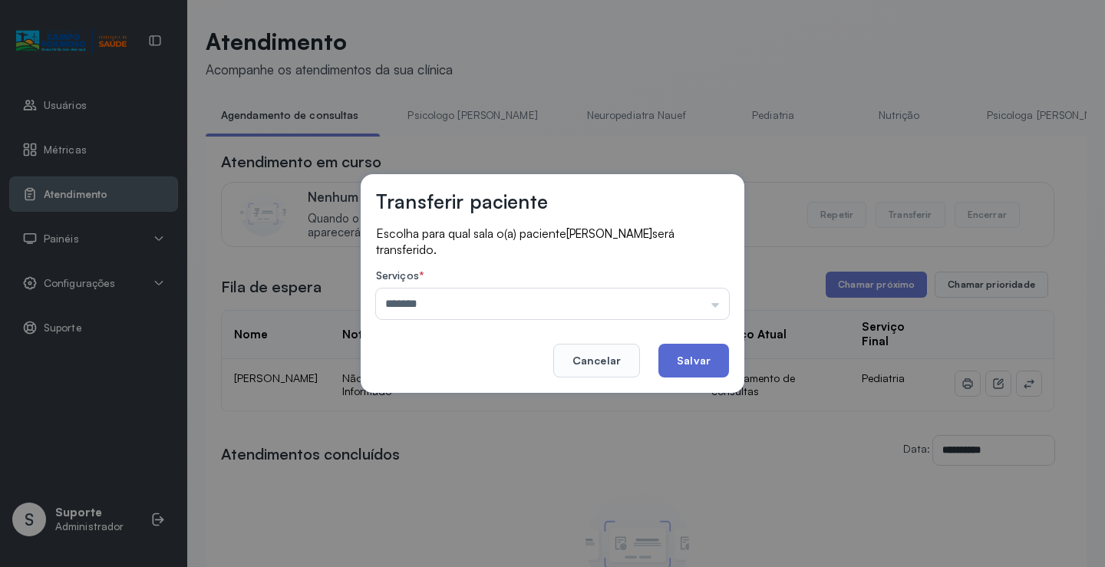
click at [682, 360] on button "Salvar" at bounding box center [693, 361] width 71 height 34
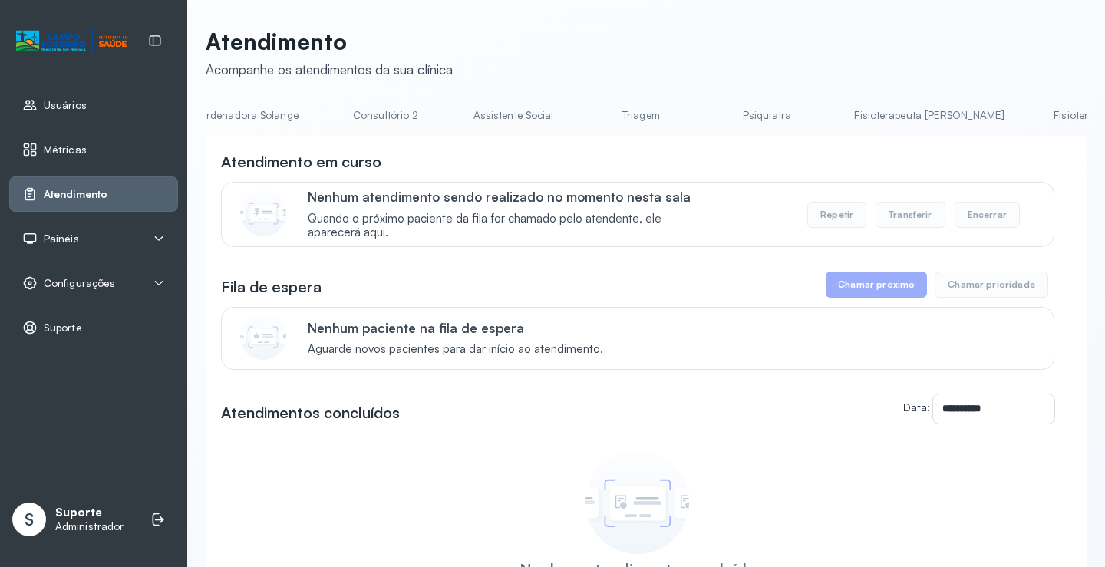
scroll to position [0, 1183]
click at [582, 107] on link "Triagem" at bounding box center [635, 115] width 107 height 25
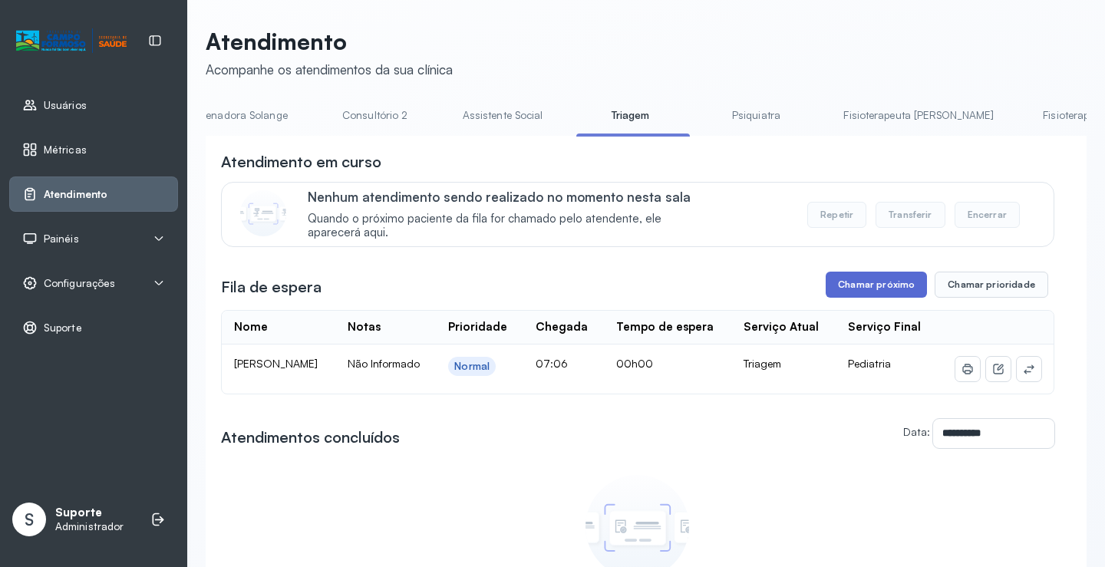
click at [878, 287] on button "Chamar próximo" at bounding box center [875, 285] width 101 height 26
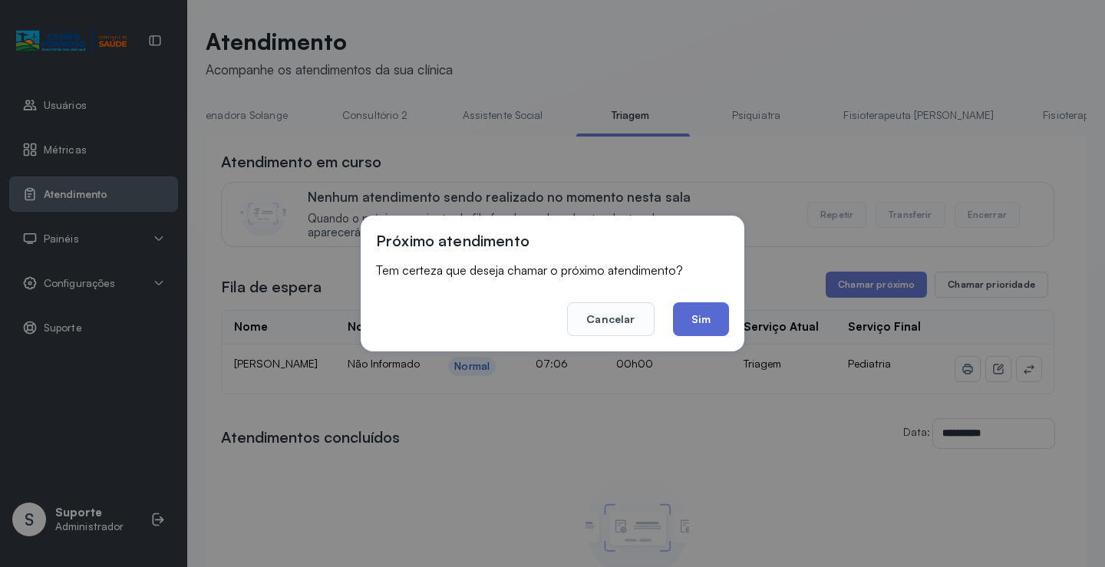
click at [698, 308] on button "Sim" at bounding box center [701, 319] width 56 height 34
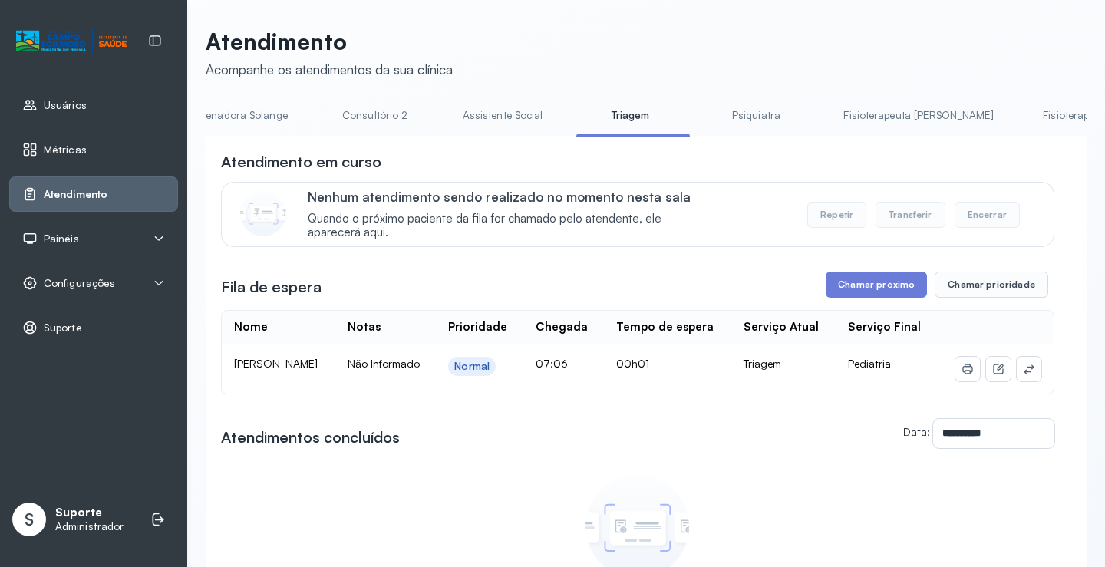
click at [702, 119] on link "Psiquiatra" at bounding box center [755, 115] width 107 height 25
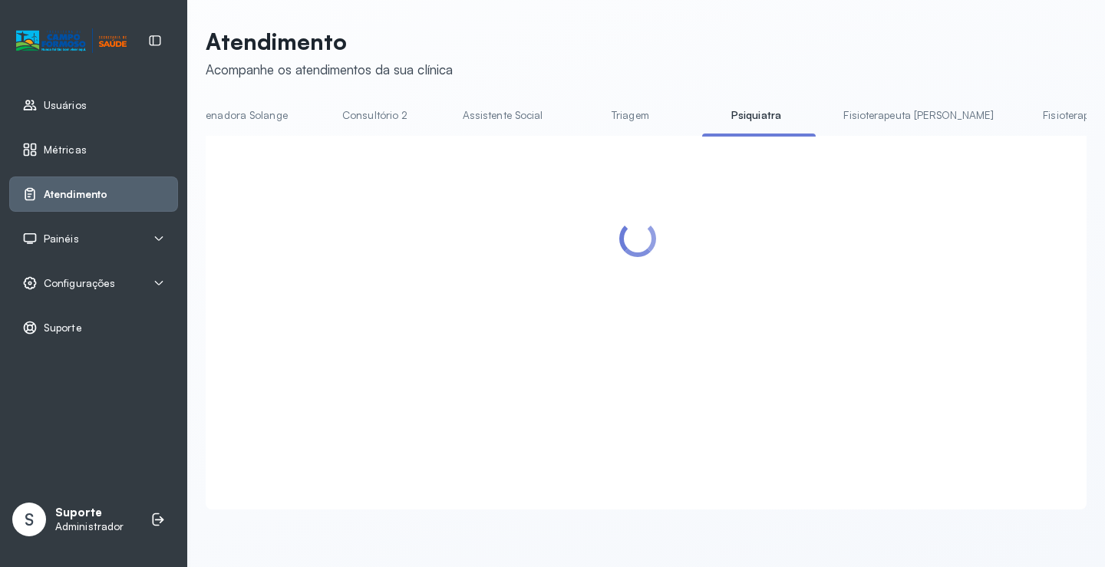
click at [576, 108] on link "Triagem" at bounding box center [629, 115] width 107 height 25
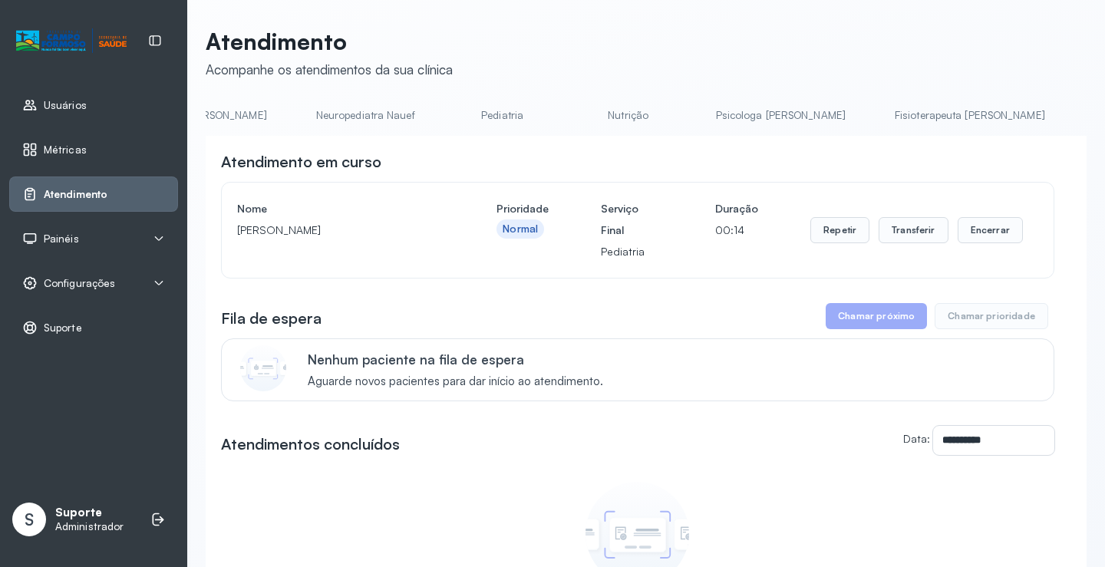
scroll to position [0, 0]
drag, startPoint x: 253, startPoint y: 114, endPoint x: 242, endPoint y: 112, distance: 10.8
click at [252, 112] on link "Agendamento de consultas" at bounding box center [287, 115] width 162 height 25
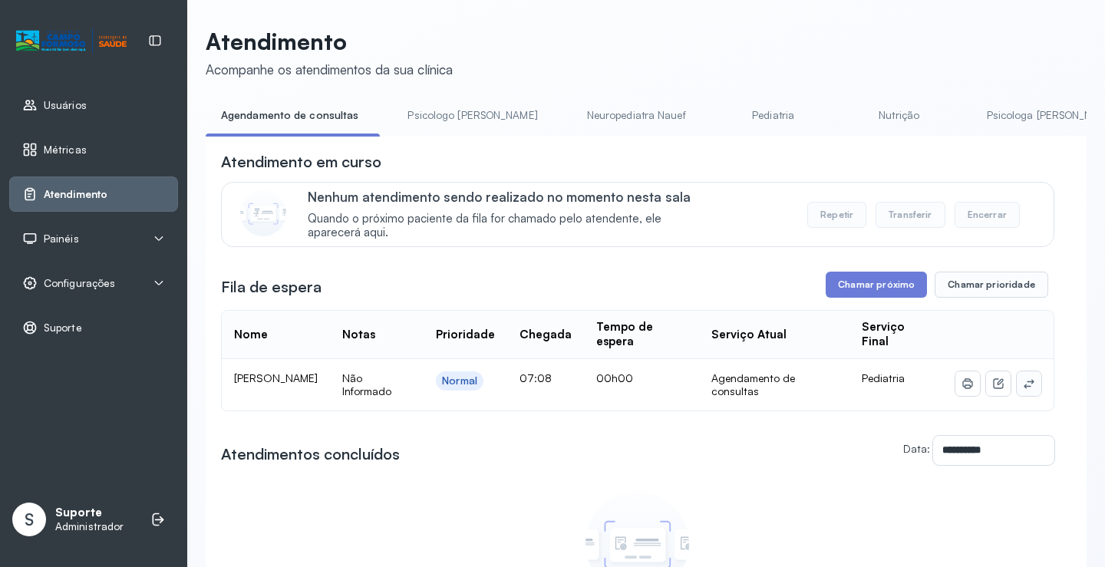
click at [1022, 390] on icon at bounding box center [1028, 383] width 12 height 12
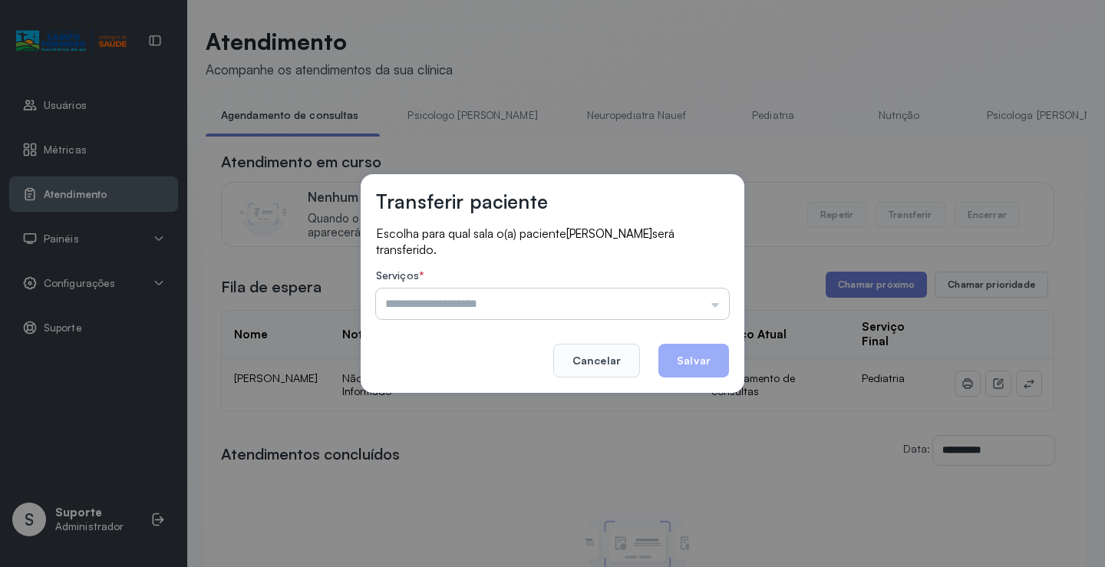
click at [704, 298] on input "text" at bounding box center [552, 303] width 353 height 31
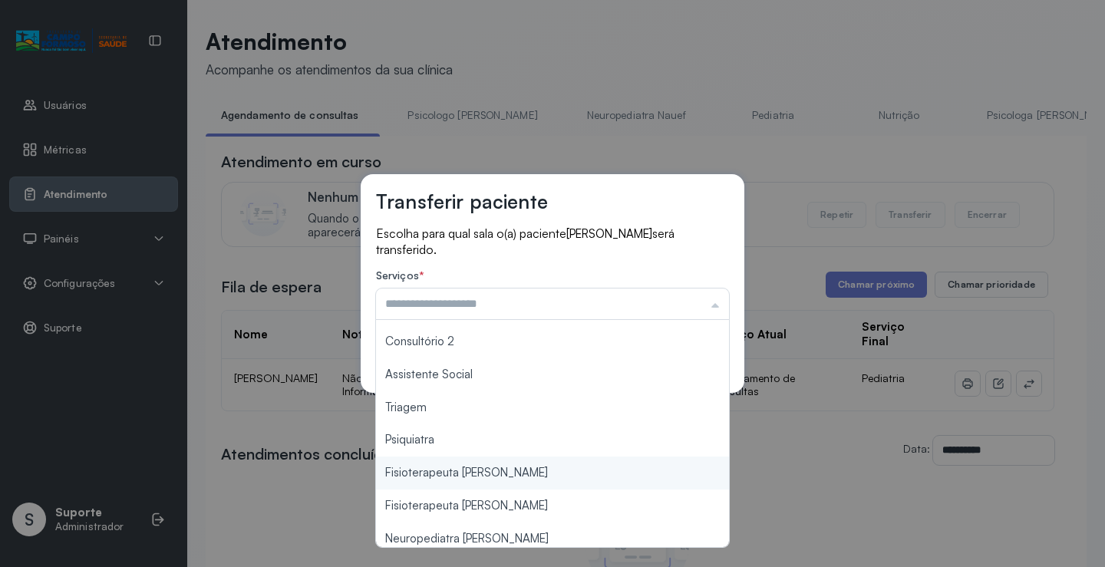
scroll to position [232, 0]
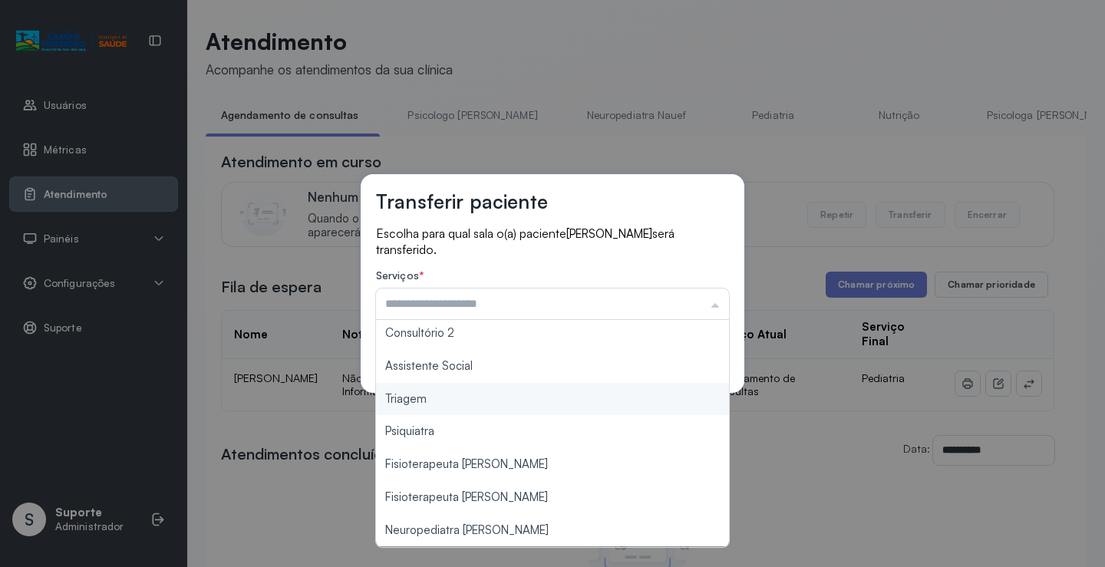
type input "*******"
click at [469, 401] on div "Transferir paciente Escolha para qual sala o(a) paciente [PERSON_NAME] será tra…" at bounding box center [552, 283] width 1105 height 567
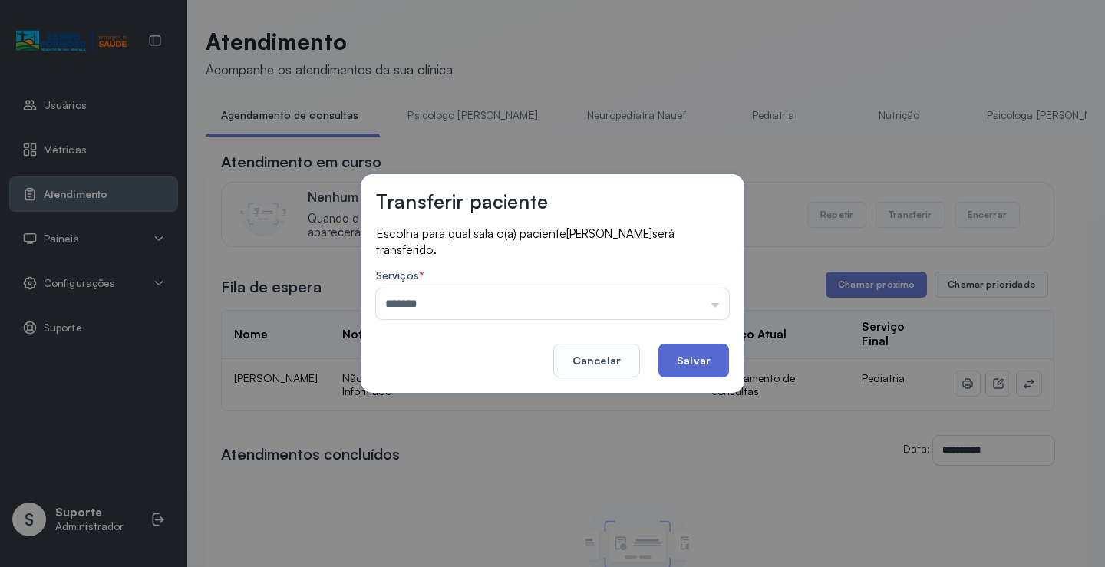
click at [699, 360] on button "Salvar" at bounding box center [693, 361] width 71 height 34
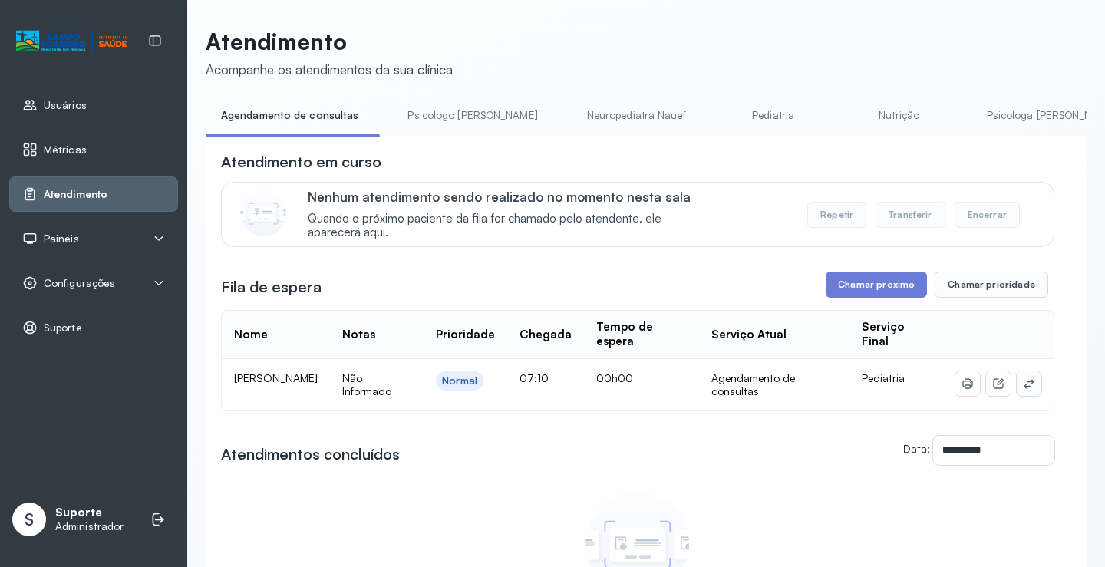
click at [1022, 387] on icon at bounding box center [1028, 383] width 12 height 12
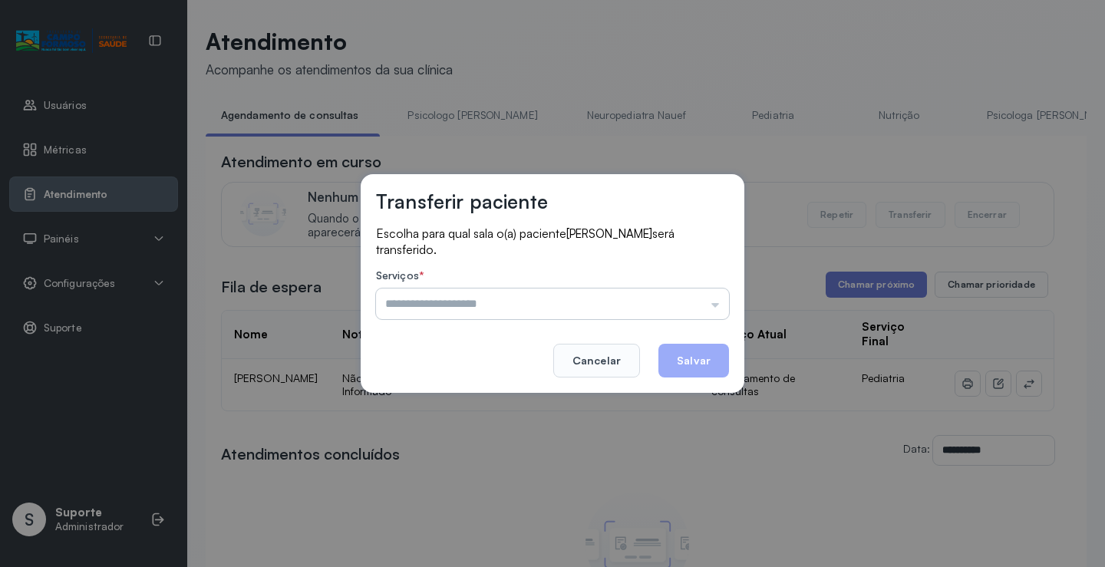
click at [690, 314] on input "text" at bounding box center [552, 303] width 353 height 31
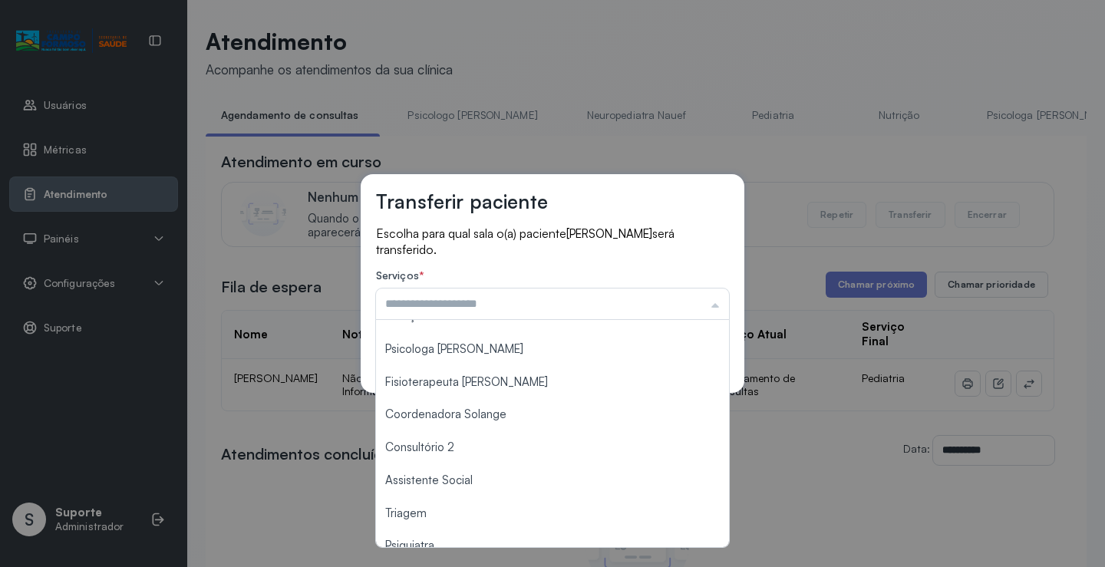
scroll to position [232, 0]
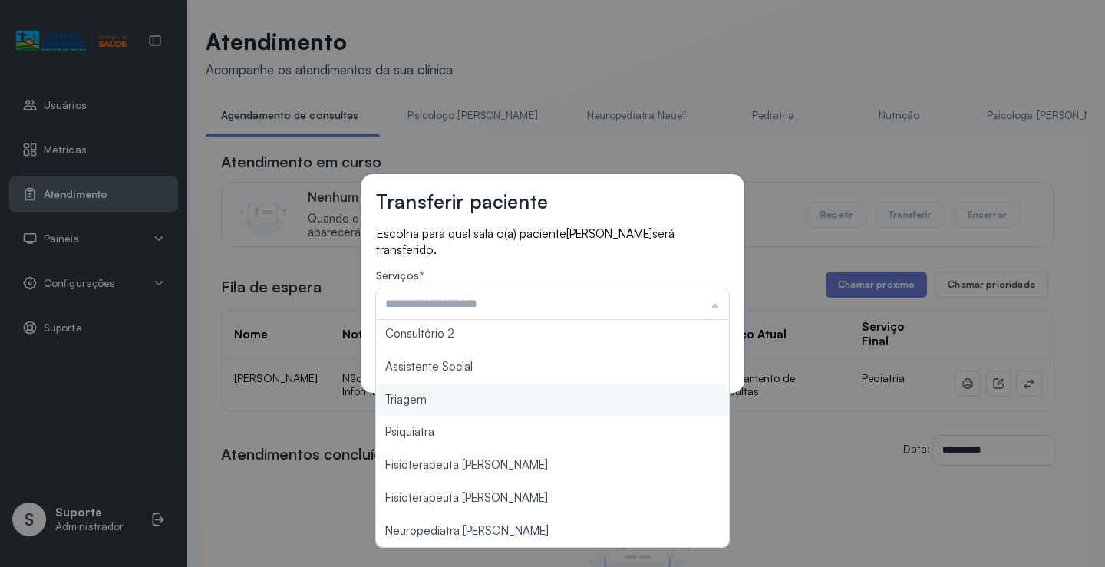
type input "*******"
click at [489, 406] on div "Transferir paciente Escolha para qual sala o(a) paciente [PERSON_NAME] será tra…" at bounding box center [552, 283] width 1105 height 567
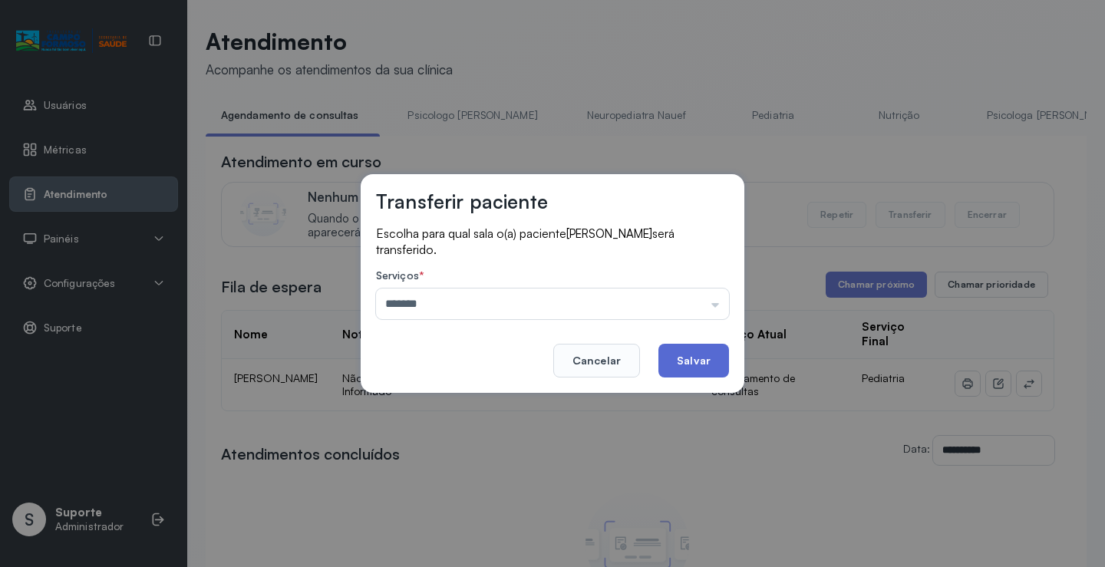
click at [677, 364] on button "Salvar" at bounding box center [693, 361] width 71 height 34
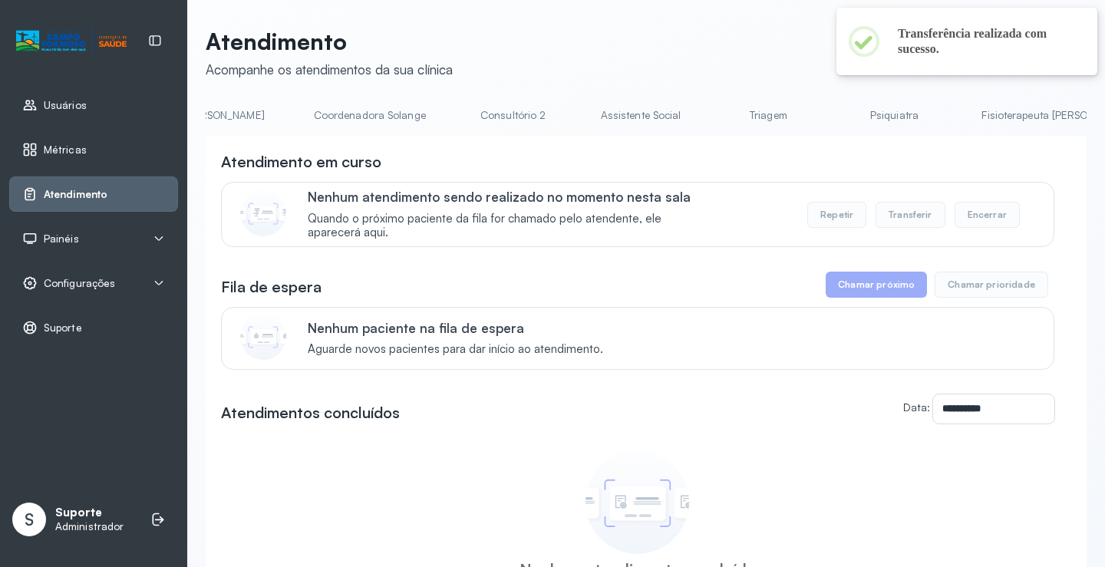
scroll to position [0, 1105]
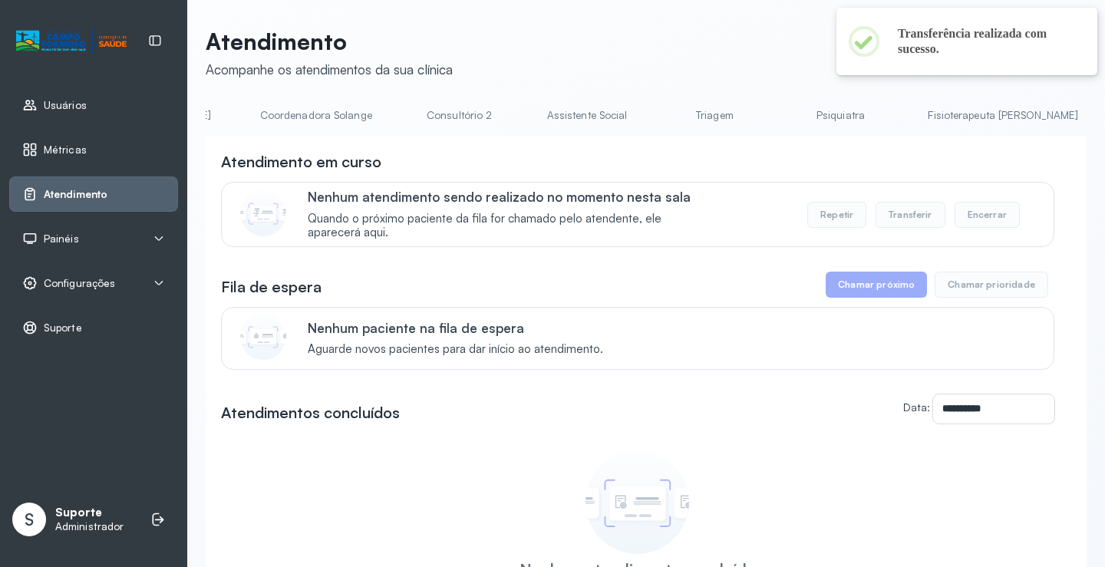
click at [660, 120] on link "Triagem" at bounding box center [713, 115] width 107 height 25
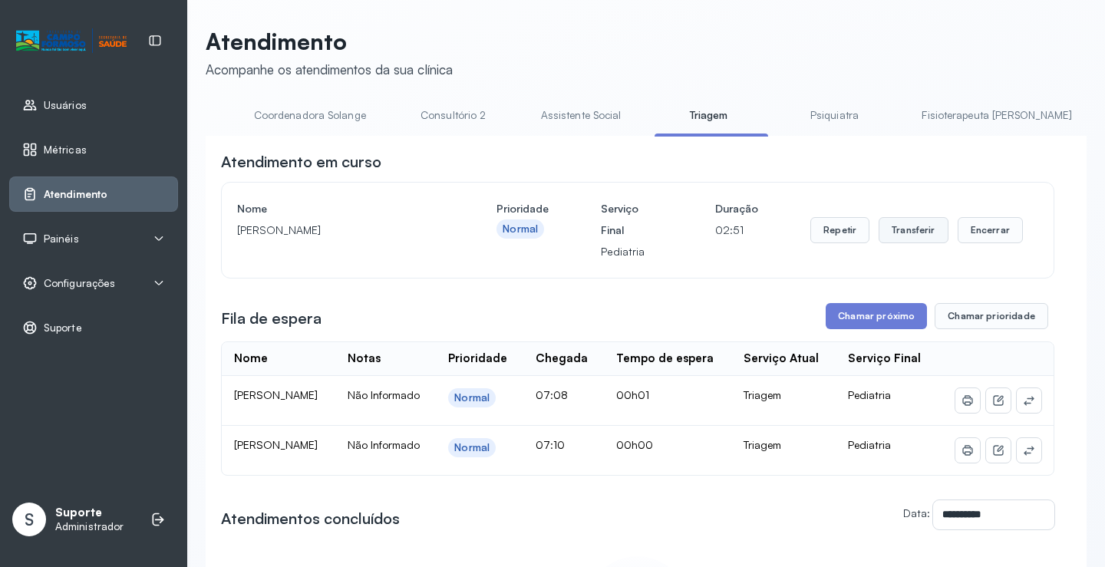
click at [912, 234] on button "Transferir" at bounding box center [913, 230] width 70 height 26
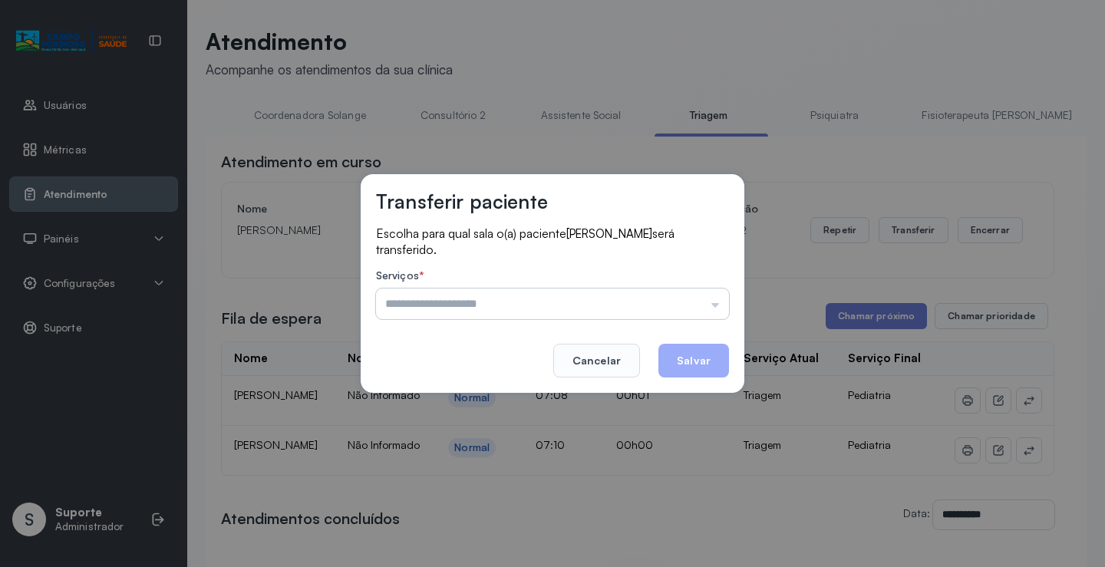
click at [668, 301] on input "text" at bounding box center [552, 303] width 353 height 31
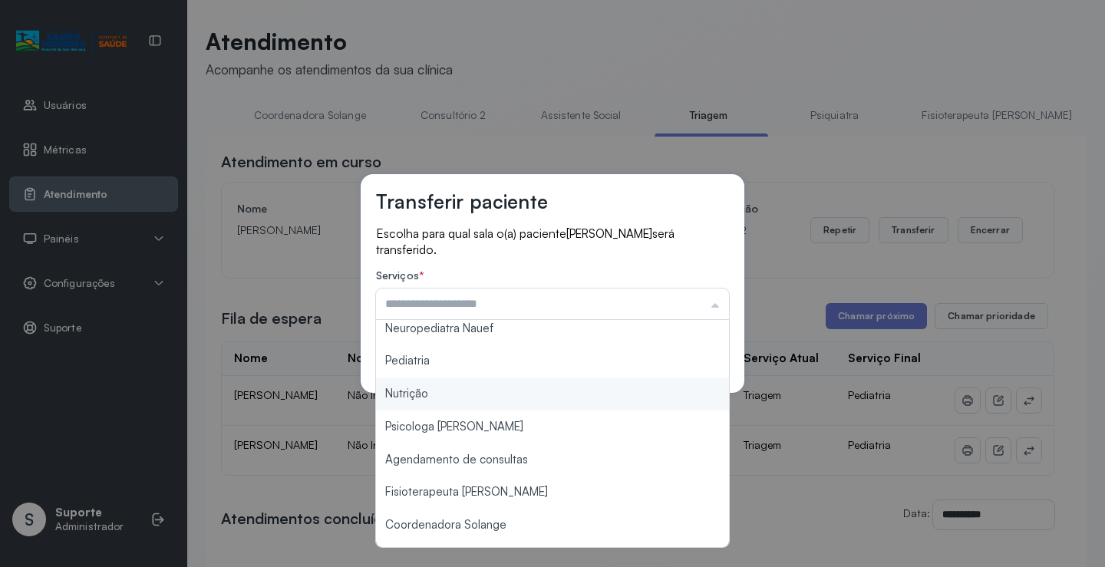
scroll to position [77, 0]
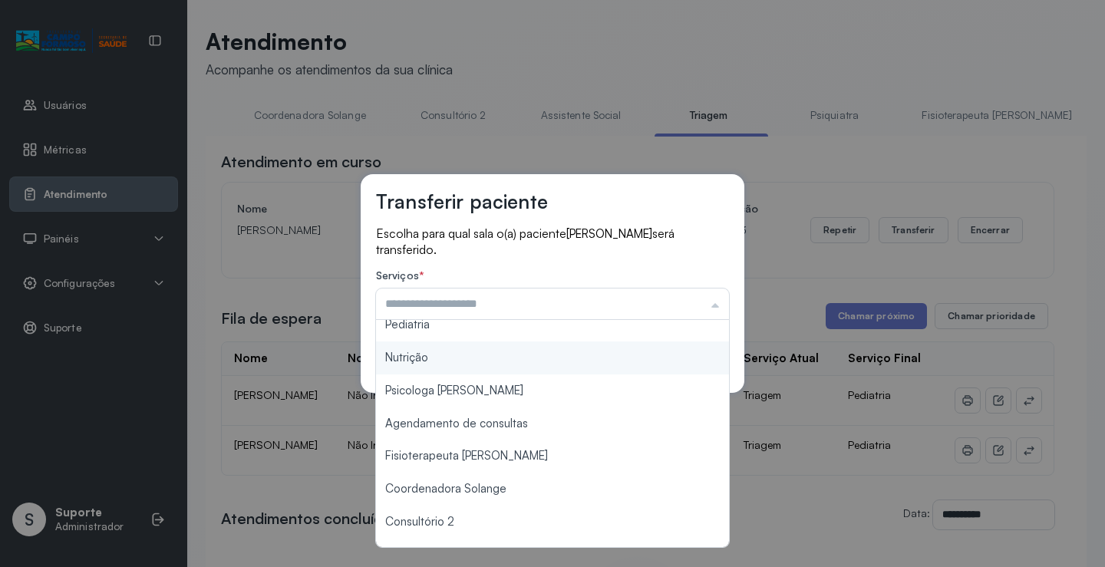
type input "*********"
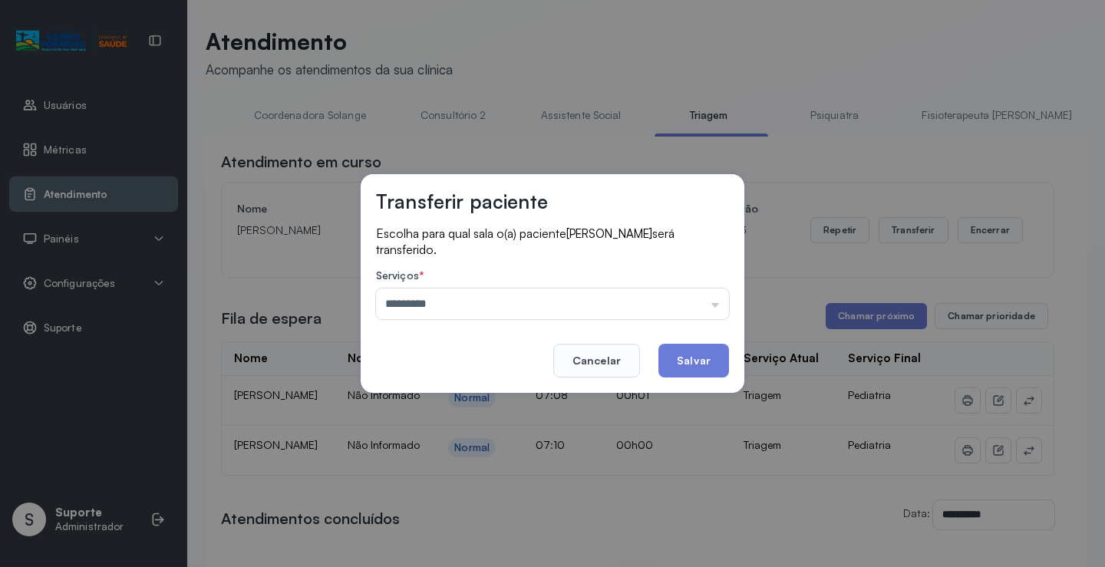
click at [489, 331] on div "Transferir paciente Escolha para qual sala o(a) paciente RAVI RANGEL ALMEIDA SA…" at bounding box center [552, 283] width 384 height 219
click at [692, 350] on button "Salvar" at bounding box center [693, 361] width 71 height 34
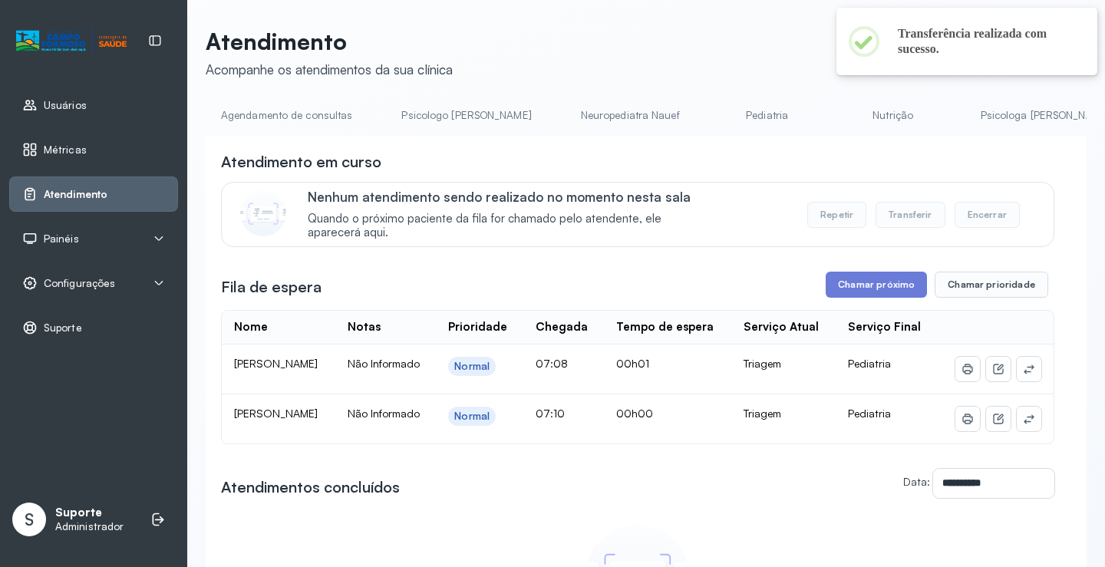
click at [272, 122] on link "Agendamento de consultas" at bounding box center [287, 115] width 162 height 25
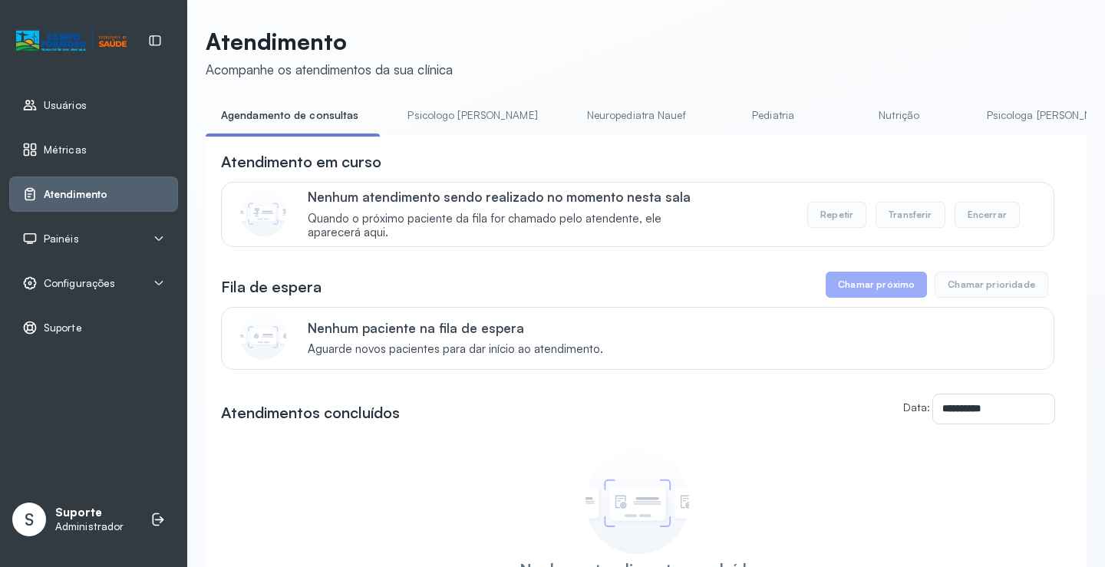
click at [719, 114] on link "Pediatria" at bounding box center [772, 115] width 107 height 25
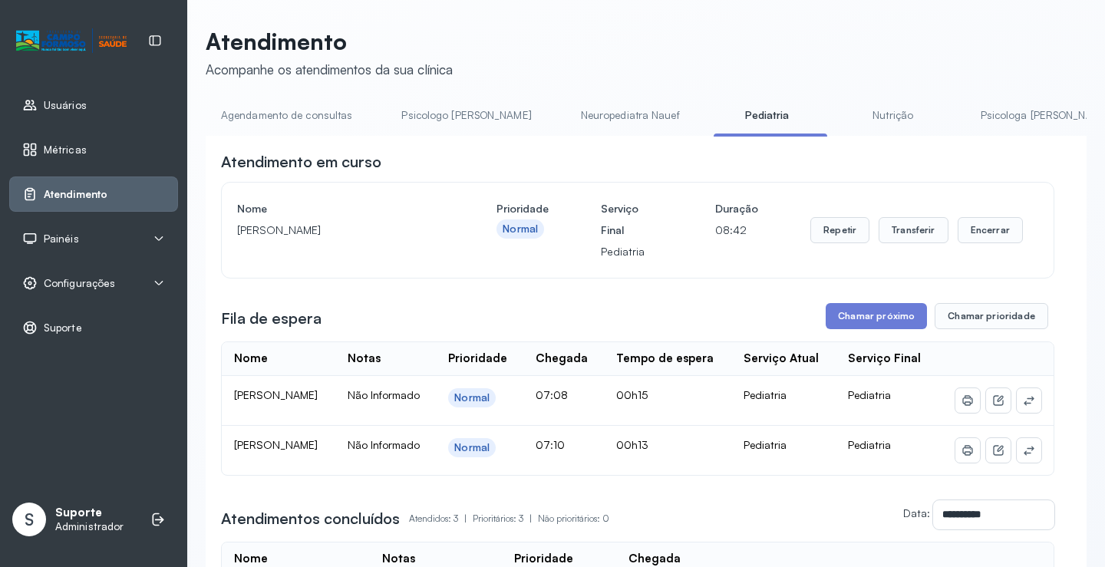
click at [298, 115] on link "Agendamento de consultas" at bounding box center [287, 115] width 162 height 25
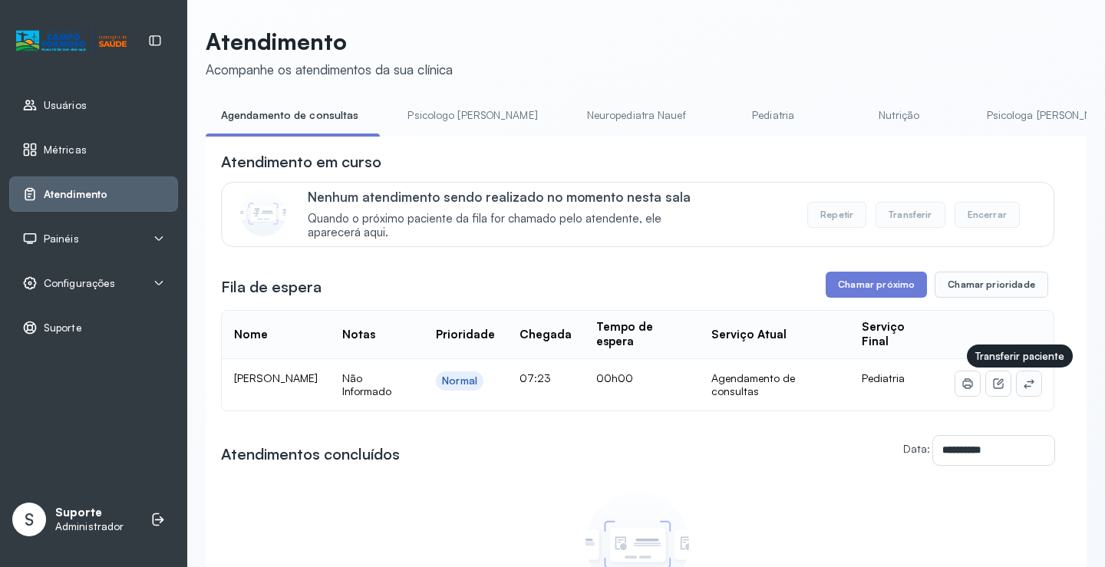
click at [1029, 393] on button at bounding box center [1028, 383] width 25 height 25
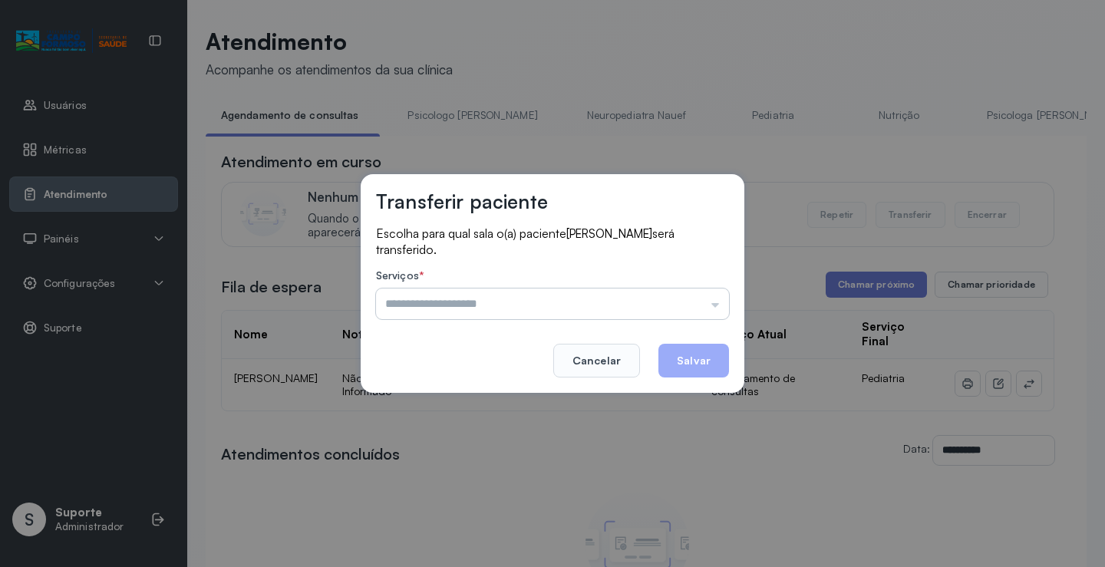
click at [686, 313] on input "text" at bounding box center [552, 303] width 353 height 31
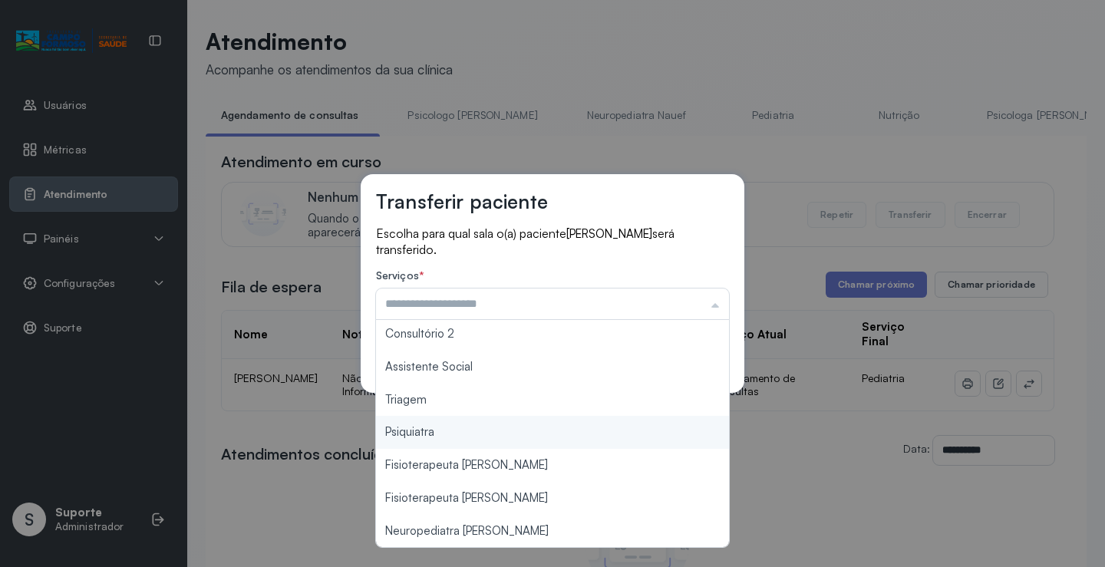
scroll to position [232, 0]
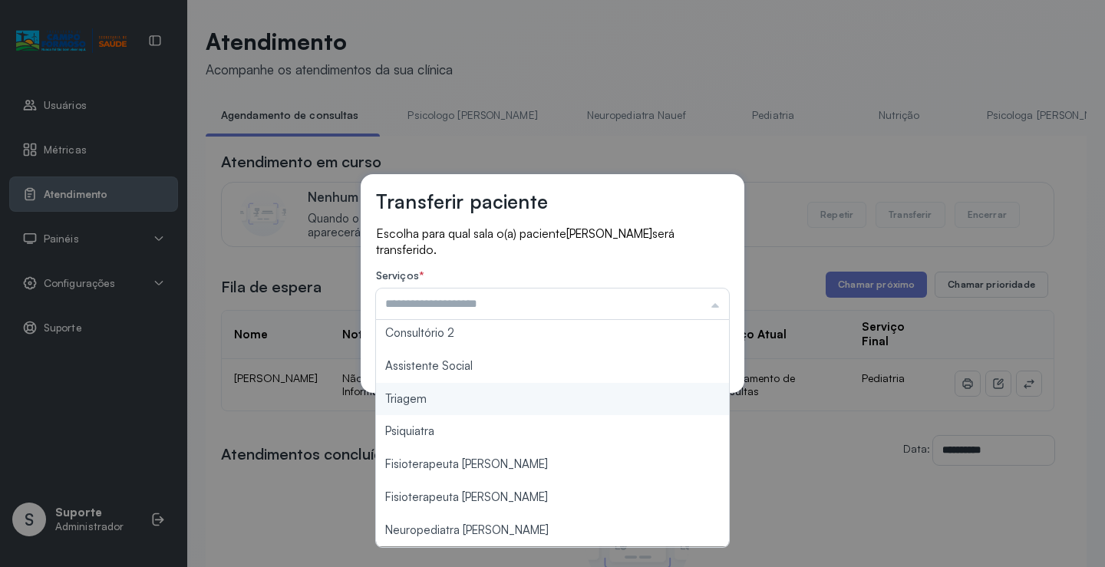
type input "*******"
click at [492, 397] on div "Transferir paciente Escolha para qual sala o(a) paciente DAVY LUCCA DA SILVA DE…" at bounding box center [552, 283] width 1105 height 567
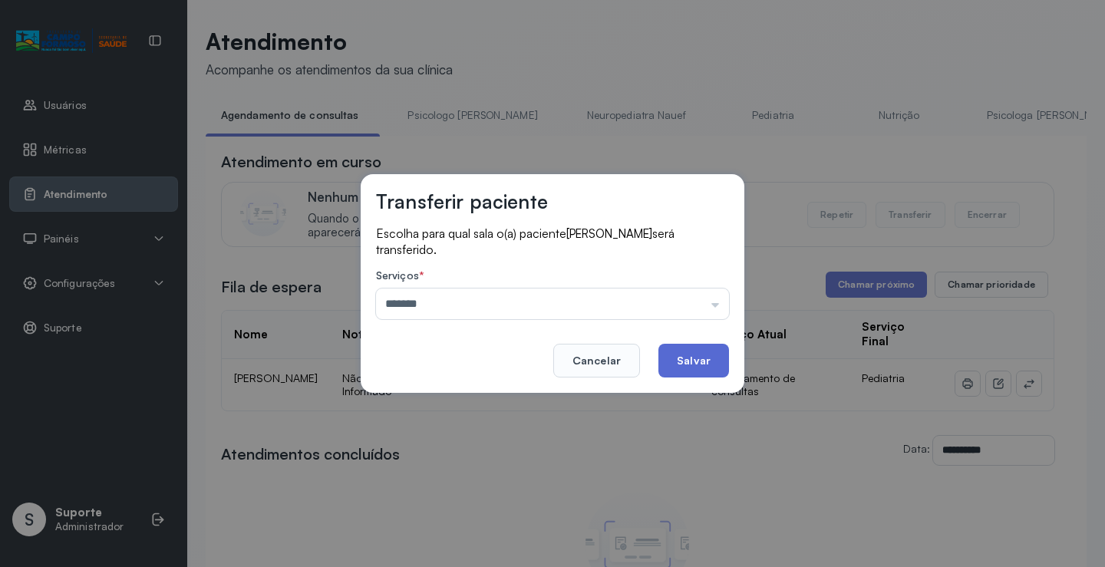
click at [683, 360] on button "Salvar" at bounding box center [693, 361] width 71 height 34
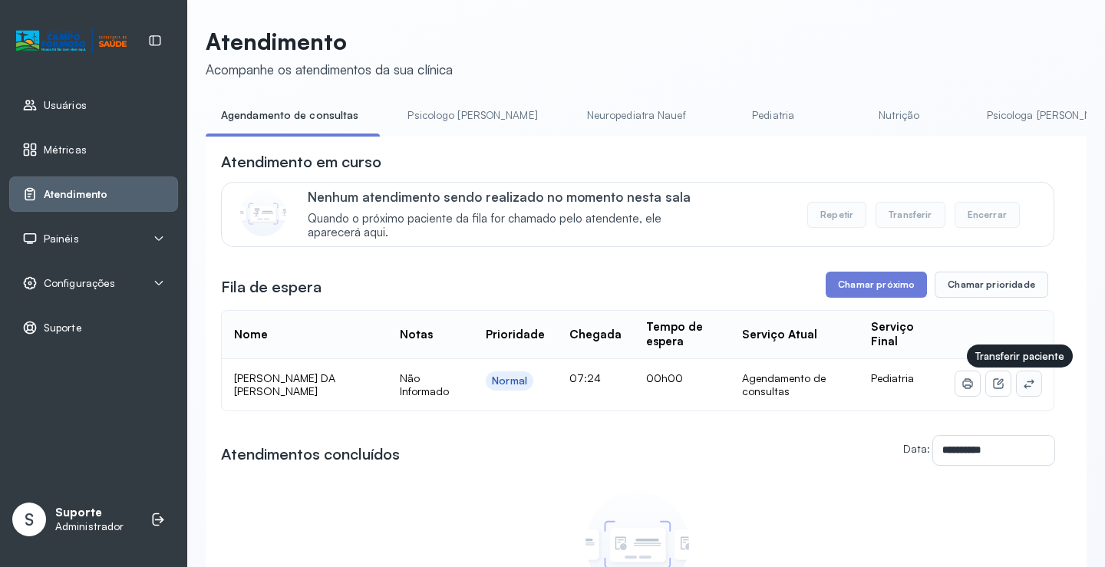
click at [1022, 383] on icon at bounding box center [1028, 383] width 12 height 12
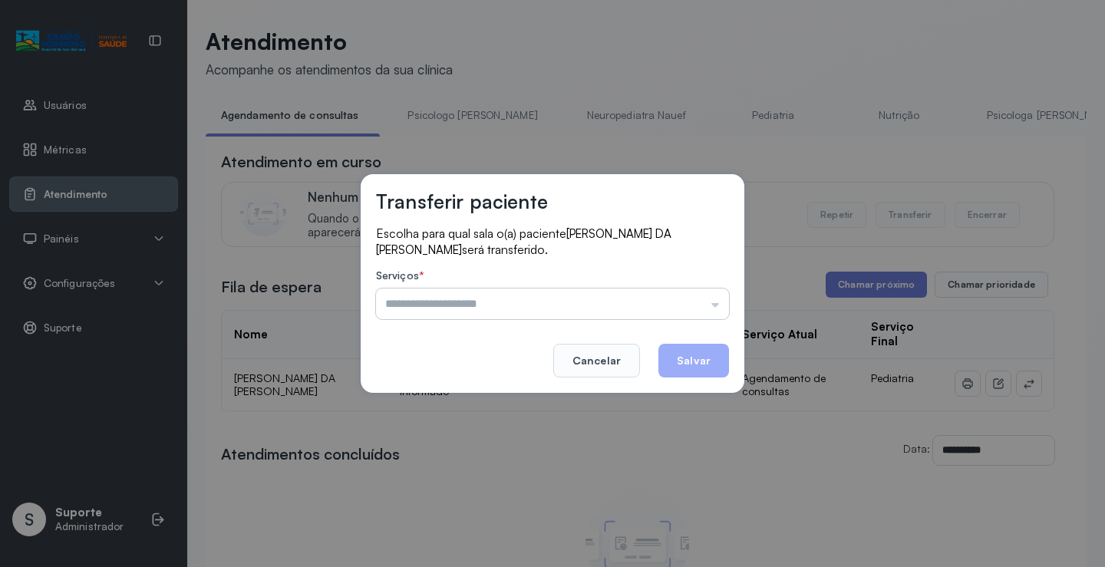
click at [672, 305] on input "text" at bounding box center [552, 303] width 353 height 31
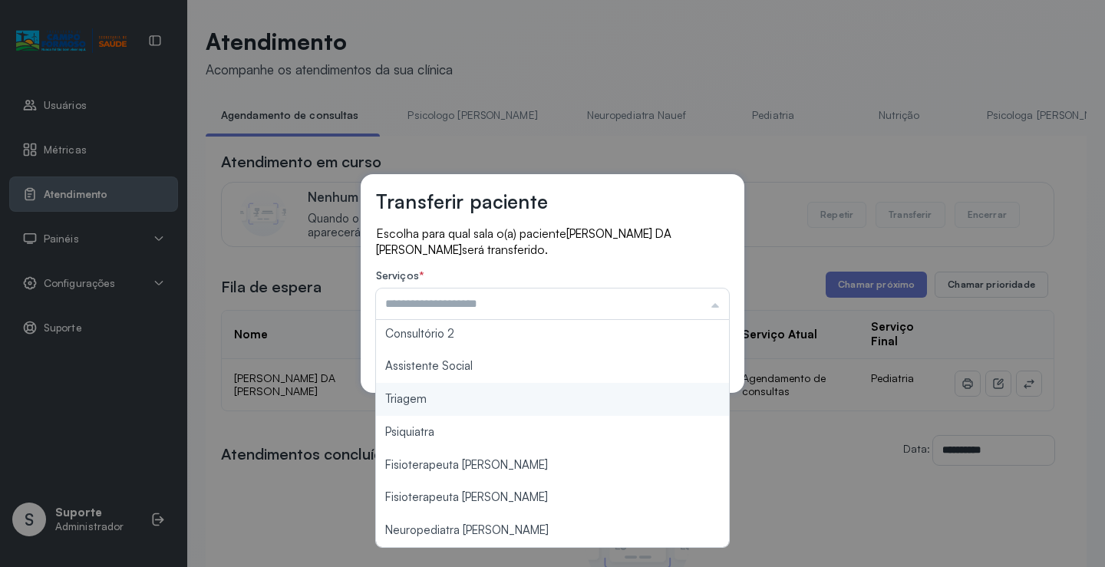
type input "*******"
click at [459, 397] on div "Transferir paciente Escolha para qual sala o(a) paciente LARA HELOISE DA SILVA …" at bounding box center [552, 283] width 1105 height 567
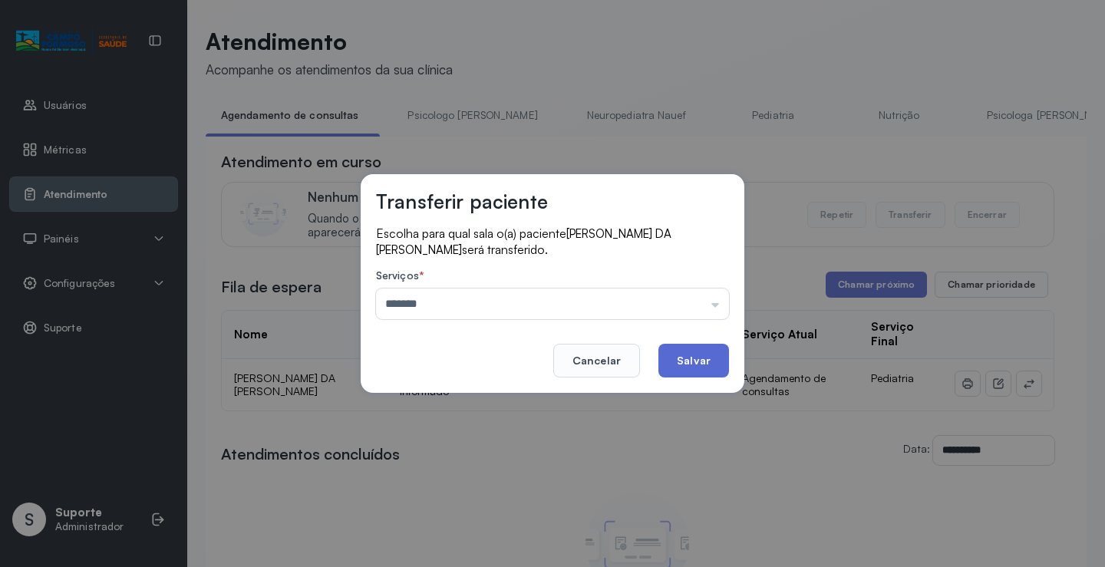
click at [697, 352] on button "Salvar" at bounding box center [693, 361] width 71 height 34
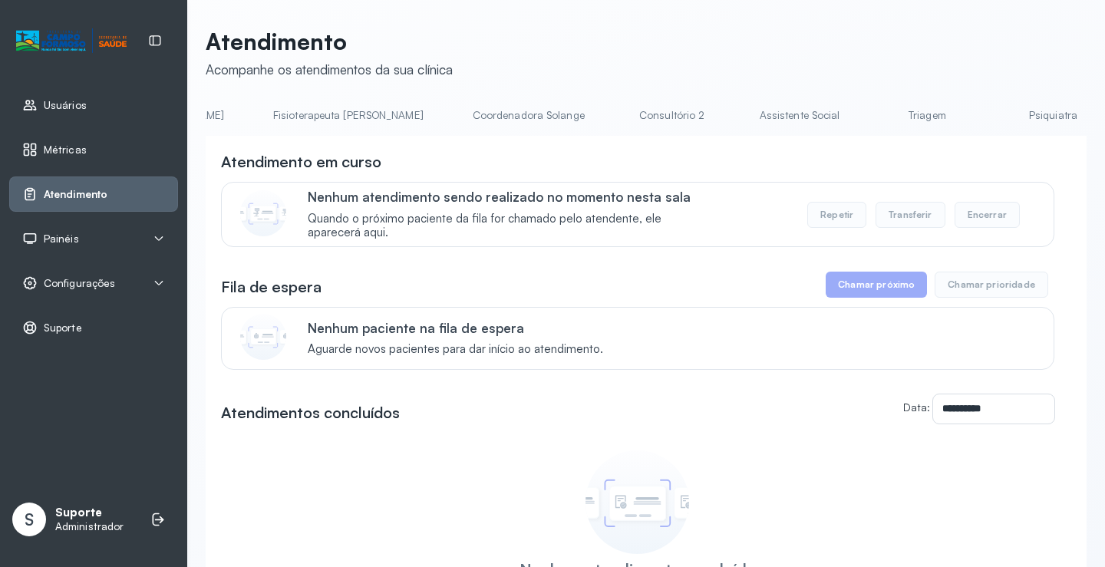
scroll to position [0, 1018]
click at [747, 110] on link "Triagem" at bounding box center [800, 115] width 107 height 25
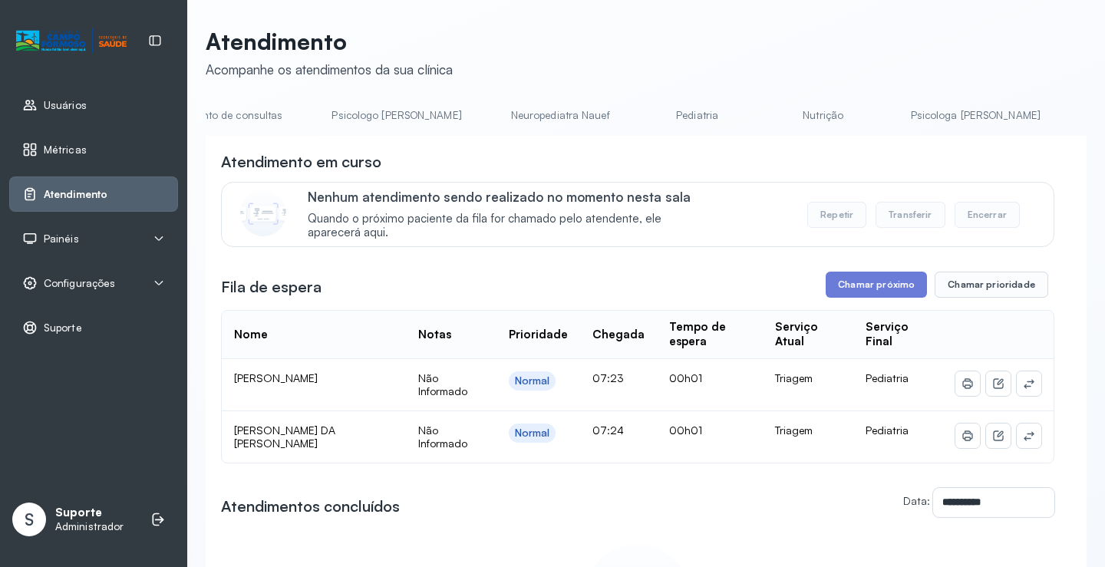
scroll to position [0, 0]
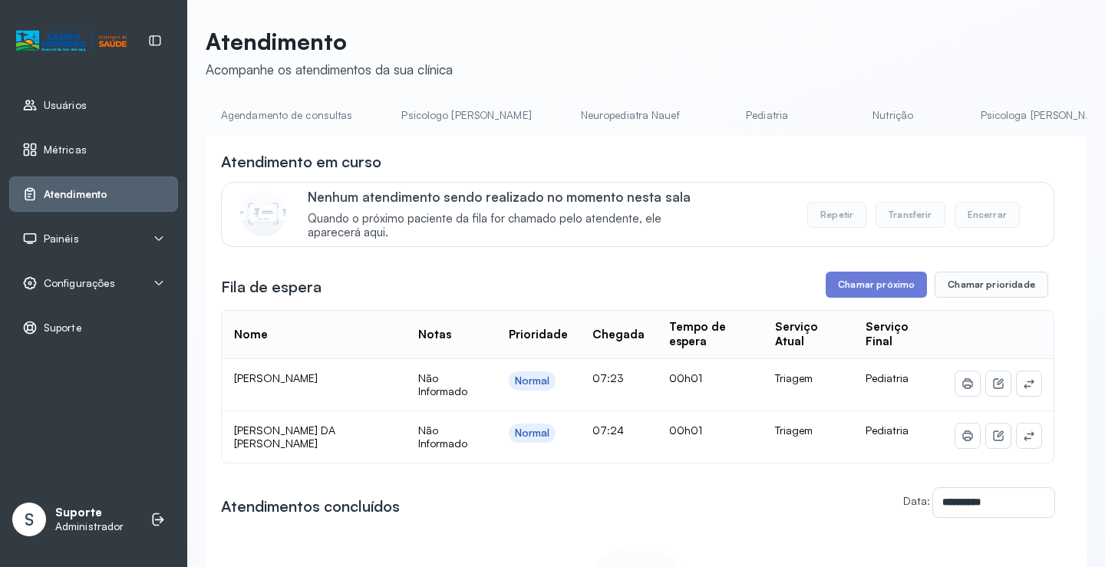
click at [254, 119] on link "Agendamento de consultas" at bounding box center [287, 115] width 162 height 25
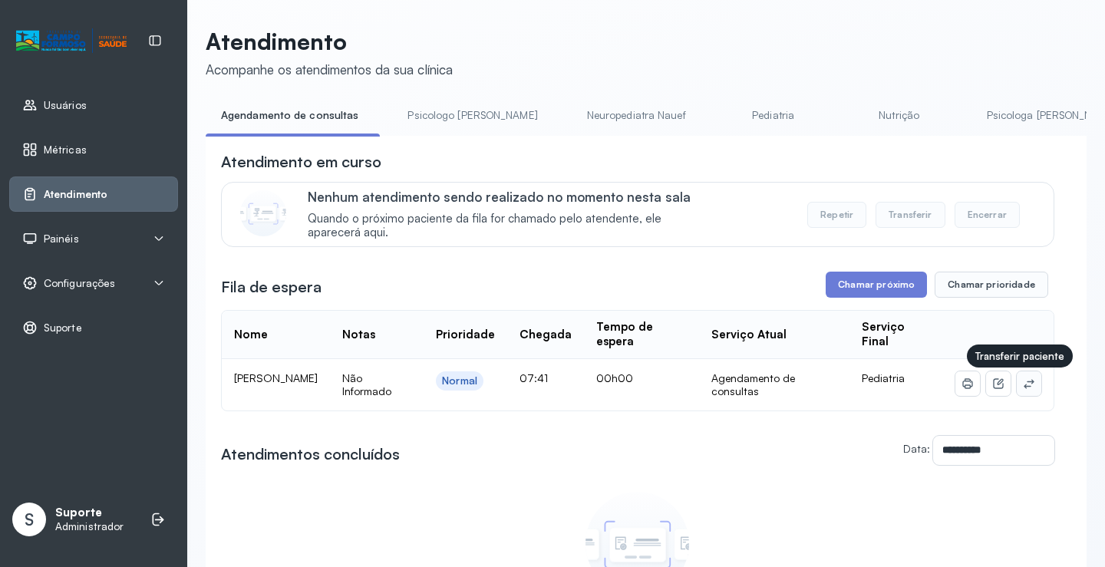
click at [1016, 387] on button at bounding box center [1028, 383] width 25 height 25
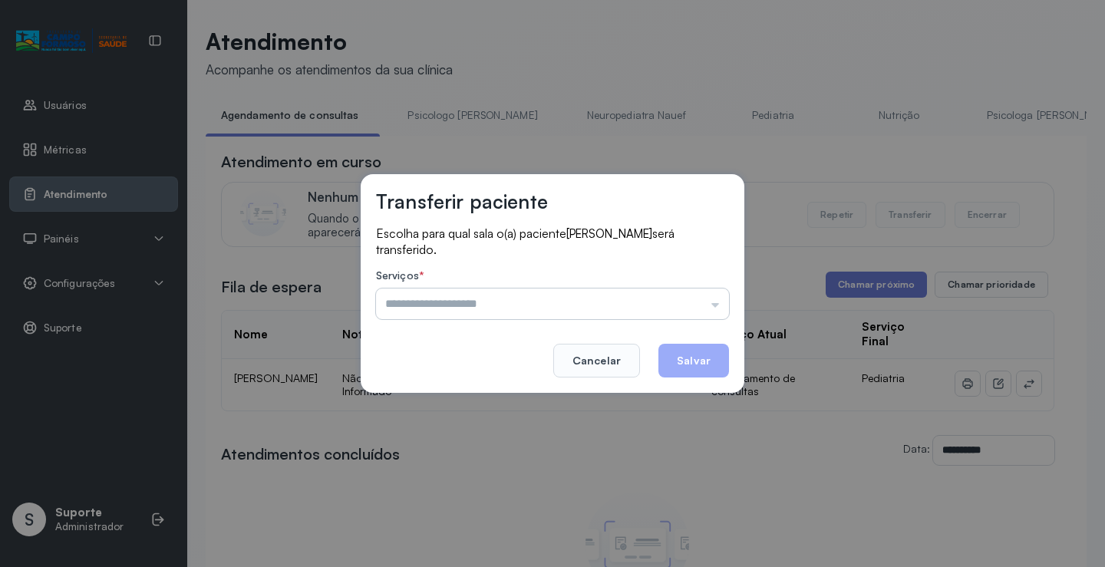
click at [693, 301] on input "text" at bounding box center [552, 303] width 353 height 31
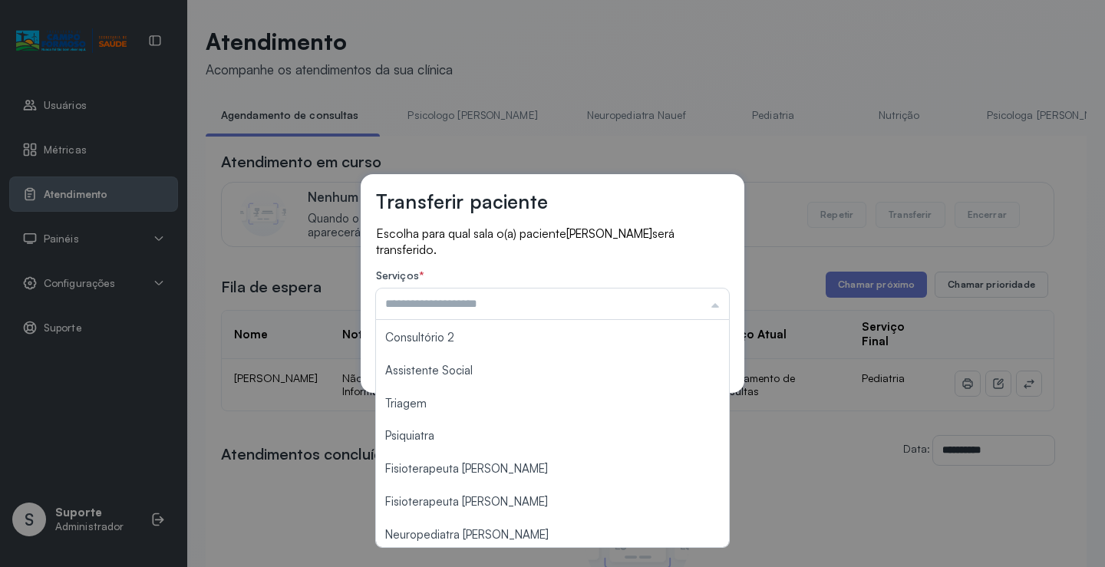
scroll to position [232, 0]
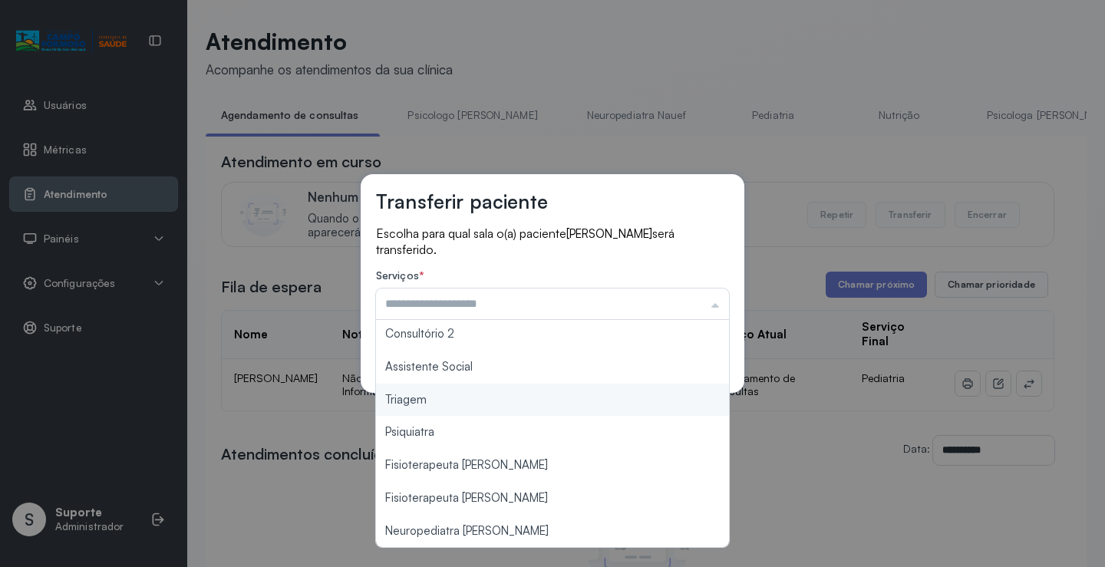
type input "*******"
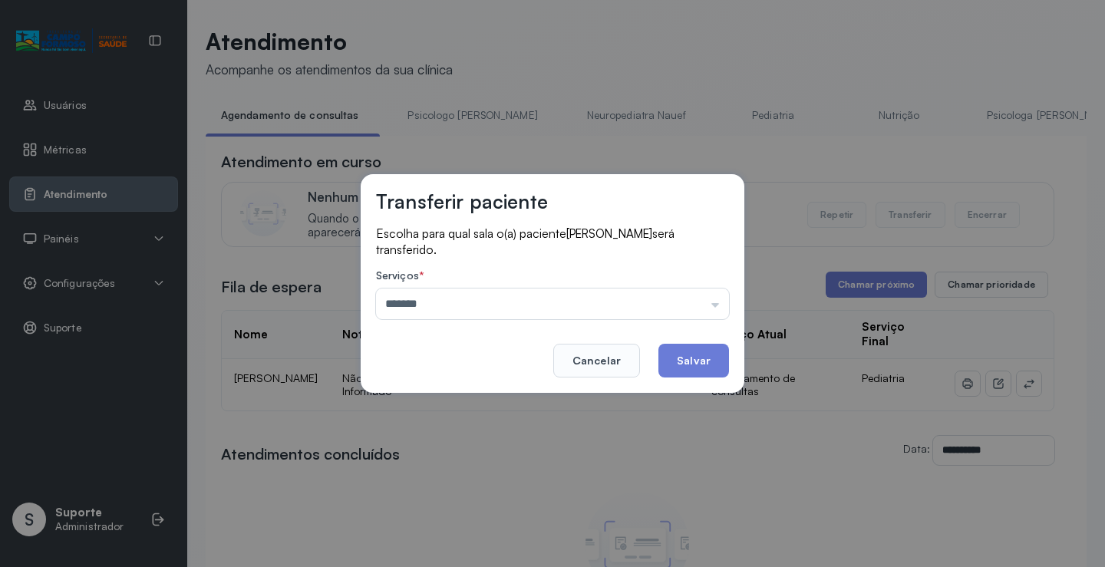
click at [467, 397] on div "Transferir paciente Escolha para qual sala o(a) paciente [PERSON_NAME] será tra…" at bounding box center [552, 283] width 1105 height 567
click at [693, 358] on button "Salvar" at bounding box center [693, 361] width 71 height 34
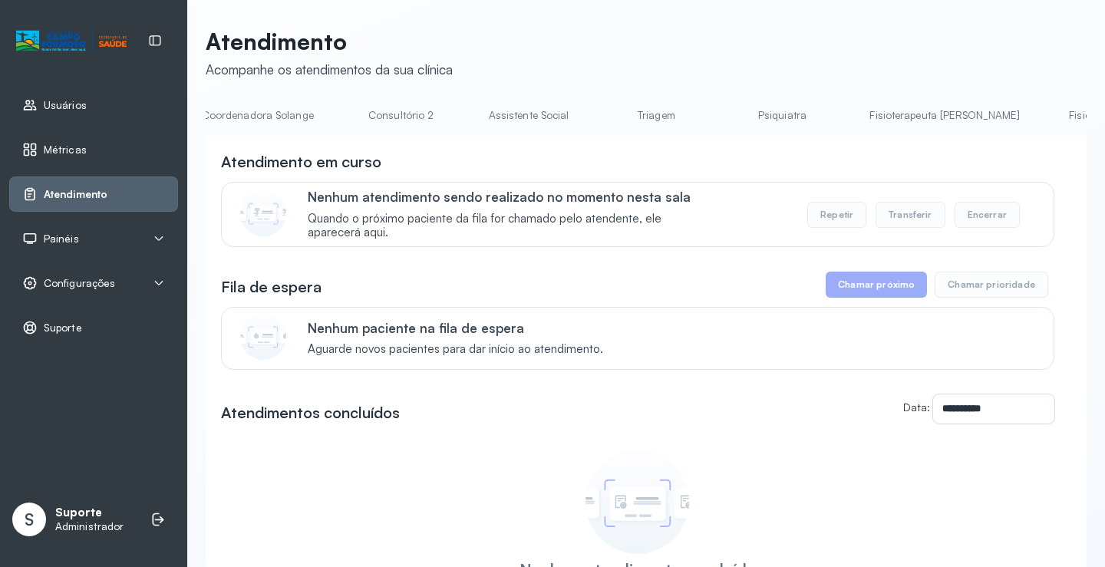
scroll to position [0, 1220]
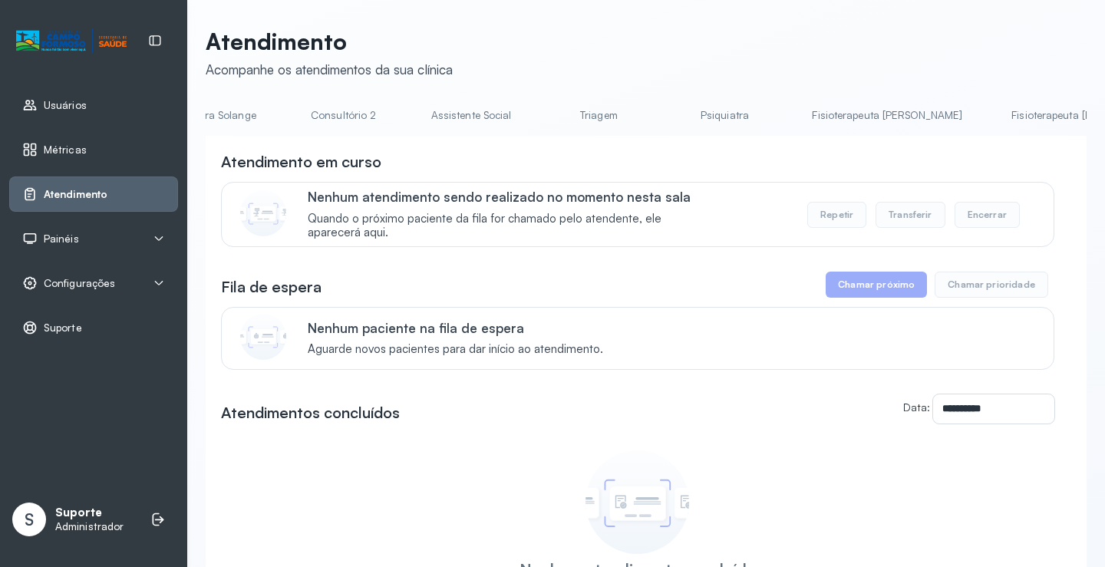
click at [545, 114] on link "Triagem" at bounding box center [598, 115] width 107 height 25
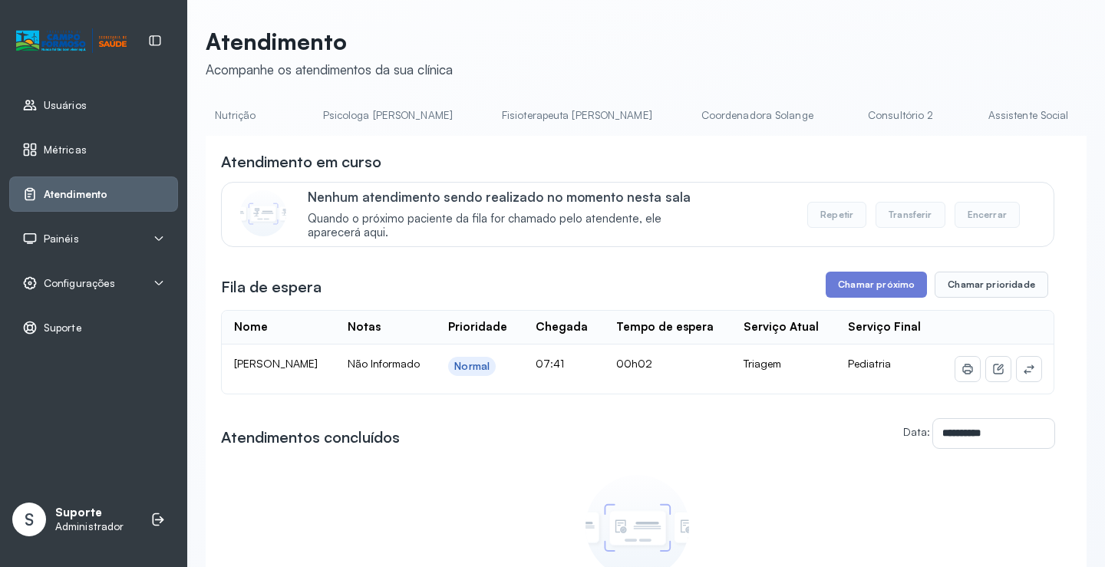
scroll to position [0, 0]
click at [713, 115] on link "Pediatria" at bounding box center [766, 115] width 107 height 25
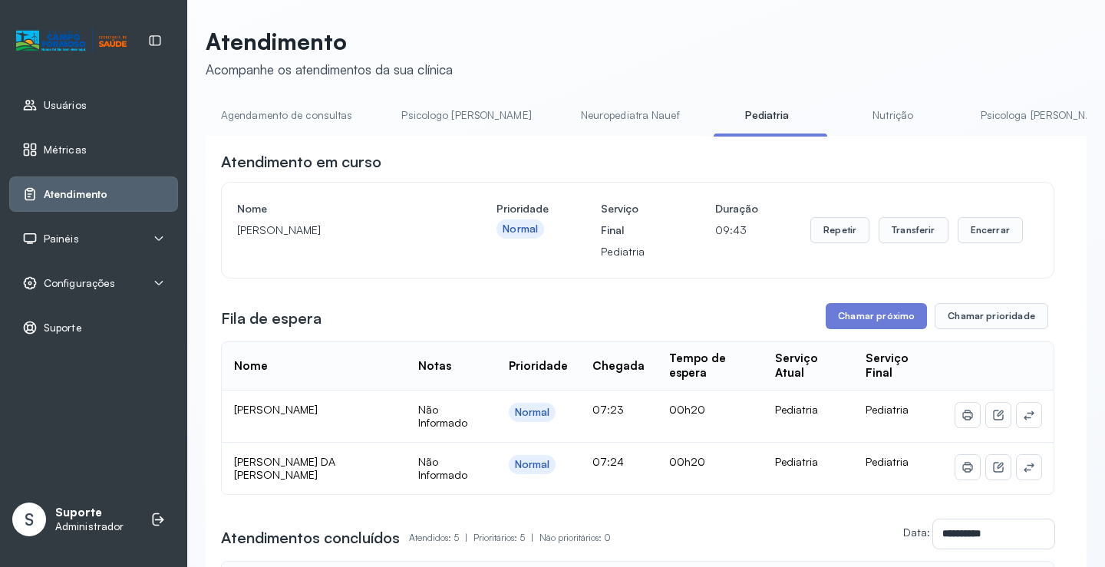
click at [300, 112] on link "Agendamento de consultas" at bounding box center [287, 115] width 162 height 25
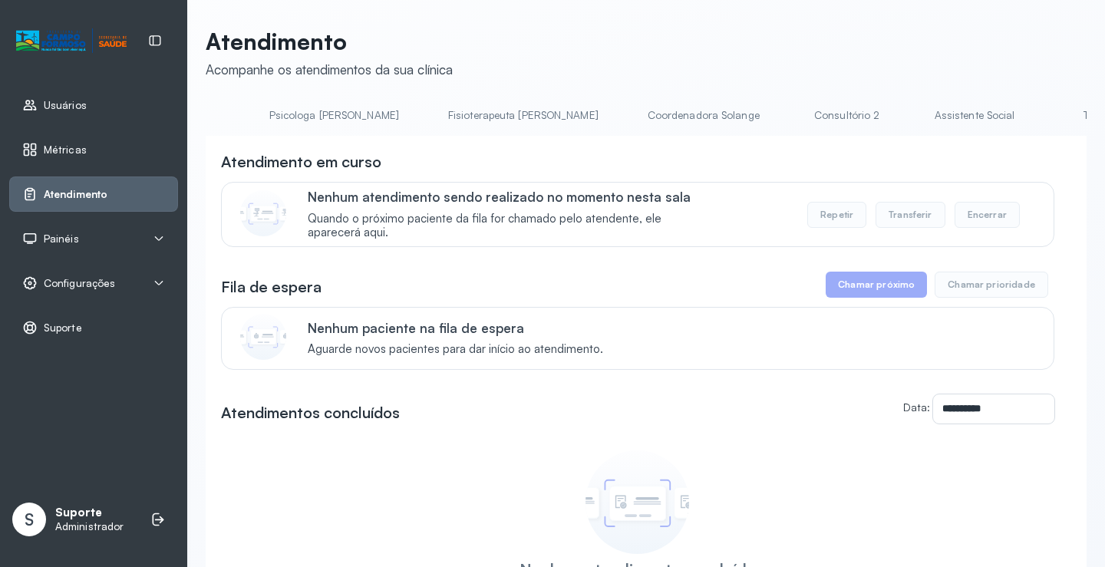
scroll to position [0, 1202]
click at [563, 112] on link "Triagem" at bounding box center [616, 115] width 107 height 25
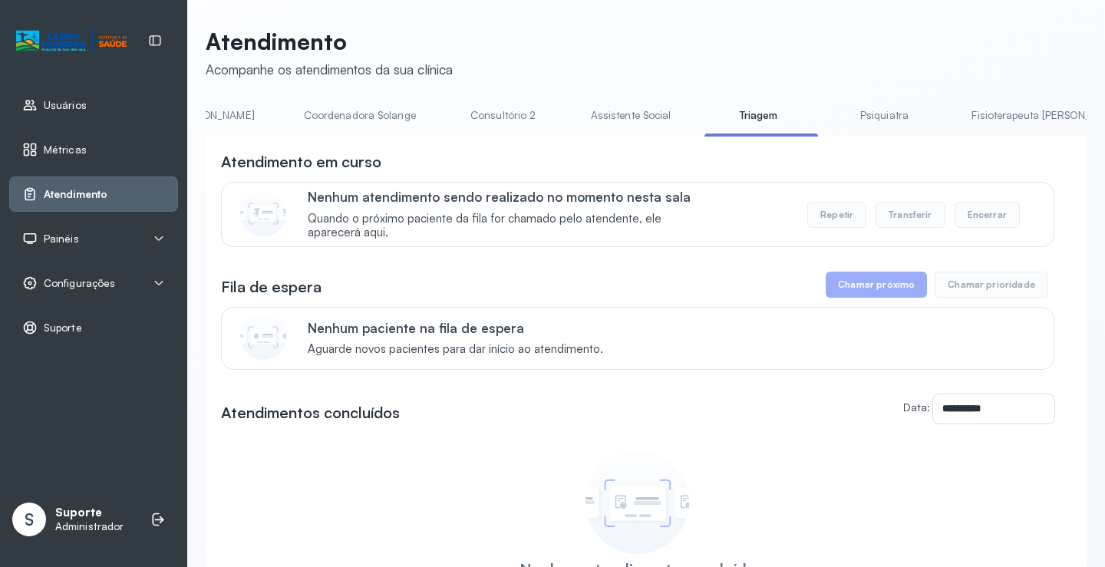
scroll to position [0, 0]
click at [252, 118] on link "Agendamento de consultas" at bounding box center [287, 115] width 162 height 25
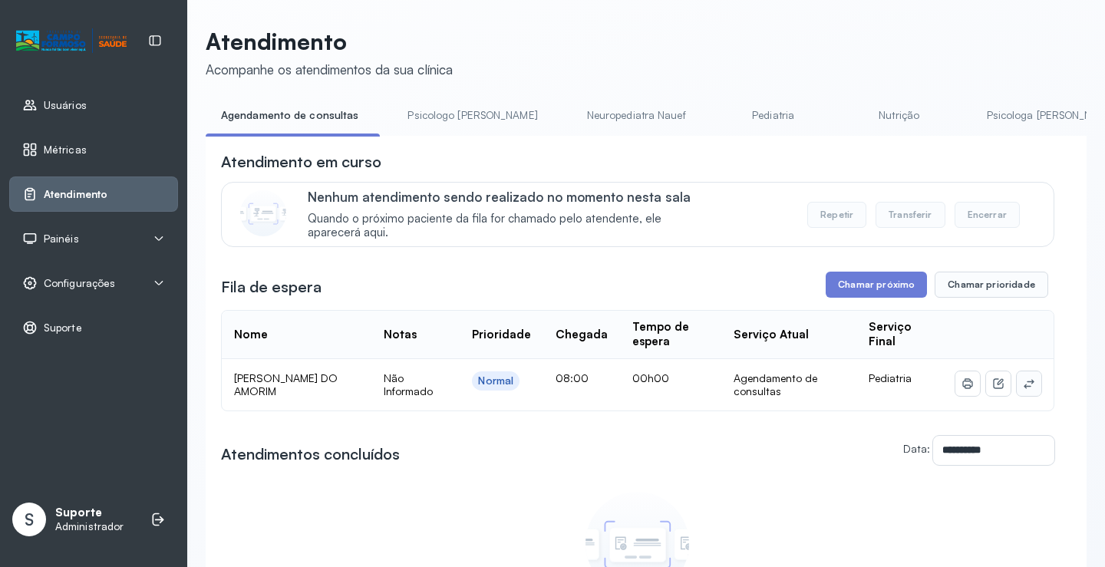
click at [1022, 387] on icon at bounding box center [1028, 383] width 12 height 12
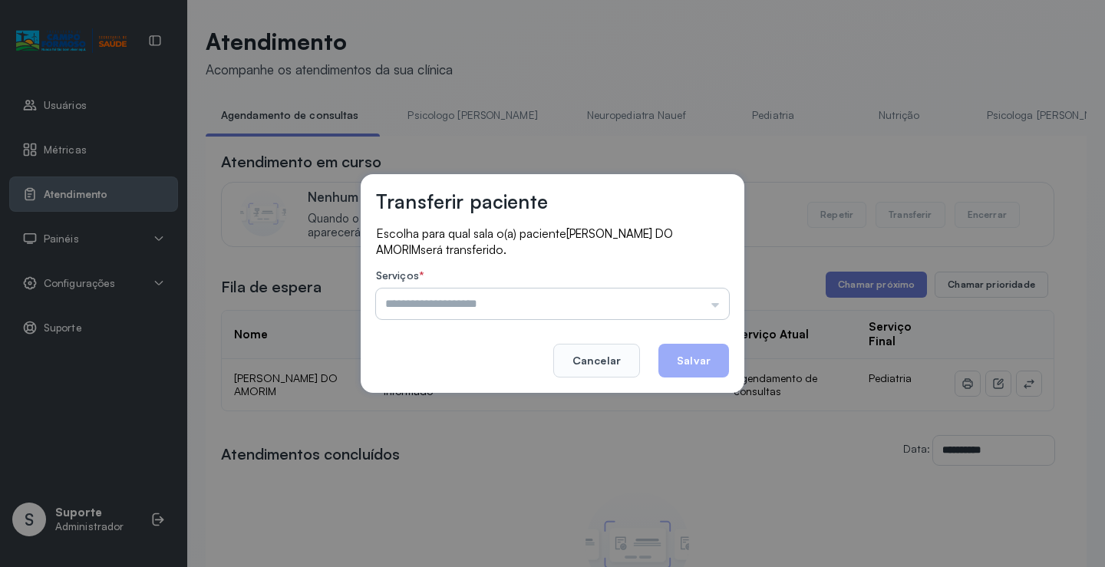
click at [695, 296] on input "text" at bounding box center [552, 303] width 353 height 31
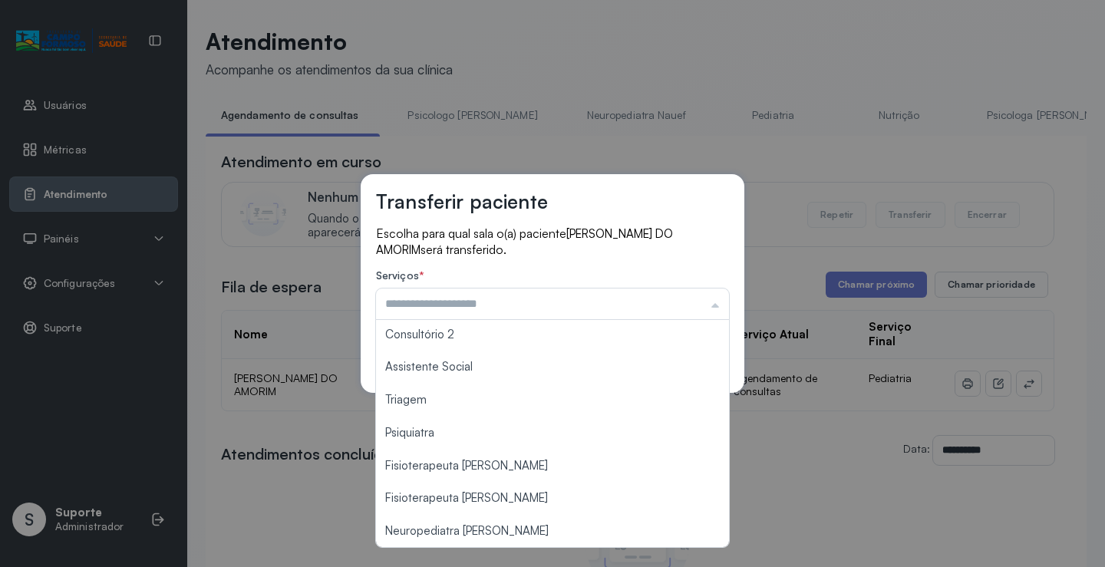
scroll to position [232, 0]
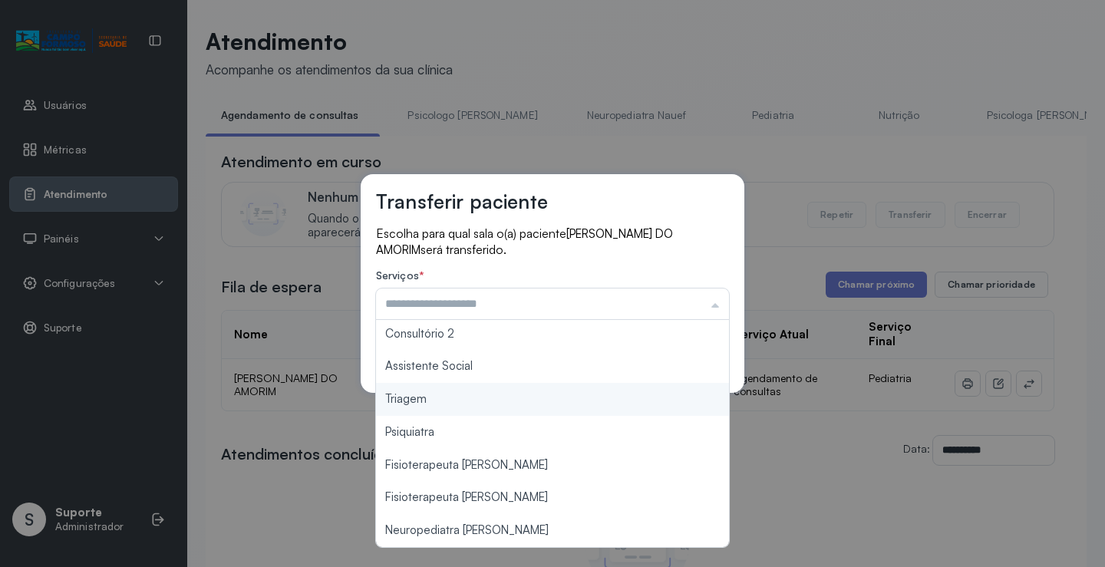
type input "*******"
click at [479, 406] on div "Transferir paciente Escolha para qual sala o(a) paciente [PERSON_NAME] DO AMORI…" at bounding box center [552, 283] width 1105 height 567
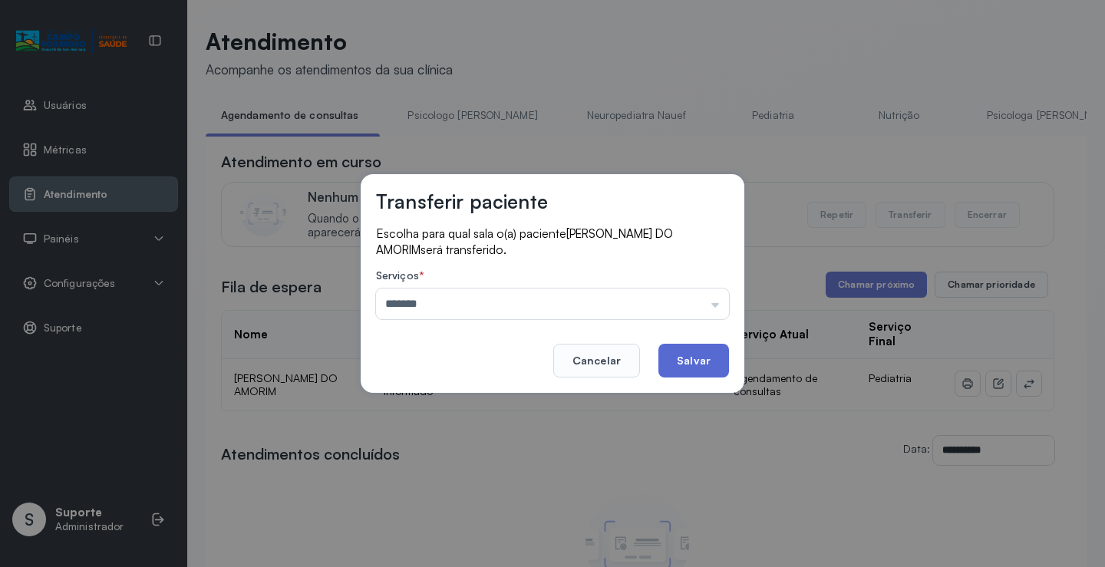
click at [679, 369] on button "Salvar" at bounding box center [693, 361] width 71 height 34
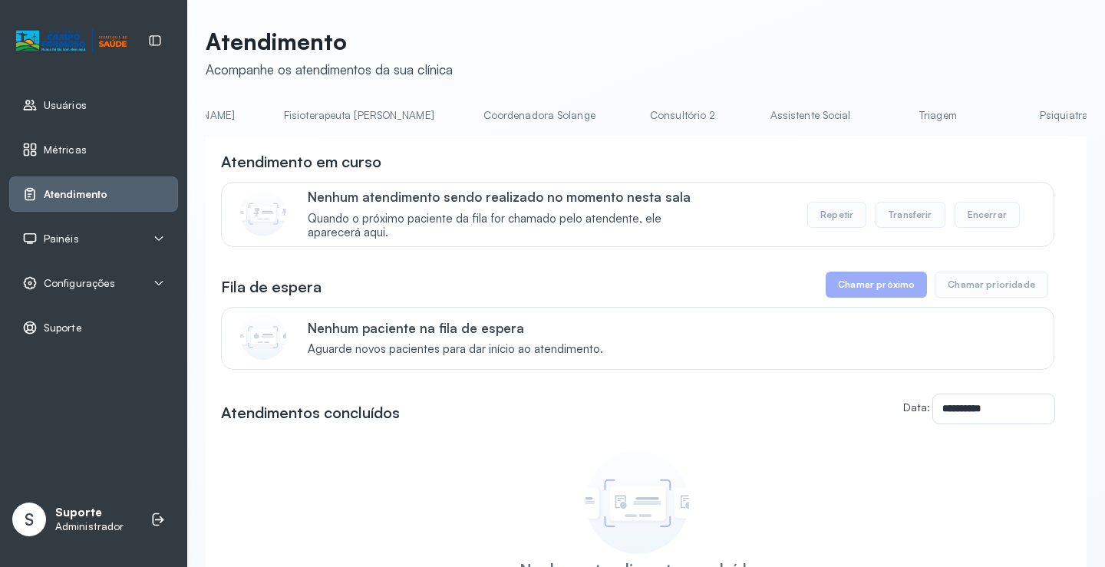
scroll to position [0, 1005]
click at [760, 116] on link "Triagem" at bounding box center [813, 115] width 107 height 25
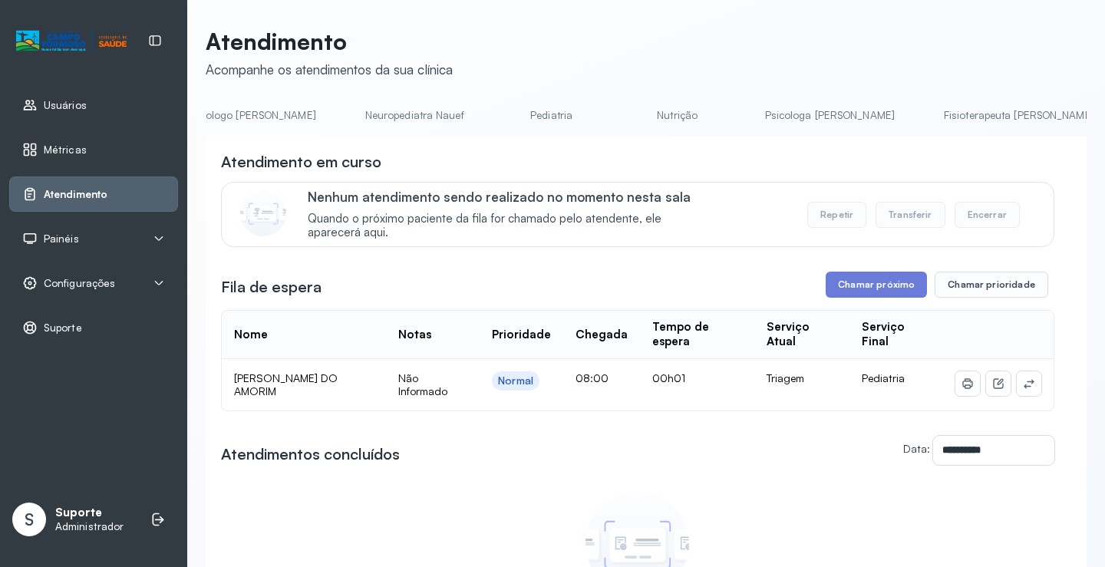
scroll to position [0, 0]
click at [249, 114] on link "Agendamento de consultas" at bounding box center [287, 115] width 162 height 25
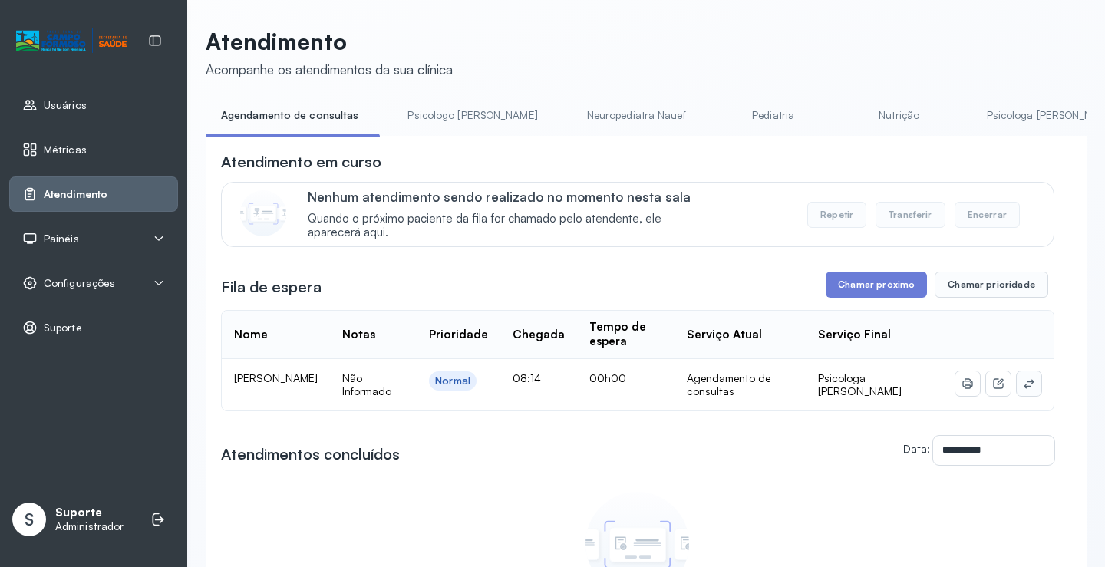
click at [1022, 387] on icon at bounding box center [1028, 383] width 12 height 12
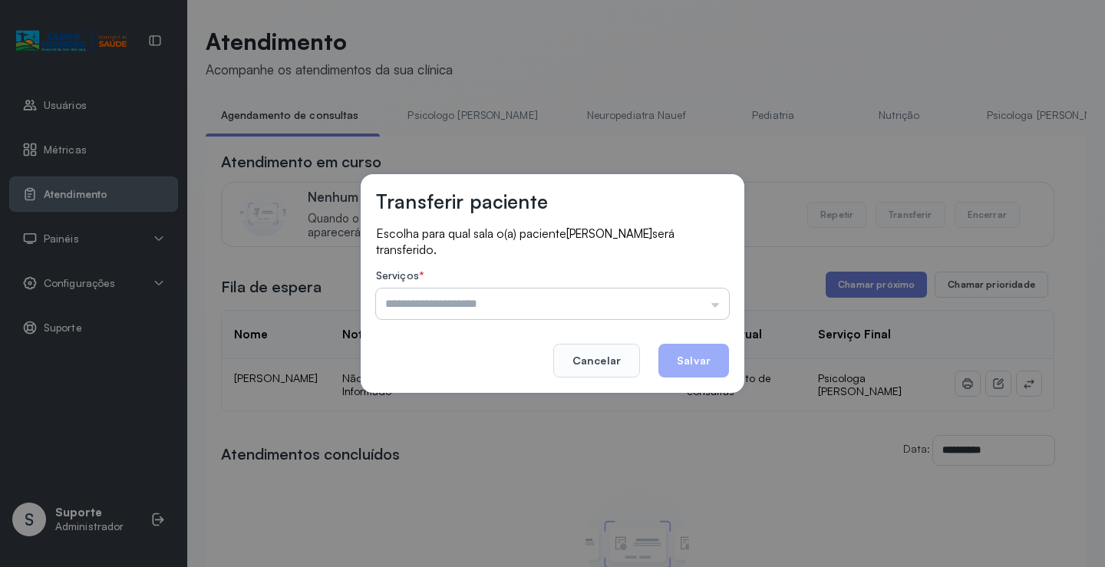
click at [686, 305] on input "text" at bounding box center [552, 303] width 353 height 31
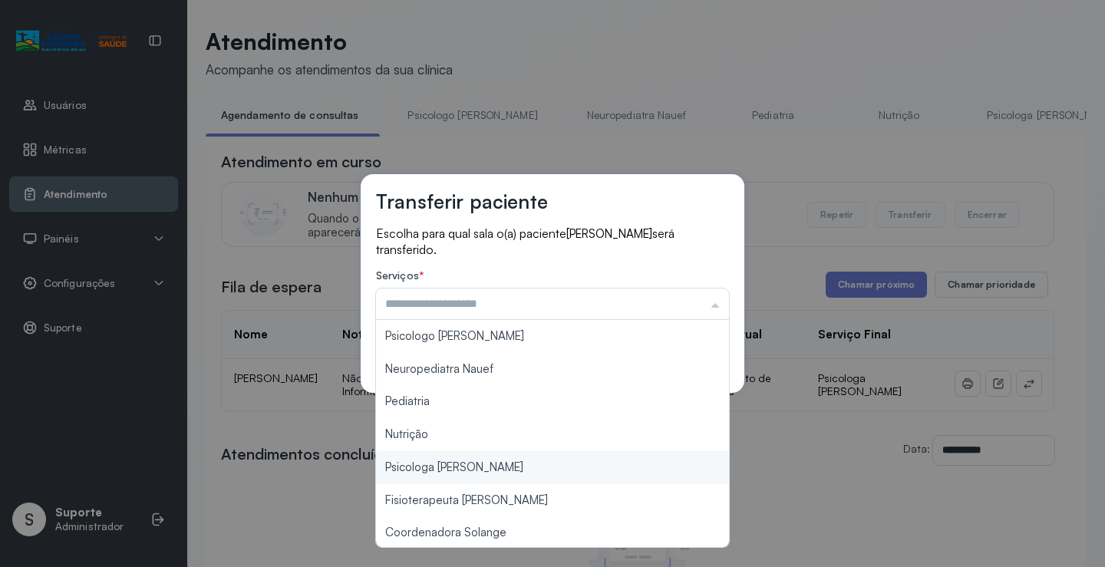
type input "**********"
click at [472, 463] on div "**********" at bounding box center [552, 283] width 1105 height 567
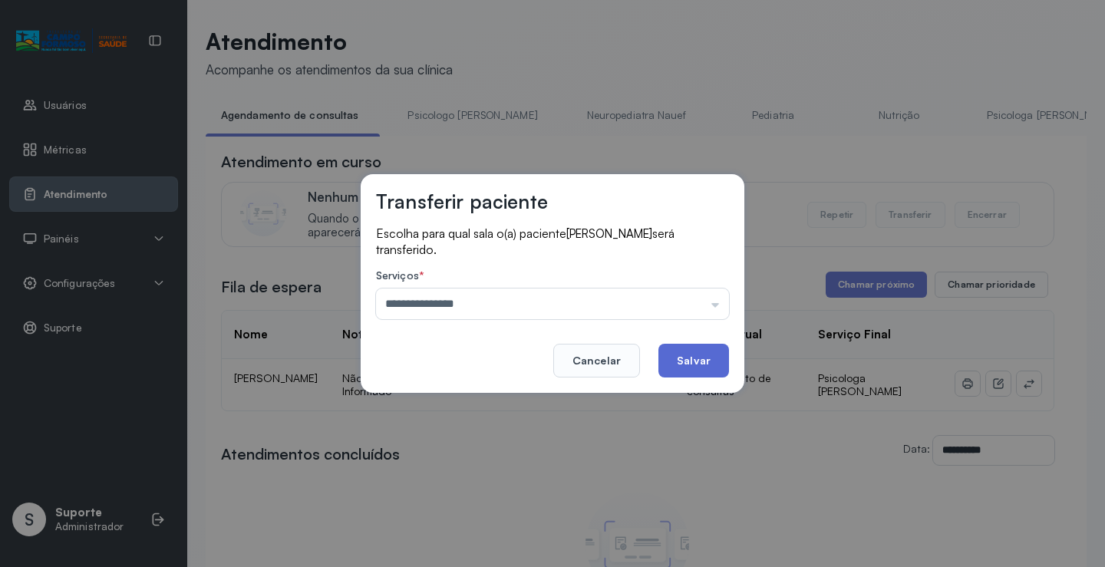
click at [673, 368] on button "Salvar" at bounding box center [693, 361] width 71 height 34
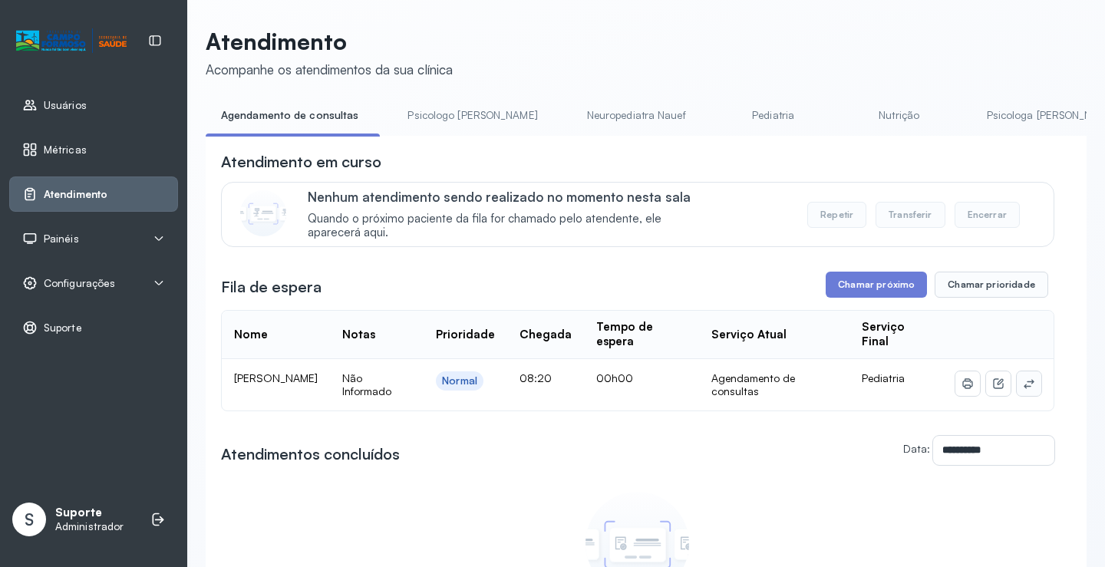
click at [1023, 385] on icon at bounding box center [1028, 383] width 10 height 9
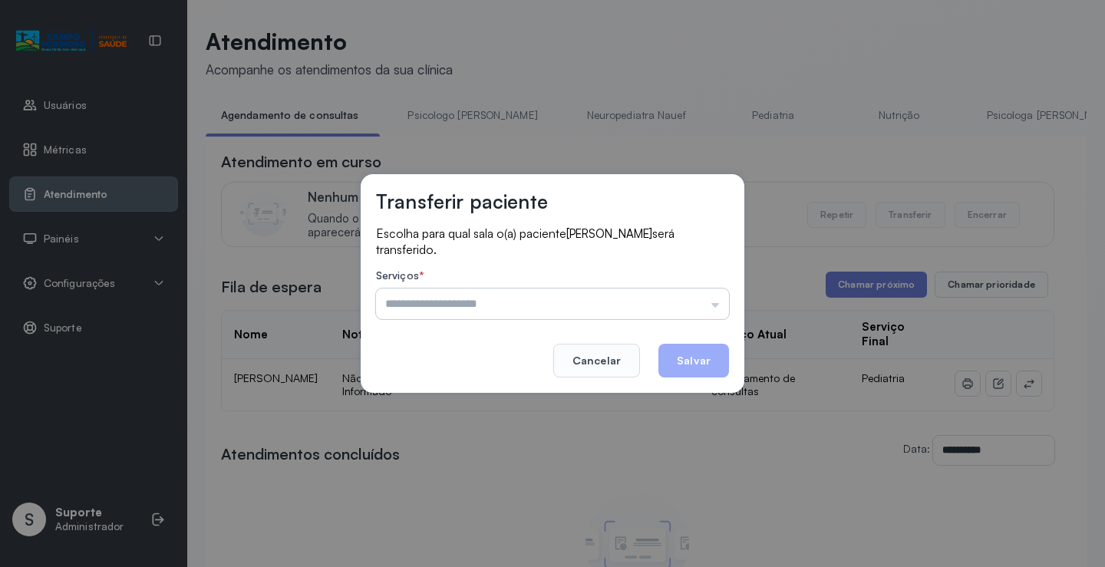
click at [668, 301] on input "text" at bounding box center [552, 303] width 353 height 31
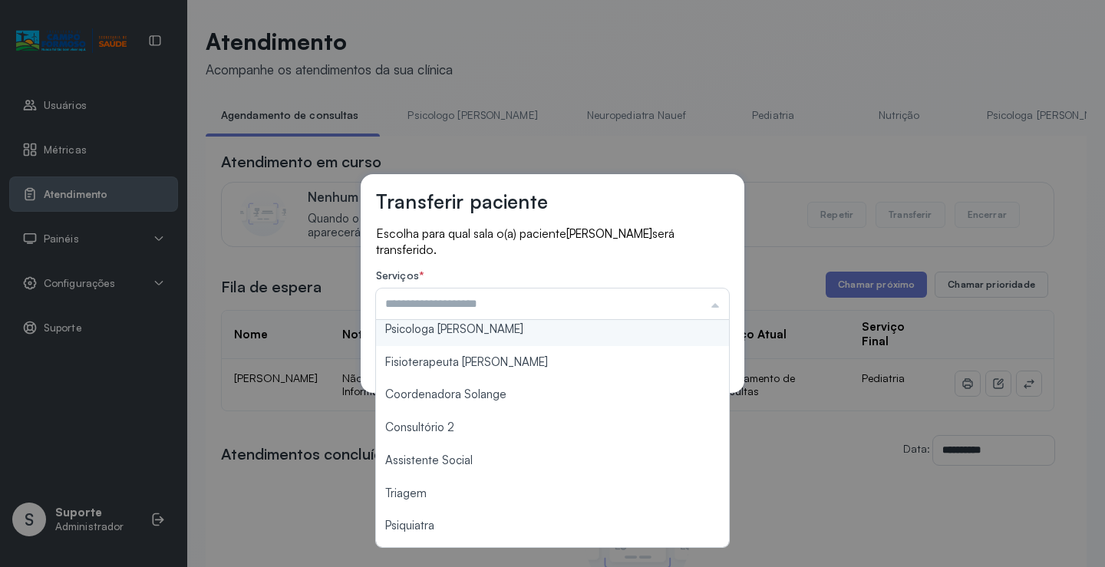
scroll to position [232, 0]
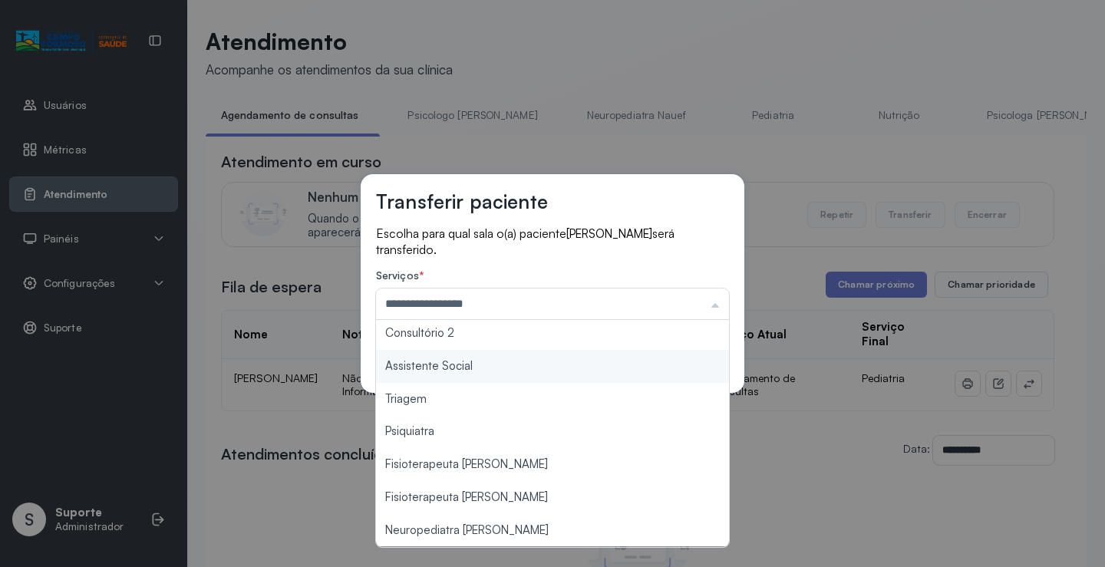
click at [449, 381] on div "**********" at bounding box center [552, 283] width 384 height 219
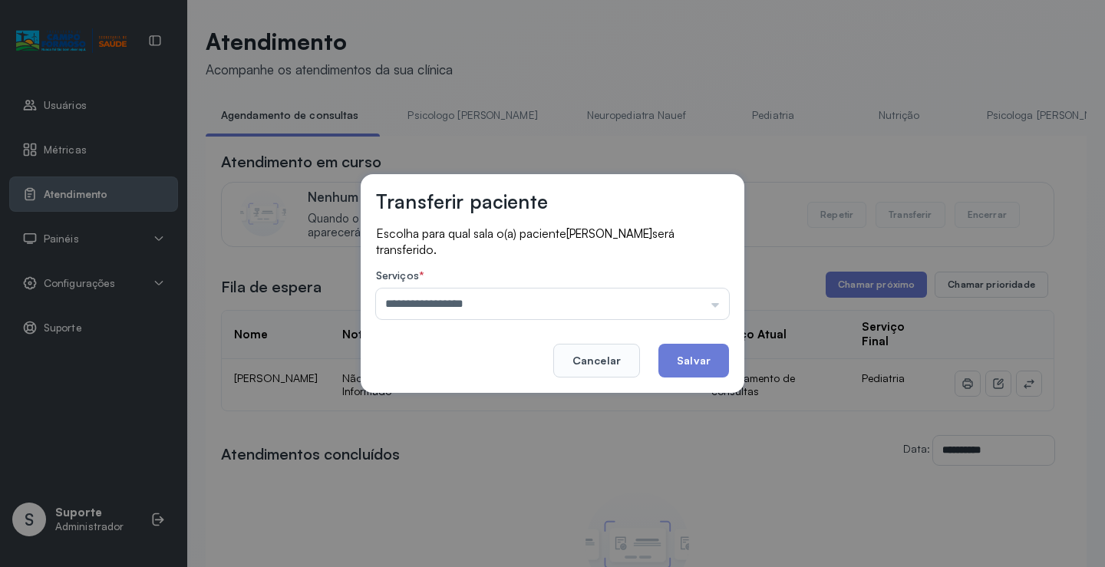
drag, startPoint x: 518, startPoint y: 312, endPoint x: 517, endPoint y: 321, distance: 8.5
click at [518, 311] on input "**********" at bounding box center [552, 303] width 353 height 31
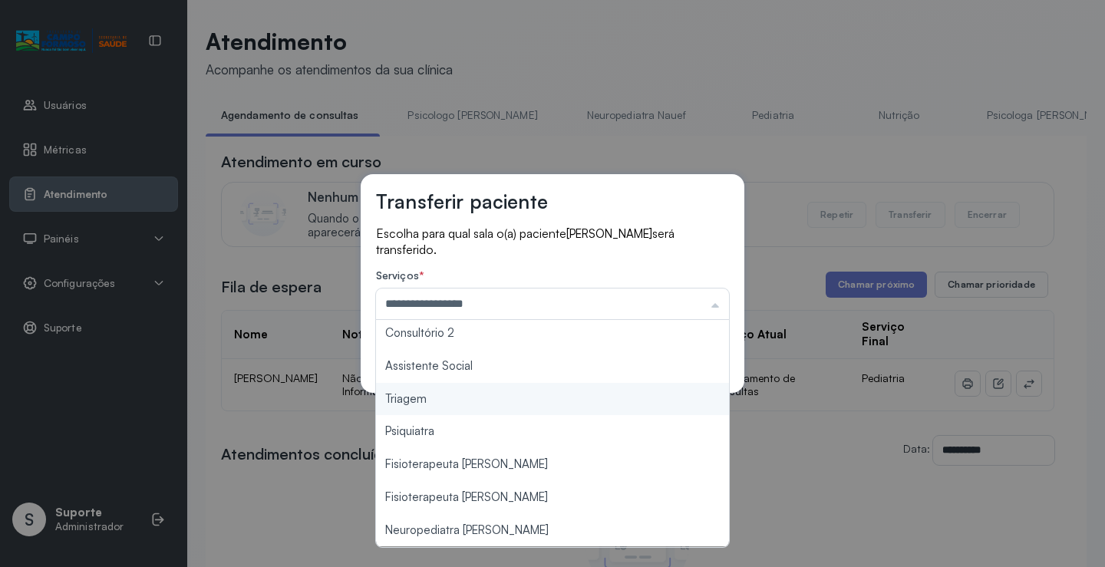
type input "*******"
click at [430, 396] on div "Transferir paciente Escolha para qual sala o(a) paciente [PERSON_NAME] será tra…" at bounding box center [552, 283] width 1105 height 567
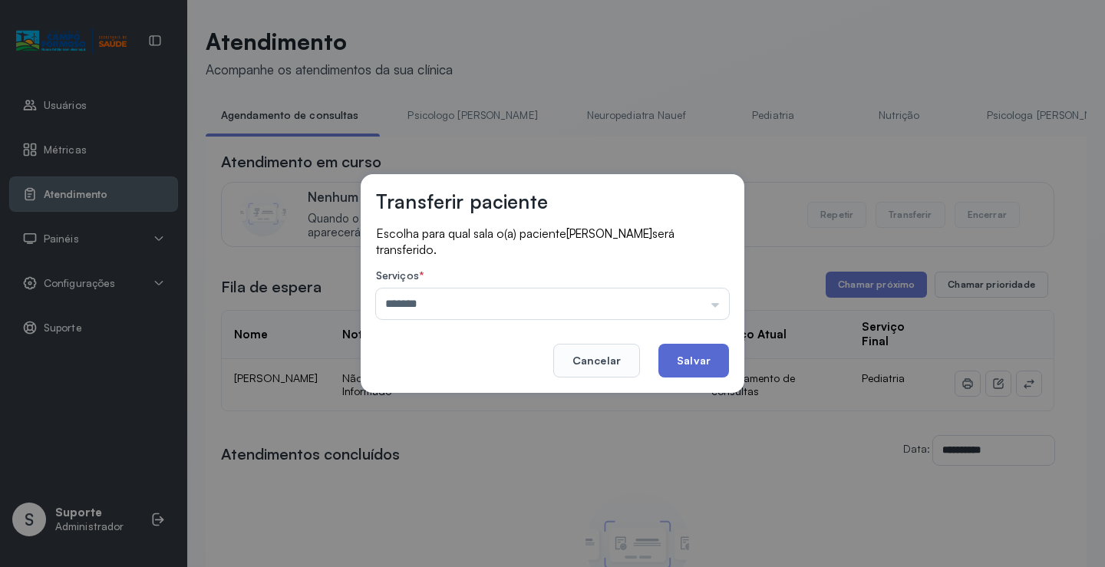
click at [695, 352] on button "Salvar" at bounding box center [693, 361] width 71 height 34
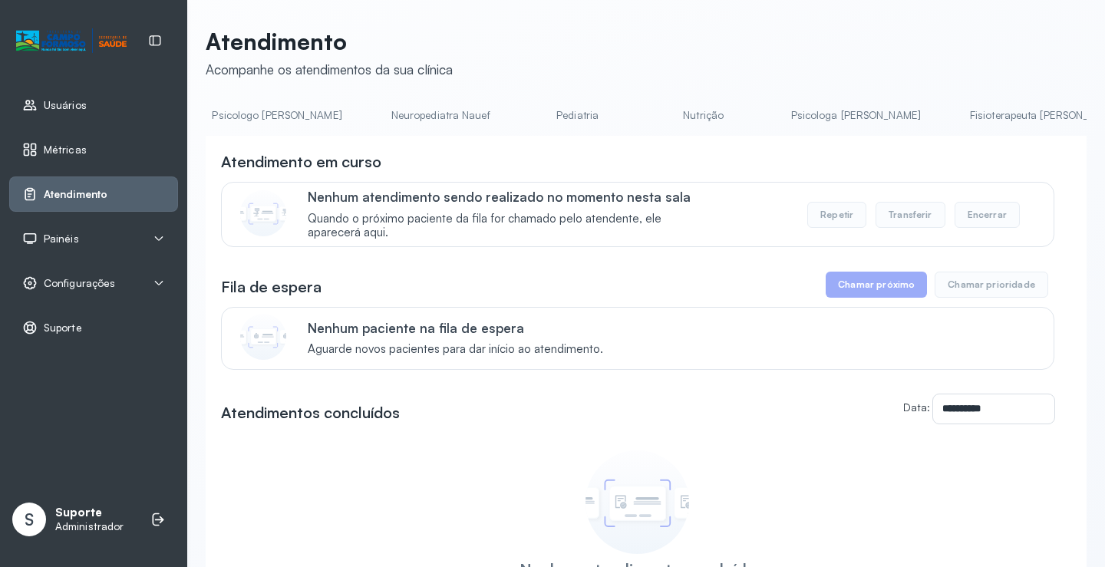
scroll to position [0, 271]
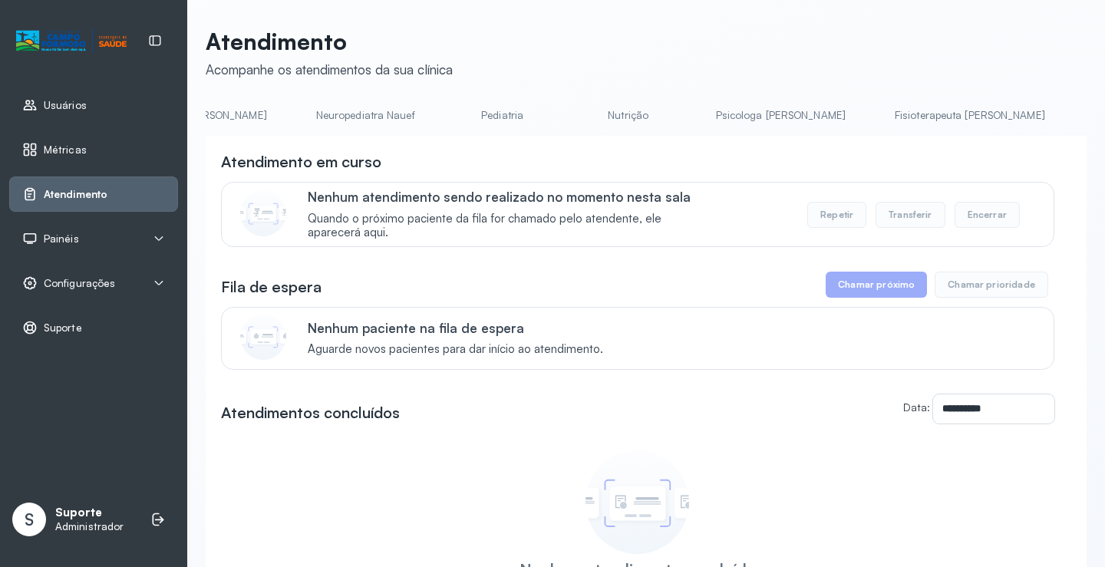
click at [449, 113] on link "Pediatria" at bounding box center [502, 115] width 107 height 25
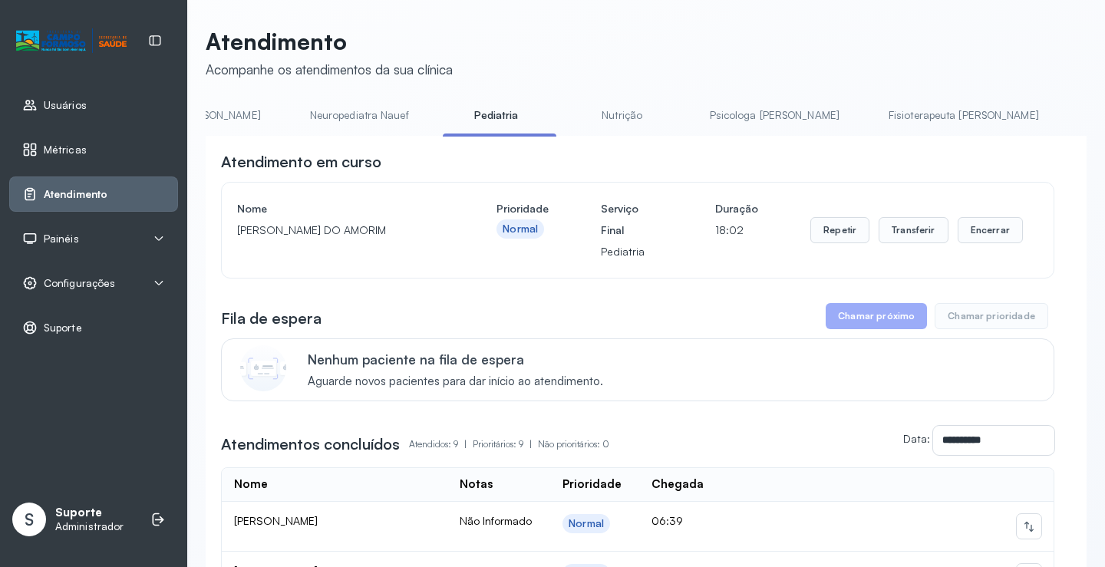
scroll to position [0, 0]
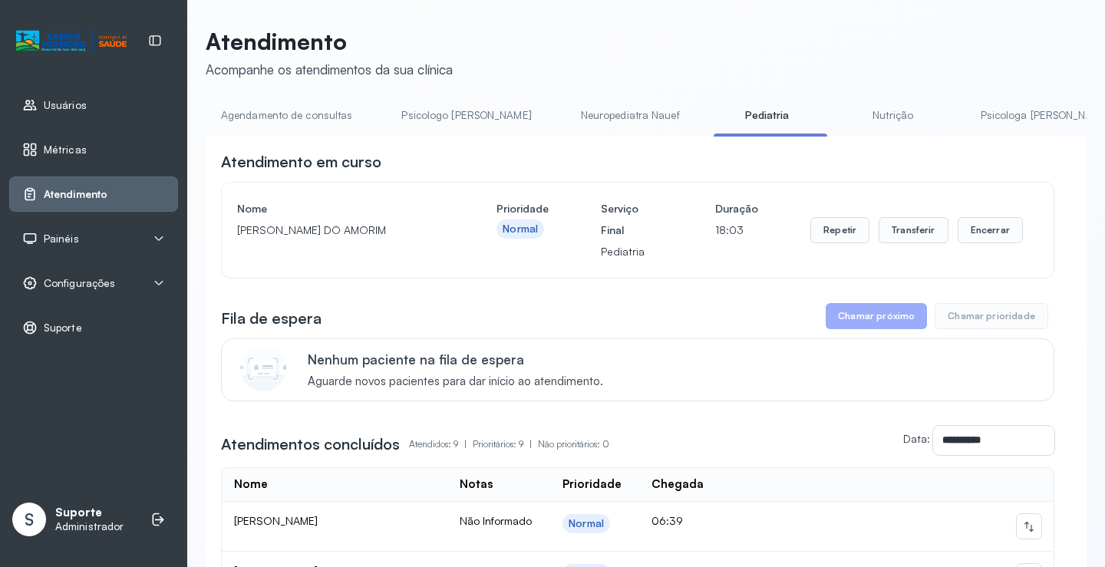
click at [258, 116] on link "Agendamento de consultas" at bounding box center [287, 115] width 162 height 25
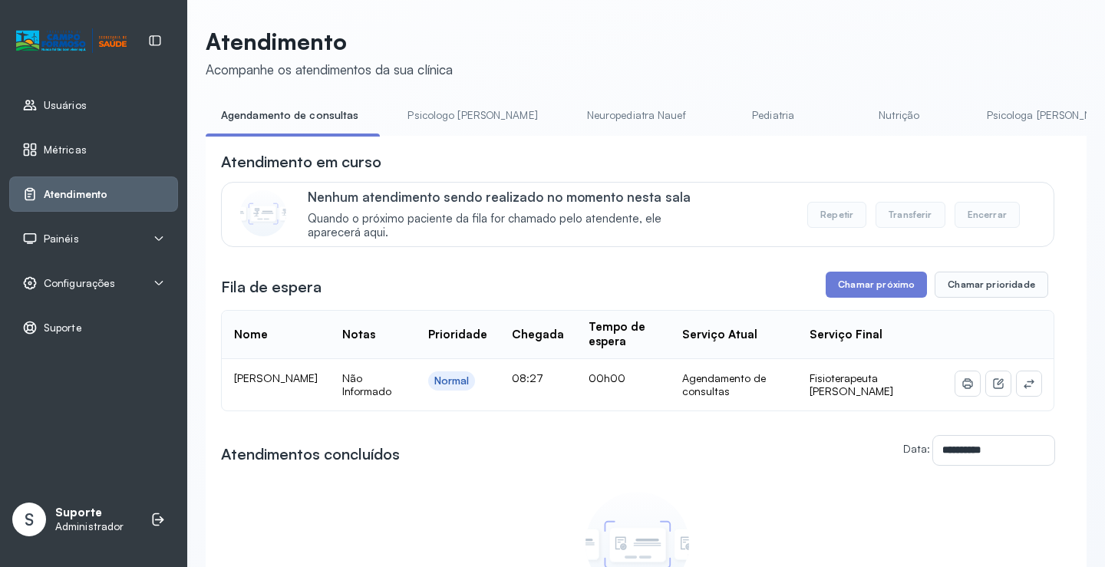
click at [719, 112] on link "Pediatria" at bounding box center [772, 115] width 107 height 25
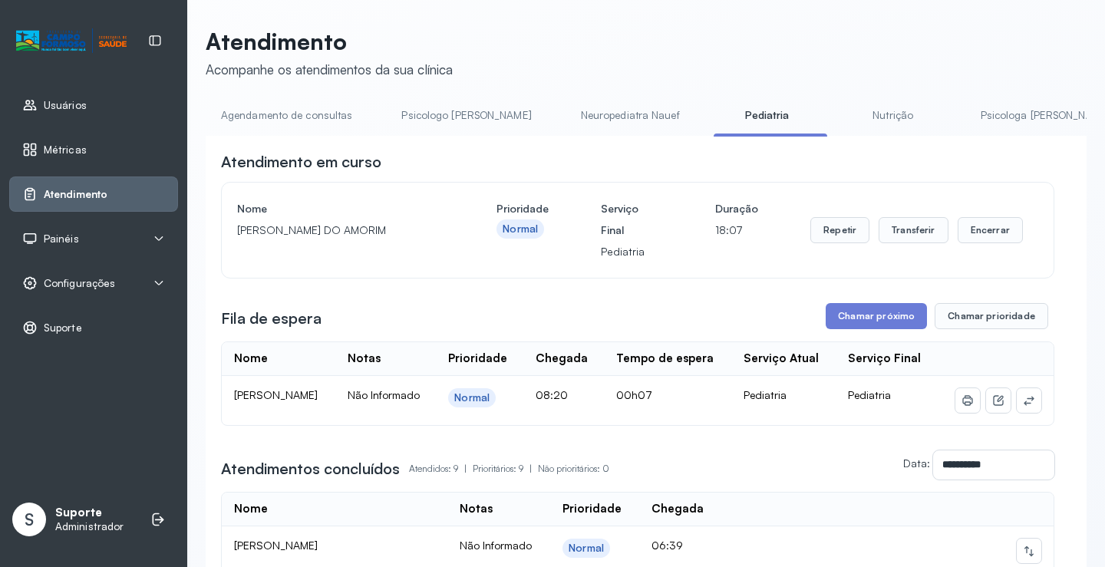
click at [310, 117] on link "Agendamento de consultas" at bounding box center [287, 115] width 162 height 25
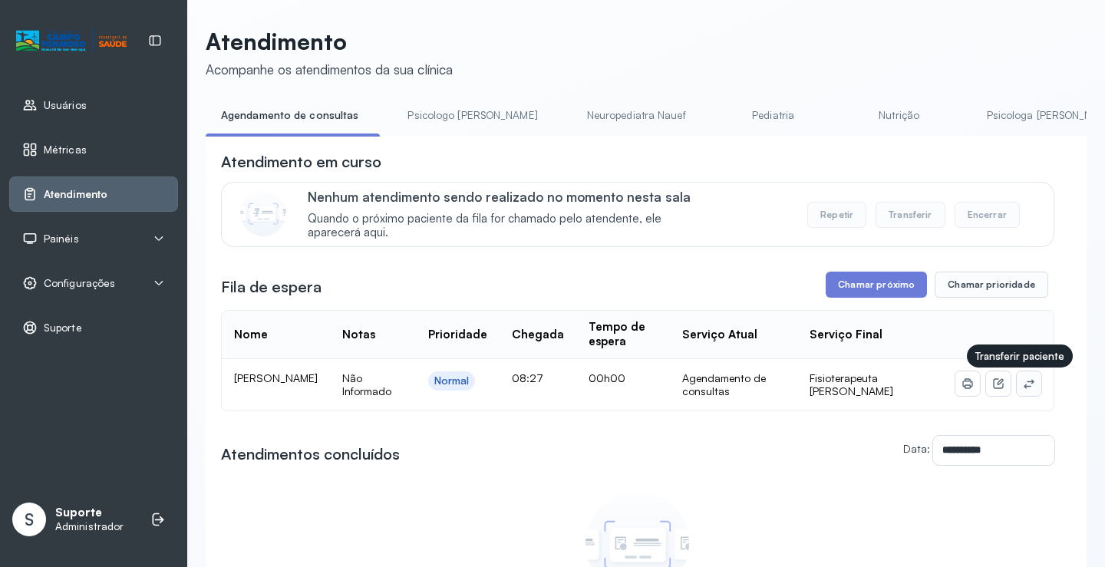
click at [1022, 390] on icon at bounding box center [1028, 383] width 12 height 12
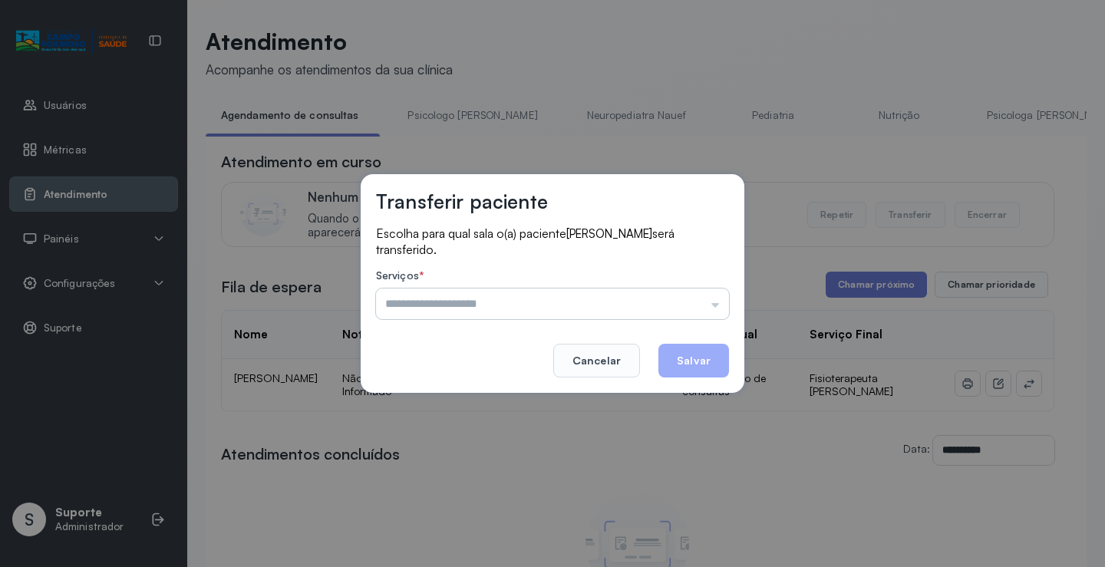
click at [698, 300] on input "text" at bounding box center [552, 303] width 353 height 31
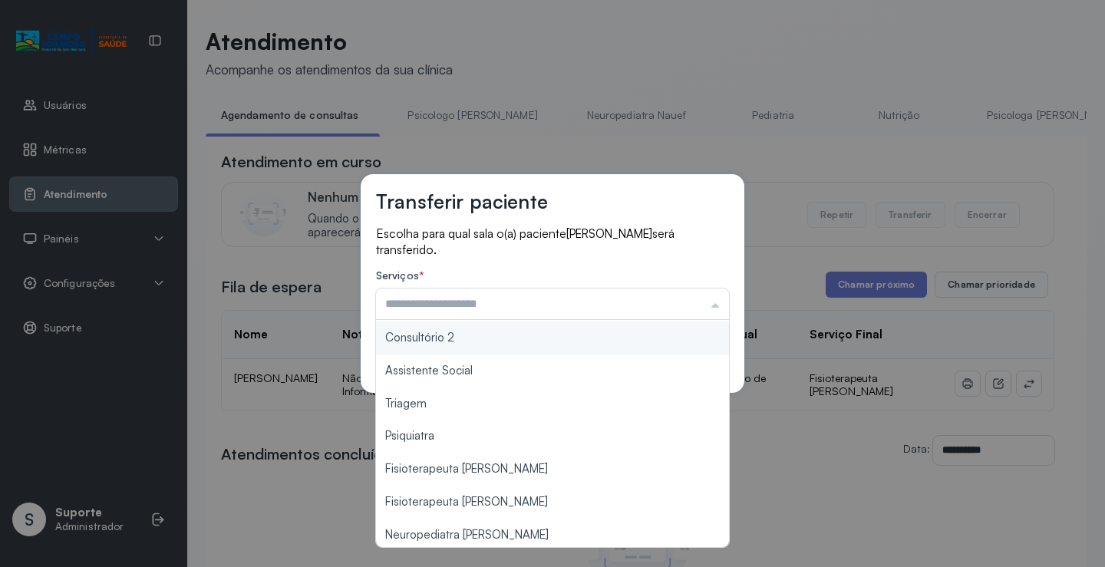
scroll to position [232, 0]
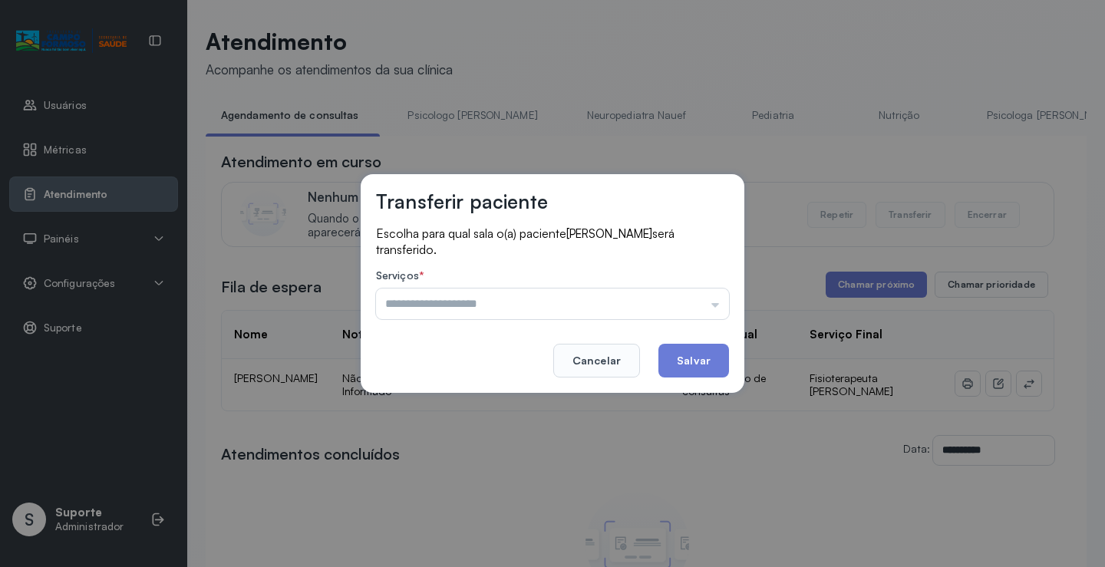
type input "**********"
click at [522, 469] on div "**********" at bounding box center [552, 283] width 1105 height 567
click at [687, 361] on button "Salvar" at bounding box center [693, 361] width 71 height 34
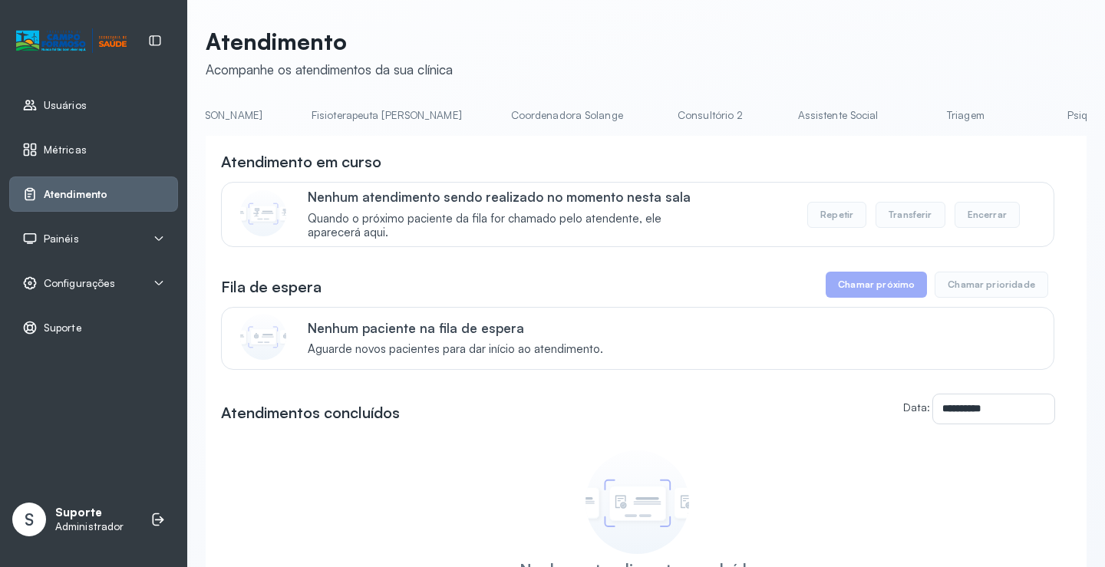
scroll to position [0, 1220]
click at [796, 124] on link "Fisioterapeuta [PERSON_NAME]" at bounding box center [886, 115] width 181 height 25
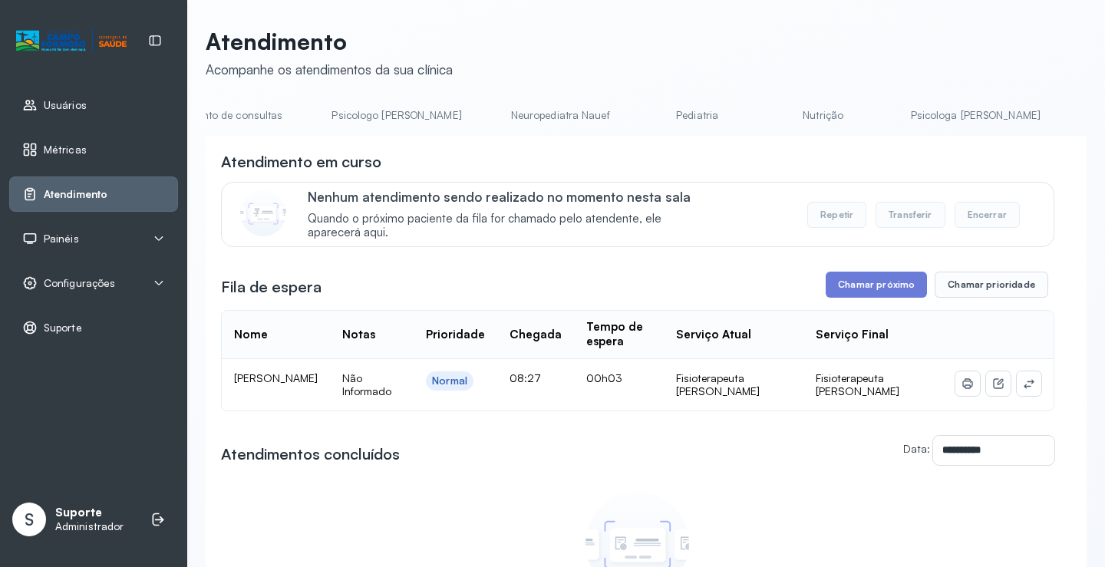
scroll to position [0, 0]
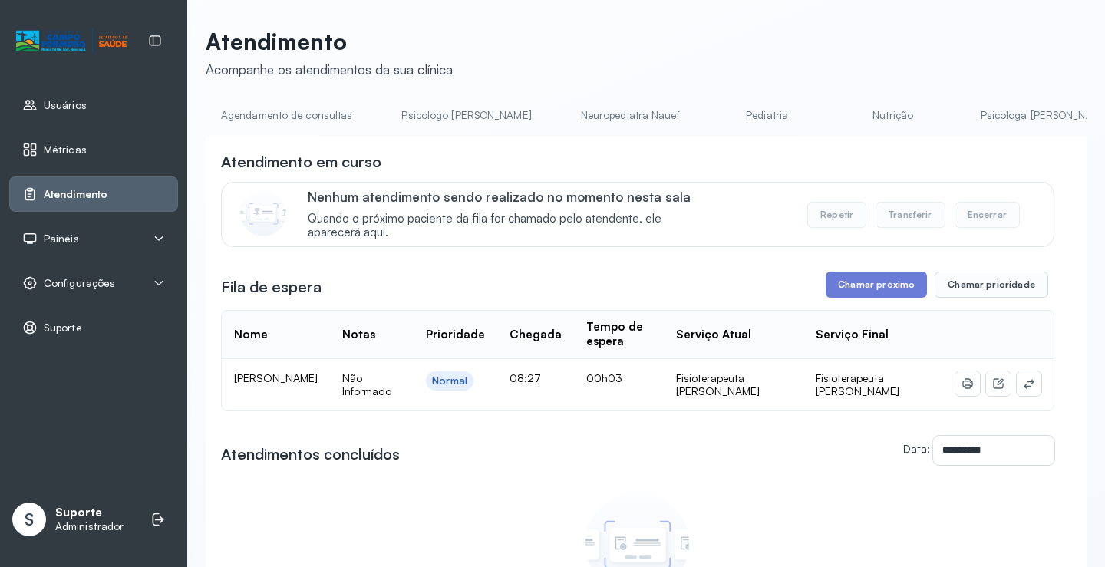
click at [275, 118] on link "Agendamento de consultas" at bounding box center [287, 115] width 162 height 25
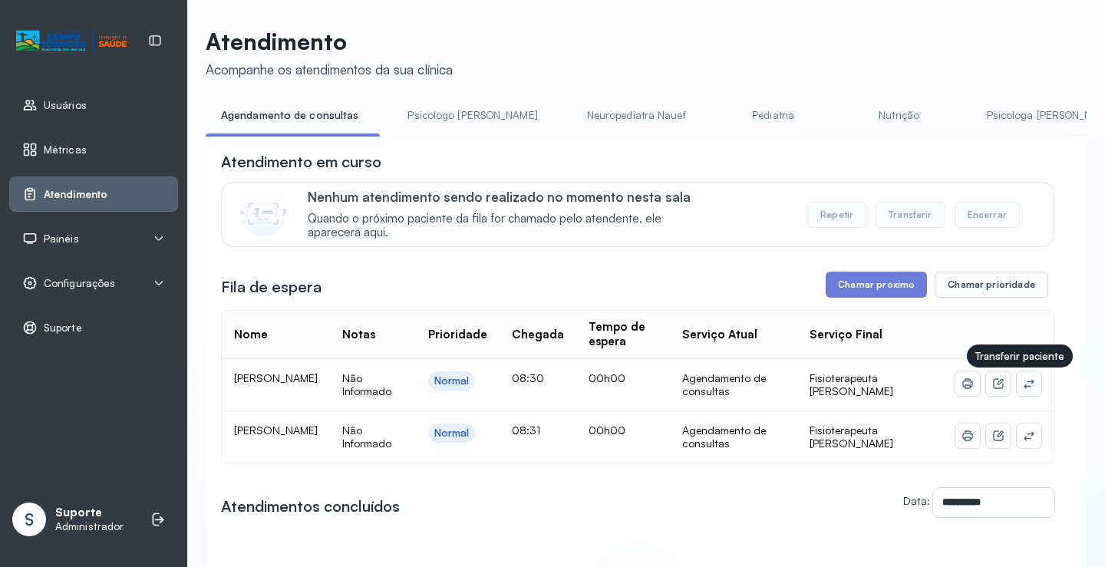
click at [1022, 380] on icon at bounding box center [1028, 383] width 12 height 12
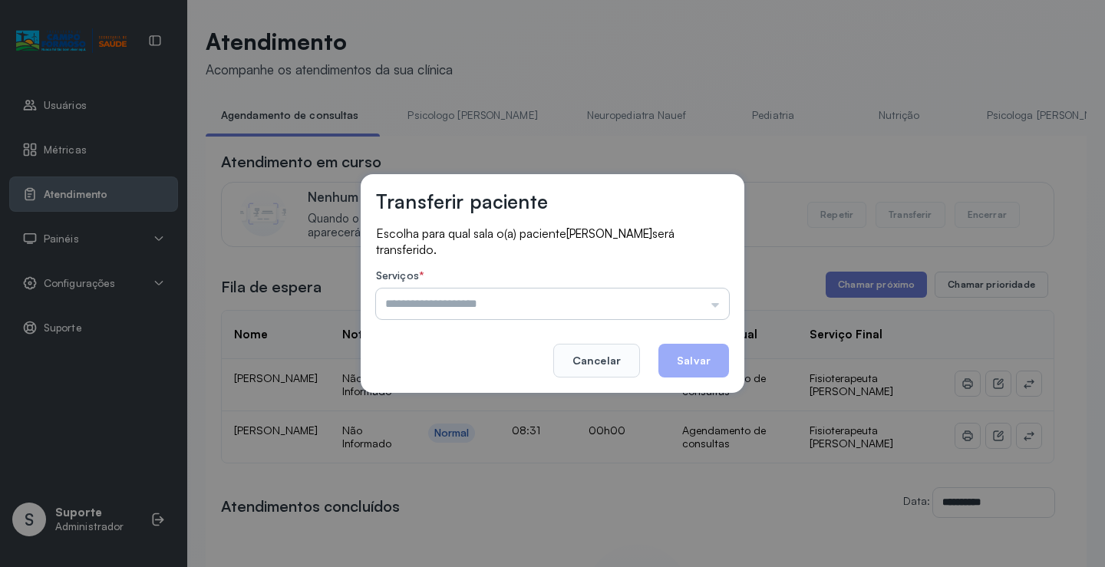
click at [713, 300] on input "text" at bounding box center [552, 303] width 353 height 31
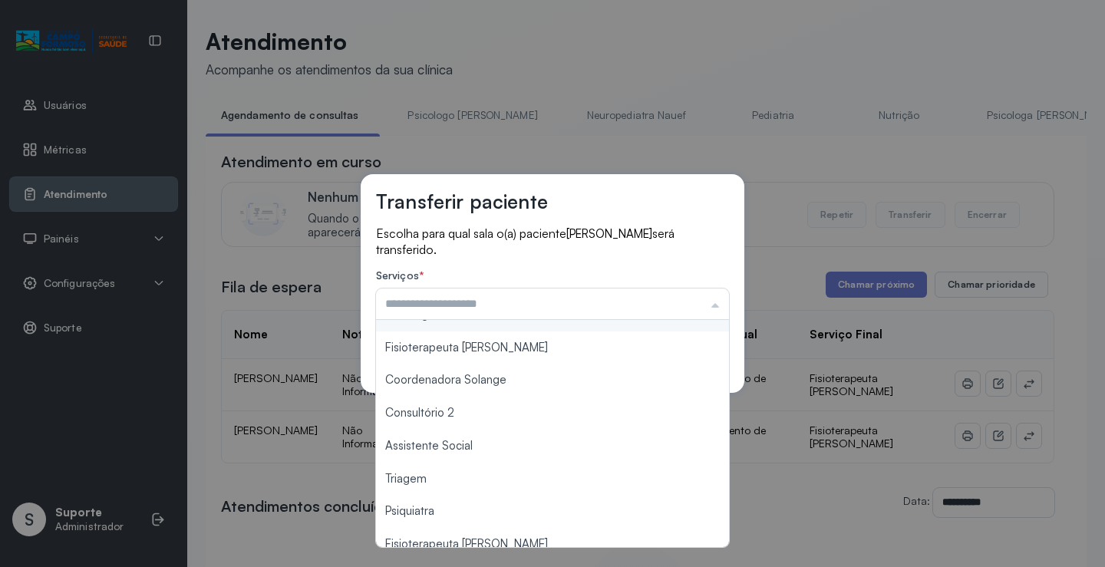
scroll to position [153, 0]
type input "**********"
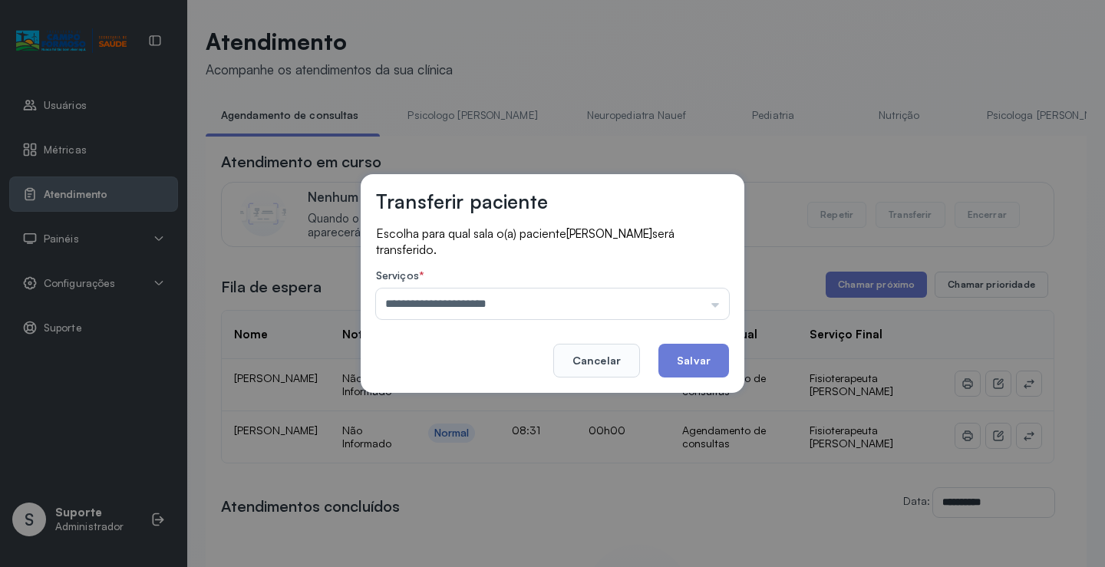
click at [537, 354] on div "**********" at bounding box center [552, 283] width 384 height 219
click at [700, 357] on button "Salvar" at bounding box center [693, 361] width 71 height 34
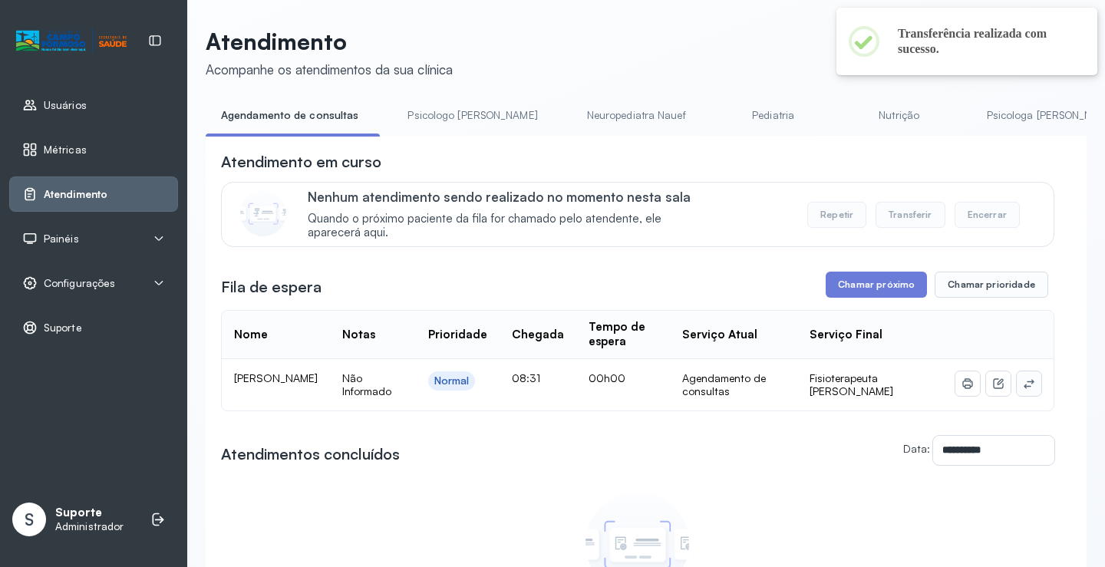
click at [1022, 381] on icon at bounding box center [1028, 383] width 12 height 12
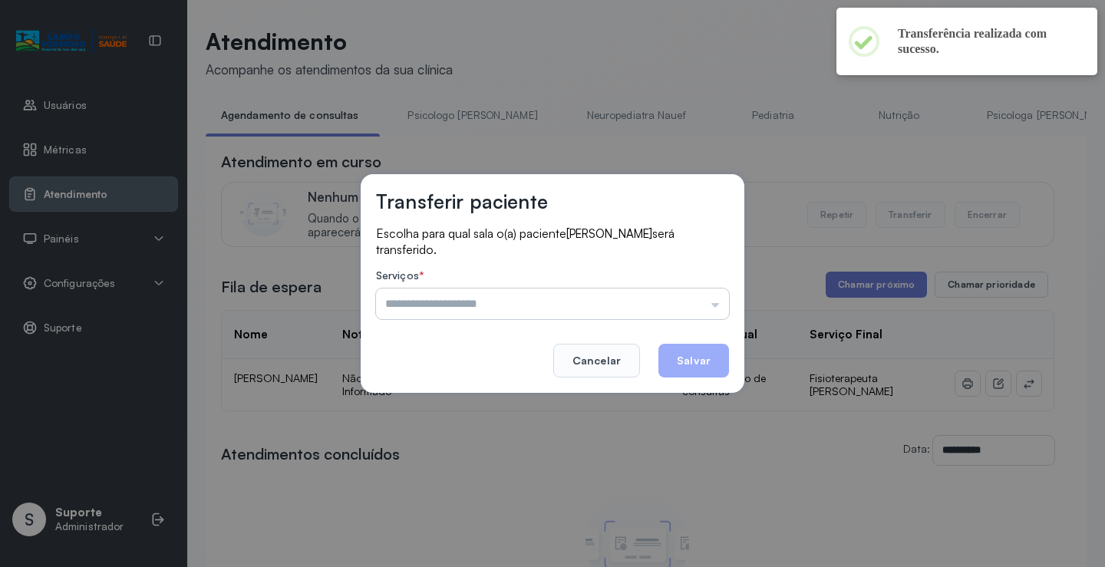
click at [693, 306] on input "text" at bounding box center [552, 303] width 353 height 31
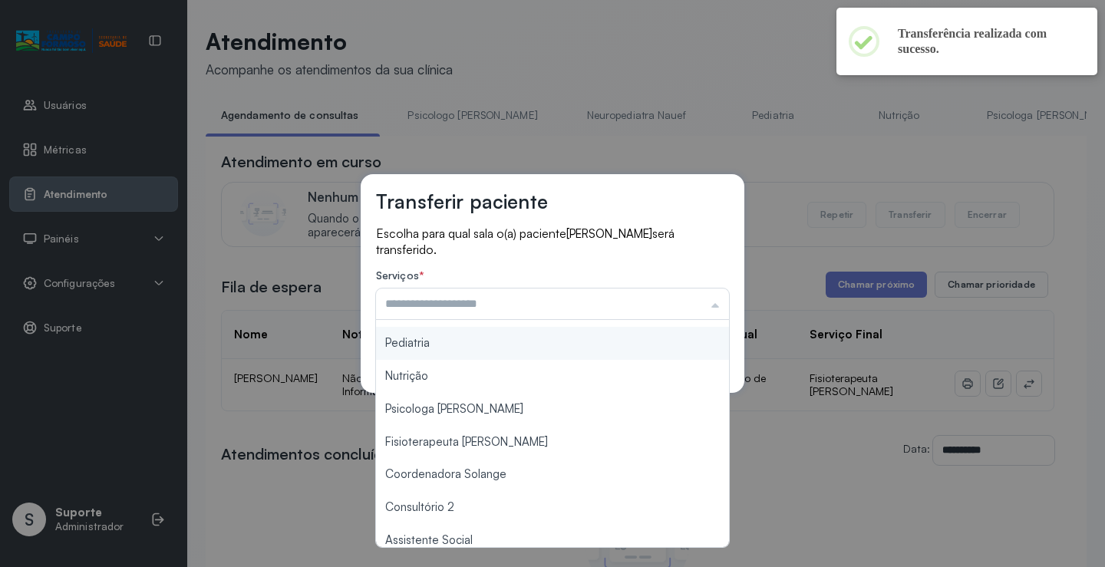
scroll to position [2, 0]
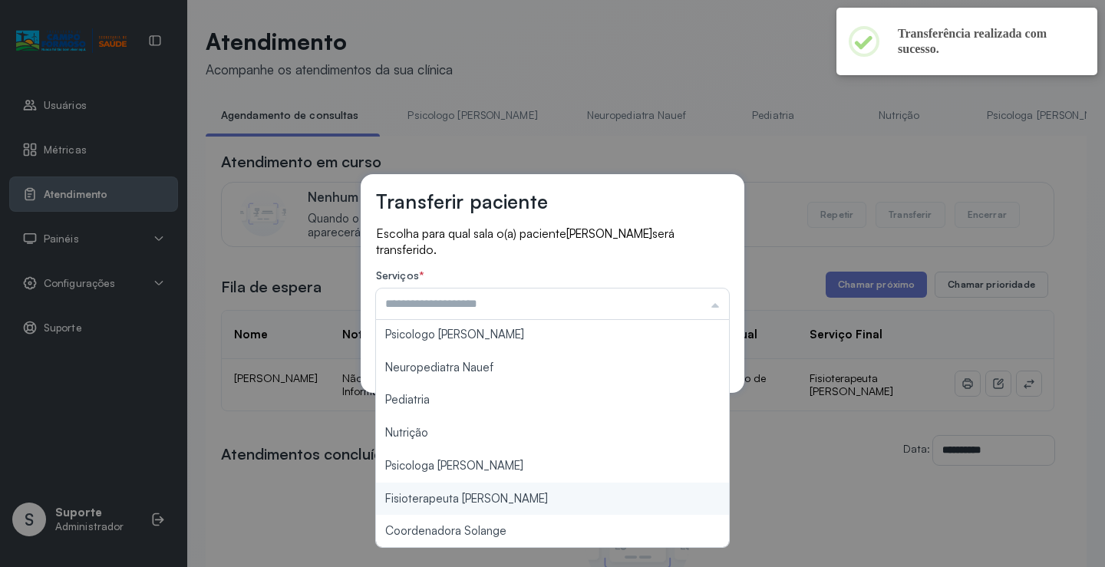
type input "**********"
click at [512, 494] on div "**********" at bounding box center [552, 283] width 1105 height 567
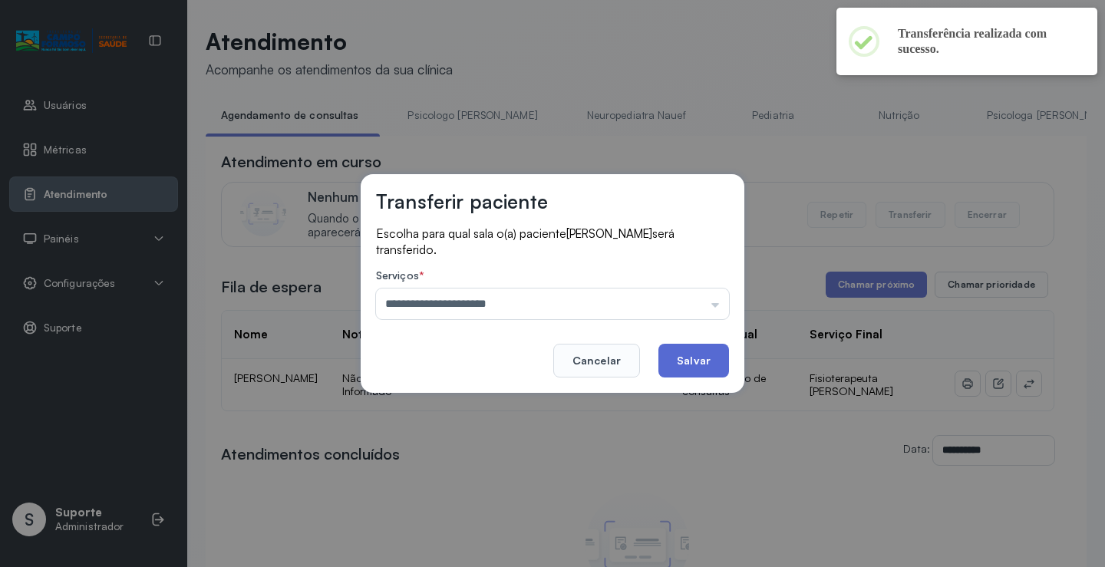
click at [686, 364] on button "Salvar" at bounding box center [693, 361] width 71 height 34
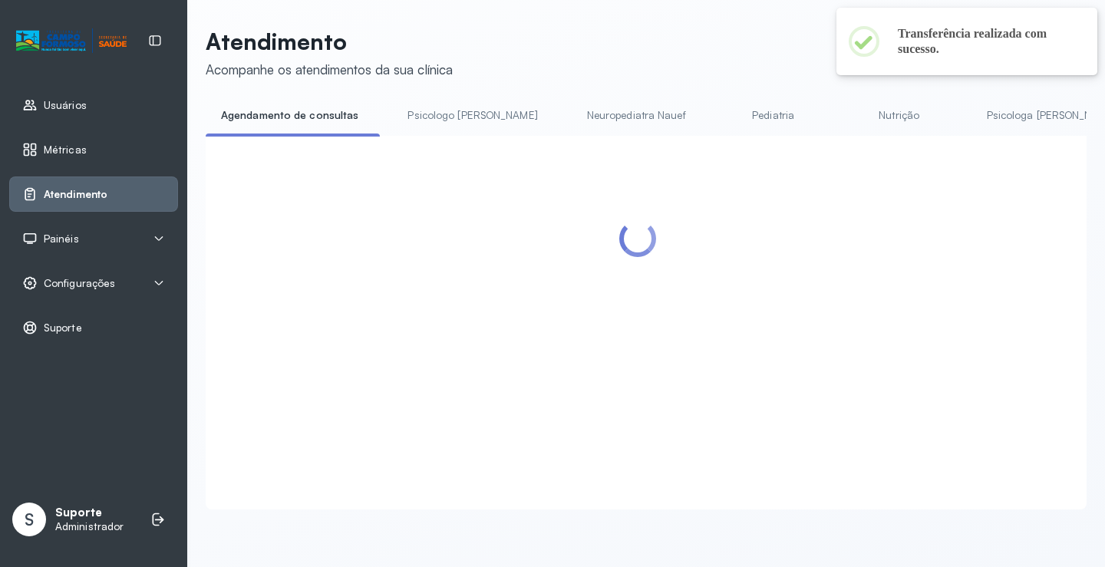
click at [719, 119] on link "Pediatria" at bounding box center [772, 115] width 107 height 25
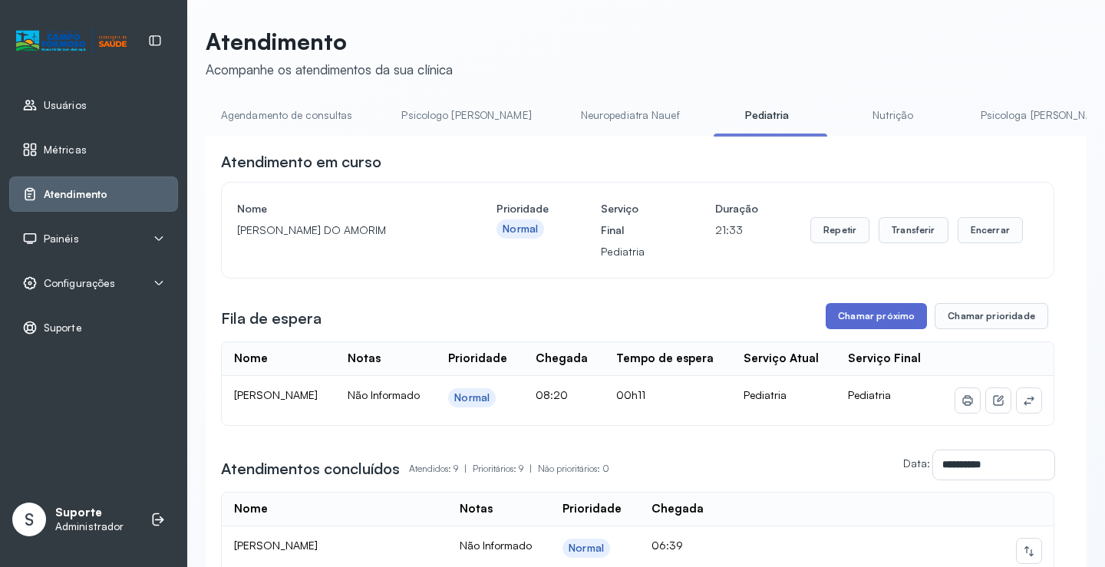
click at [872, 314] on button "Chamar próximo" at bounding box center [875, 316] width 101 height 26
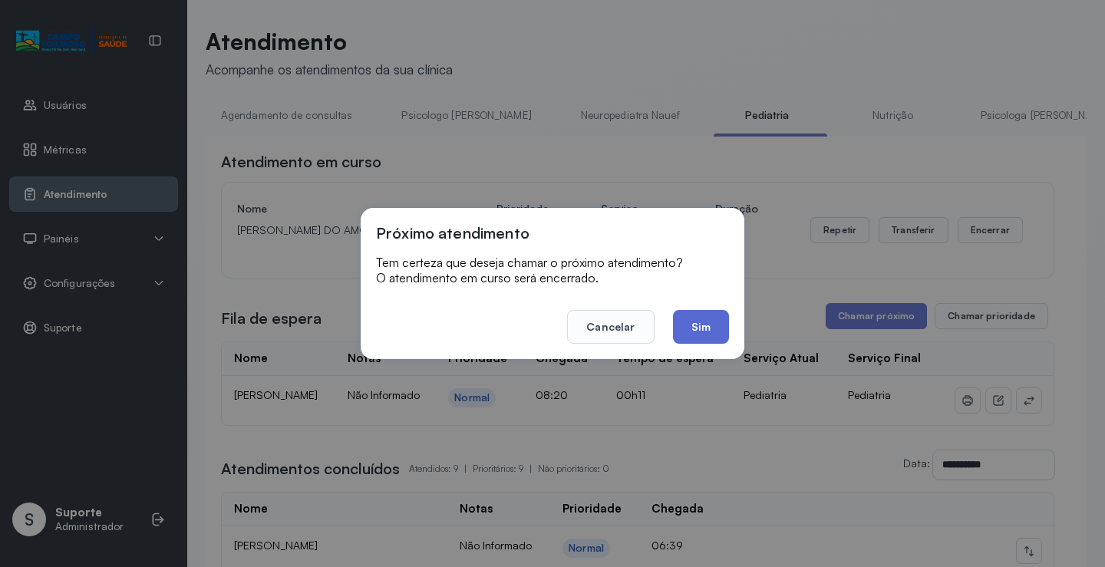
click at [700, 317] on button "Sim" at bounding box center [701, 327] width 56 height 34
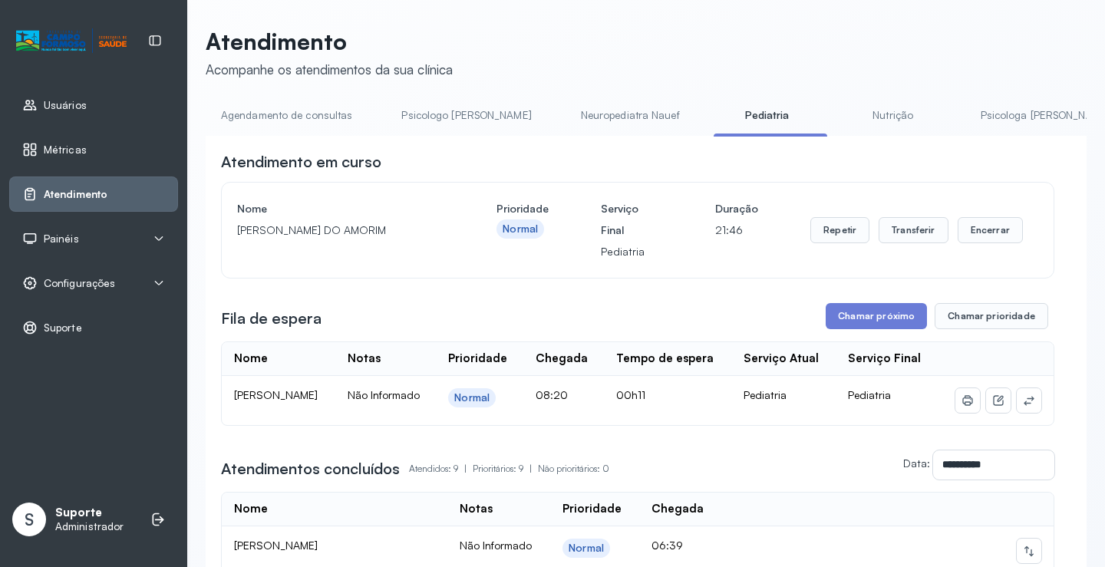
click at [845, 110] on link "Nutrição" at bounding box center [892, 115] width 107 height 25
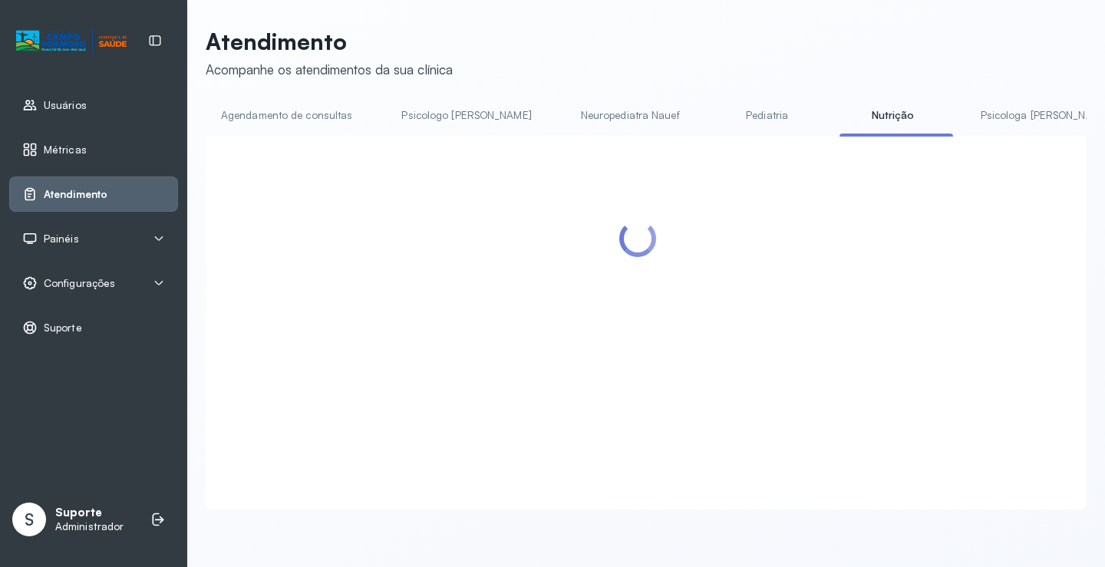
click at [736, 109] on link "Pediatria" at bounding box center [766, 115] width 107 height 25
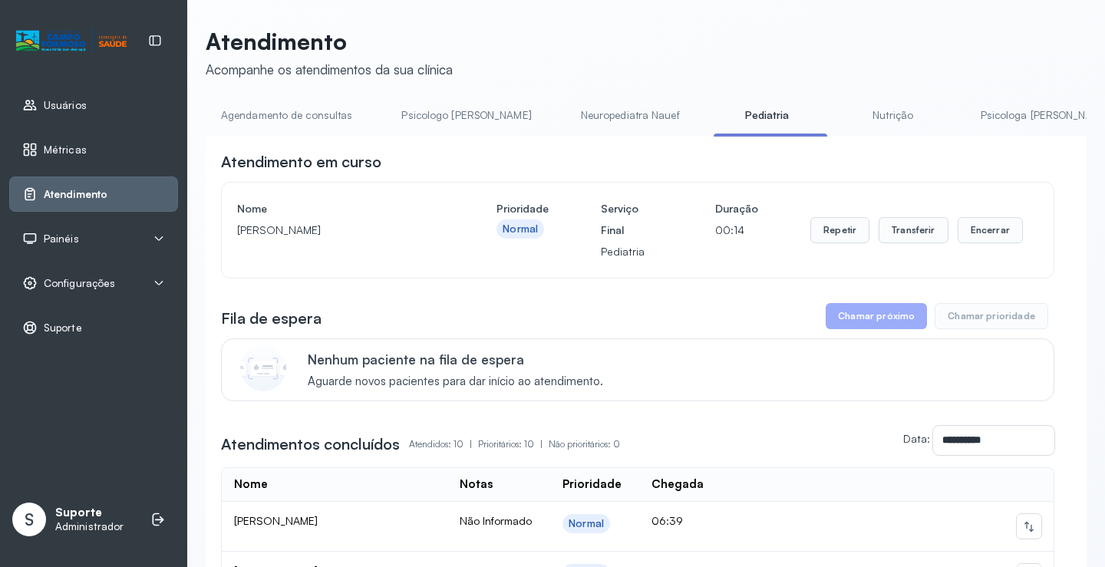
click at [303, 115] on link "Agendamento de consultas" at bounding box center [287, 115] width 162 height 25
